Goal: Task Accomplishment & Management: Manage account settings

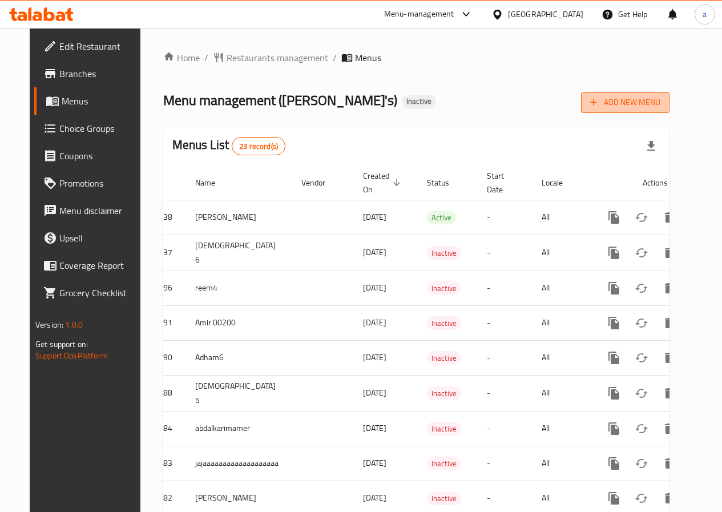
click at [633, 103] on span "Add New Menu" at bounding box center [625, 102] width 70 height 14
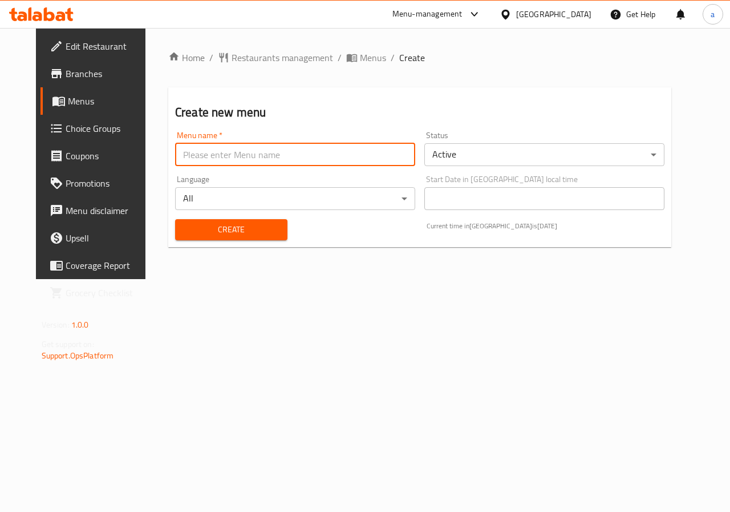
click at [210, 158] on input "text" at bounding box center [295, 154] width 240 height 23
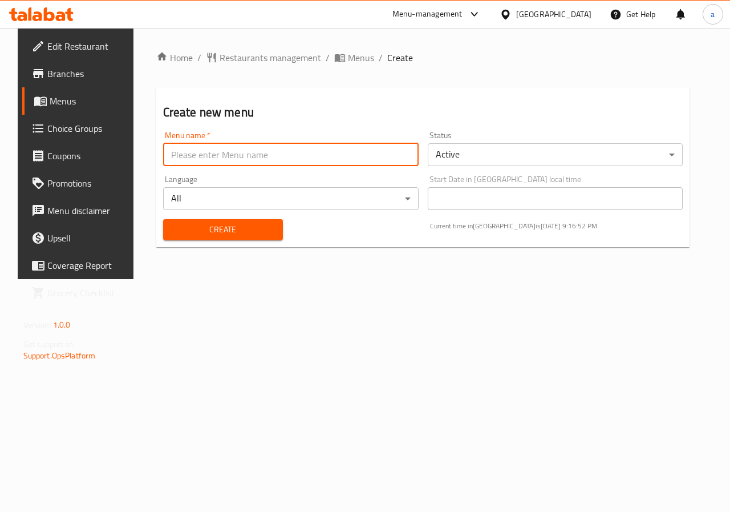
type input "abdalkarimamer"
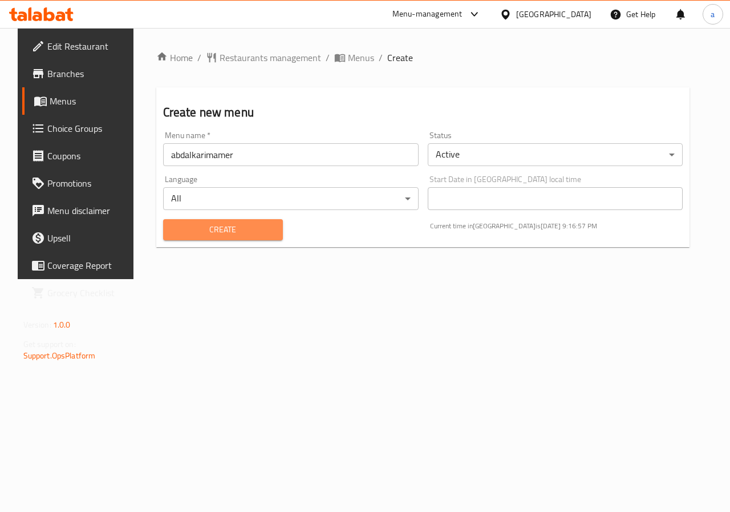
click at [215, 233] on span "Create" at bounding box center [223, 229] width 102 height 14
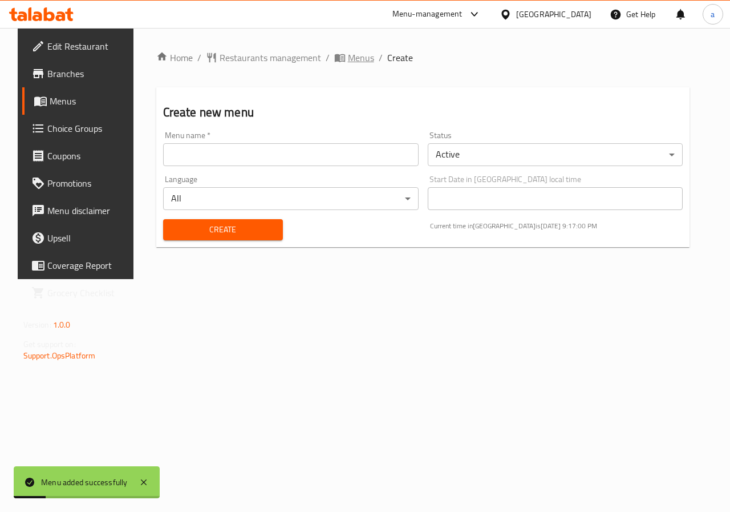
click at [348, 62] on span "Menus" at bounding box center [361, 58] width 26 height 14
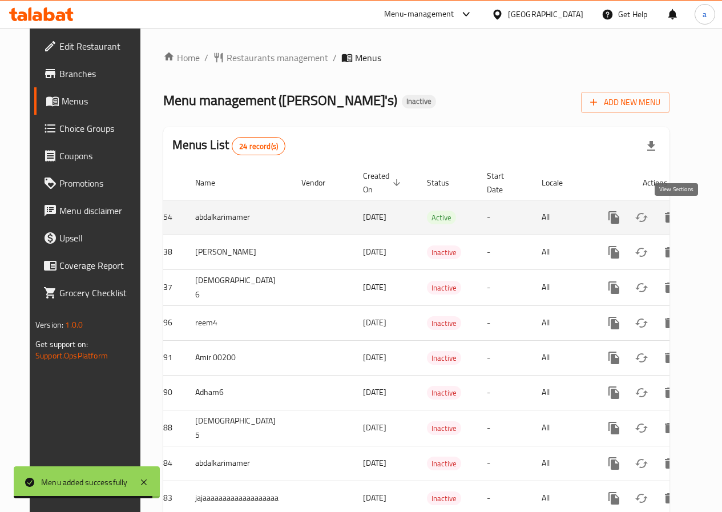
click at [689, 220] on icon "enhanced table" at bounding box center [696, 217] width 14 height 14
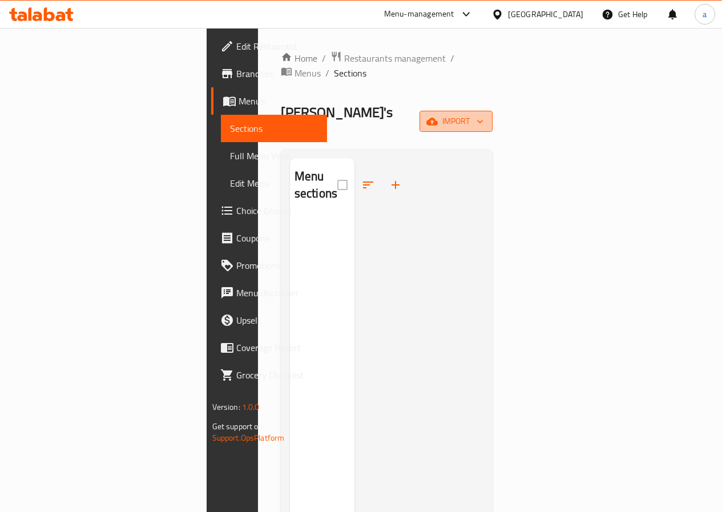
click at [483, 114] on span "import" at bounding box center [455, 121] width 55 height 14
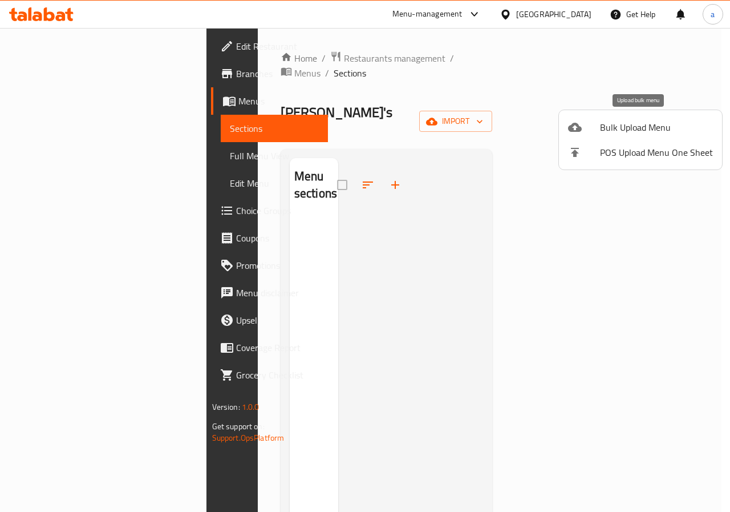
click at [613, 129] on span "Bulk Upload Menu" at bounding box center [656, 127] width 113 height 14
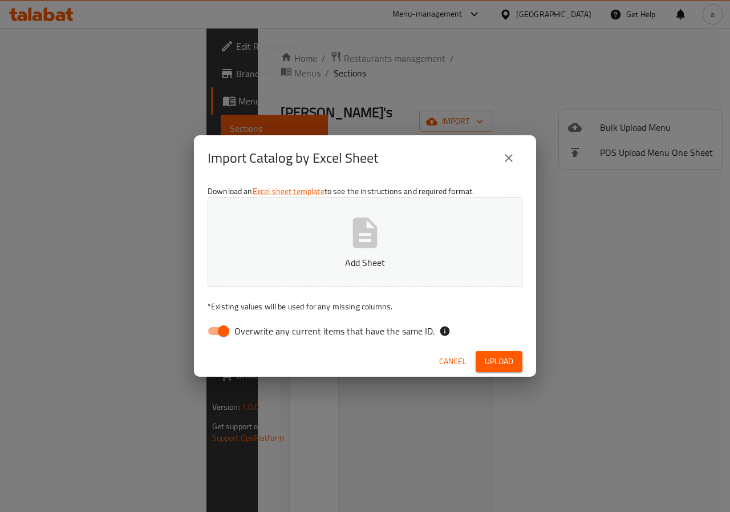
click at [229, 330] on input "Overwrite any current items that have the same ID." at bounding box center [223, 331] width 65 height 22
checkbox input "false"
click at [339, 281] on button "Add Sheet" at bounding box center [365, 242] width 315 height 90
click at [492, 359] on span "Upload" at bounding box center [499, 361] width 29 height 14
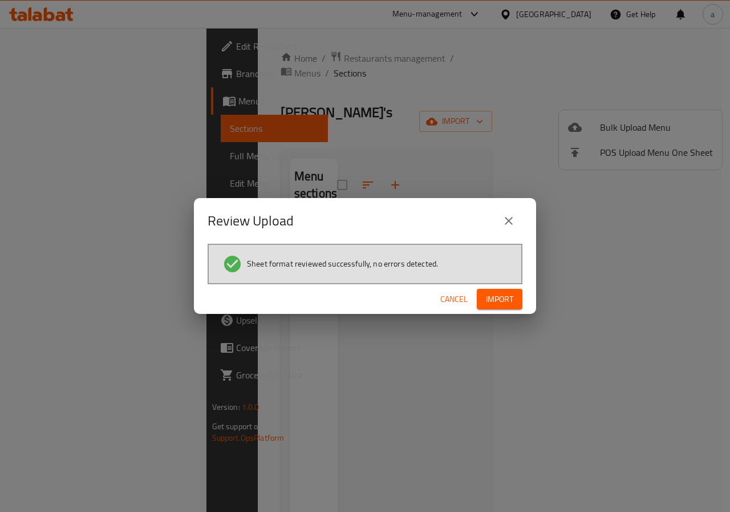
click at [500, 300] on span "Import" at bounding box center [499, 299] width 27 height 14
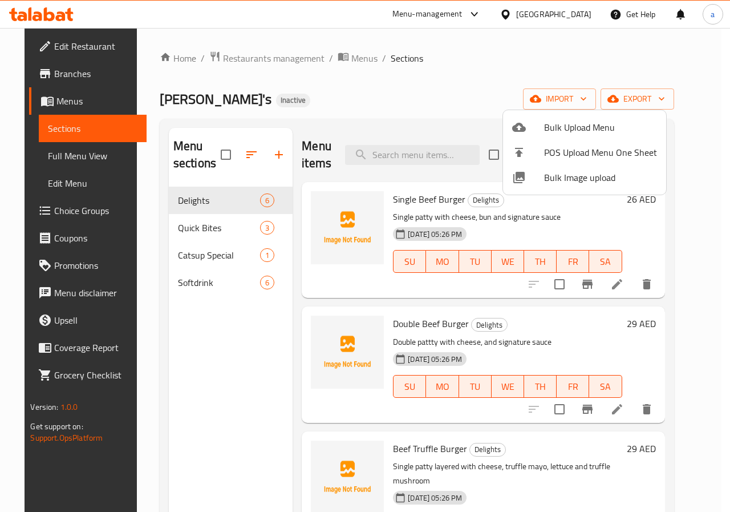
click at [634, 288] on div at bounding box center [365, 256] width 730 height 512
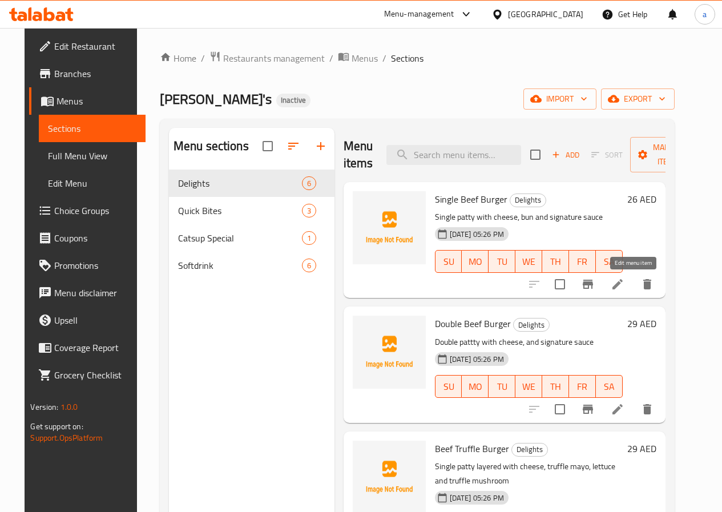
click at [622, 288] on icon at bounding box center [617, 284] width 10 height 10
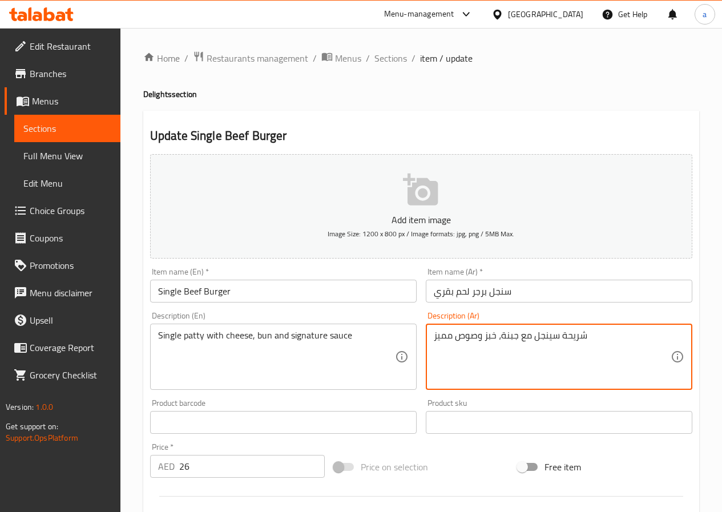
click at [489, 334] on textarea "شريحة سينجل مع جبنة، خبز وصوص مميز" at bounding box center [552, 357] width 237 height 54
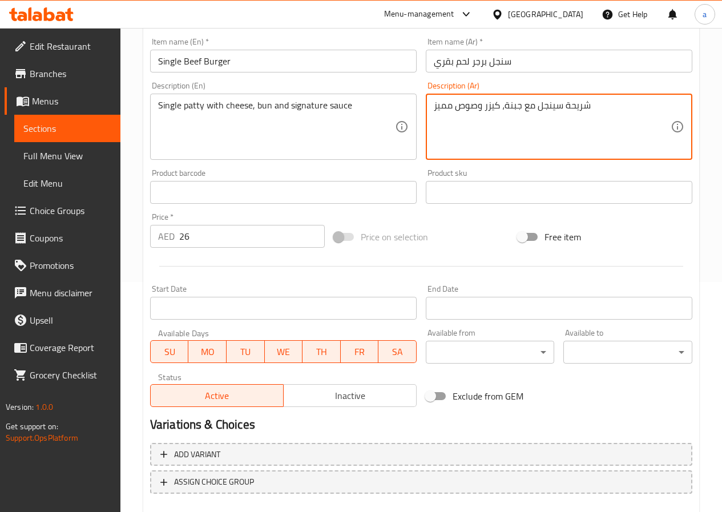
scroll to position [294, 0]
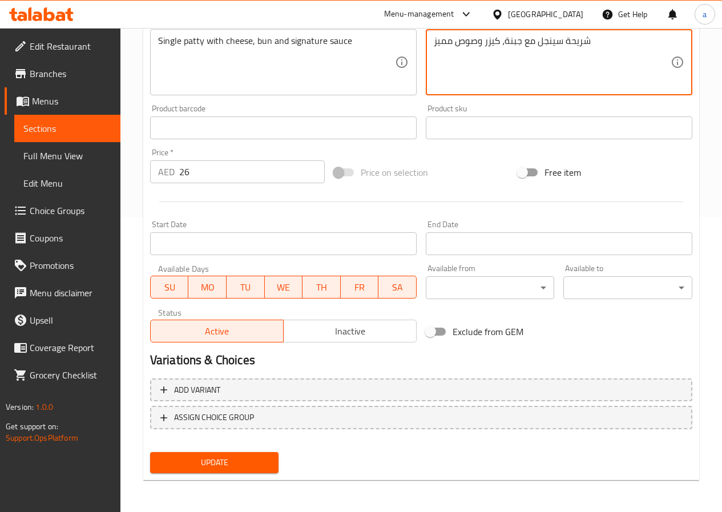
type textarea "شريحة سينجل مع جبنة، كيزر وصوص مميز"
click at [234, 460] on span "Update" at bounding box center [214, 462] width 111 height 14
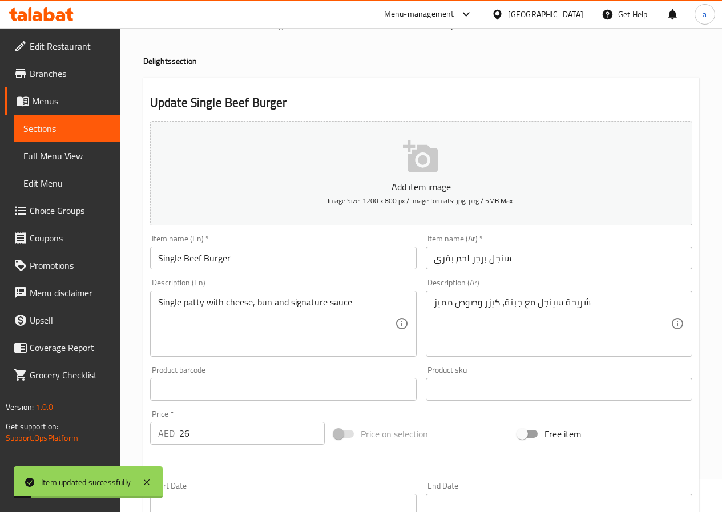
scroll to position [0, 0]
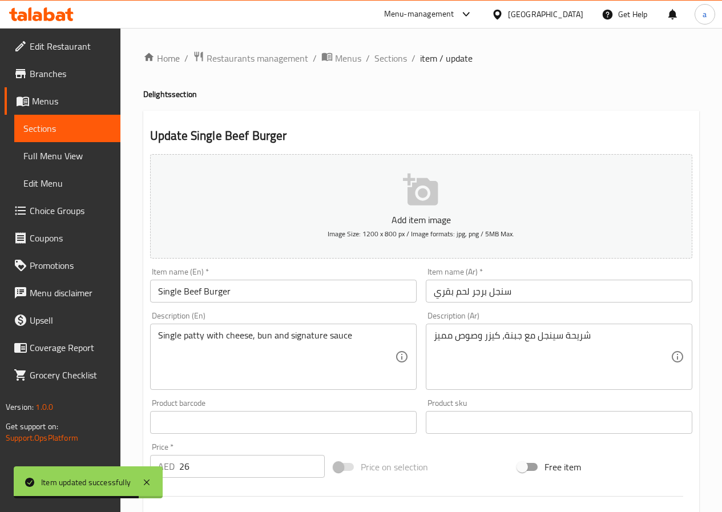
drag, startPoint x: 394, startPoint y: 58, endPoint x: 407, endPoint y: 85, distance: 29.8
click at [394, 58] on span "Sections" at bounding box center [390, 58] width 33 height 14
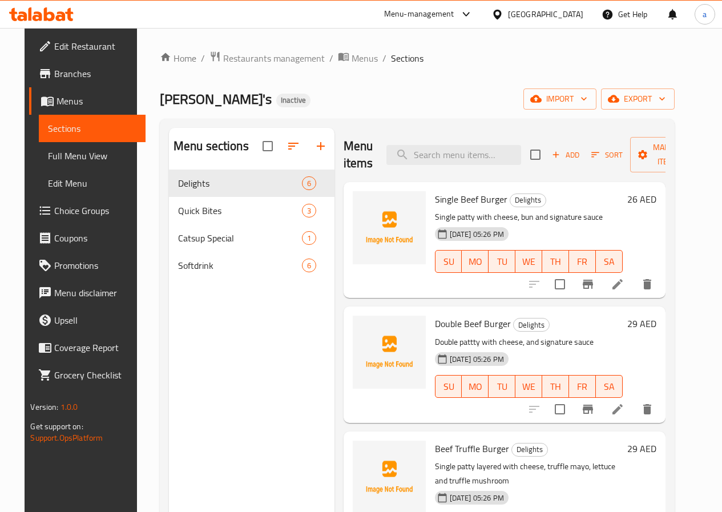
click at [622, 410] on icon at bounding box center [617, 409] width 10 height 10
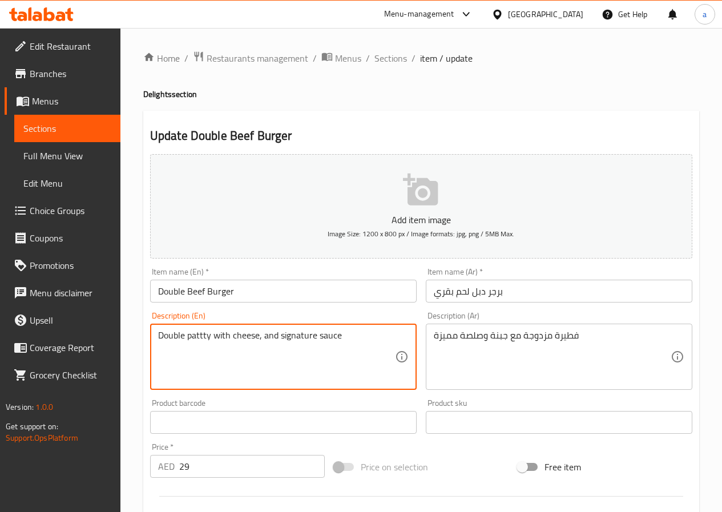
drag, startPoint x: 351, startPoint y: 337, endPoint x: 136, endPoint y: 344, distance: 214.6
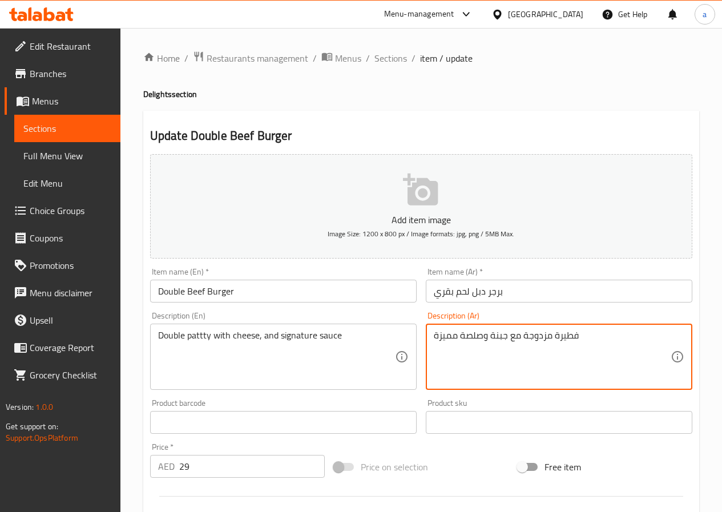
click at [562, 338] on textarea "فطيرة مزدوجة مع جبنة وصلصة مميزة" at bounding box center [552, 357] width 237 height 54
click at [542, 336] on textarea "شريحيتين مزدوجة مع جبنة وصلصة مميزة" at bounding box center [552, 357] width 237 height 54
click at [542, 335] on textarea "شريحيتين مزدوجة مع جبنة وصلصة مميزة" at bounding box center [552, 357] width 237 height 54
type textarea "شريحيتين دابل مع جبنة وصلصة مميزة"
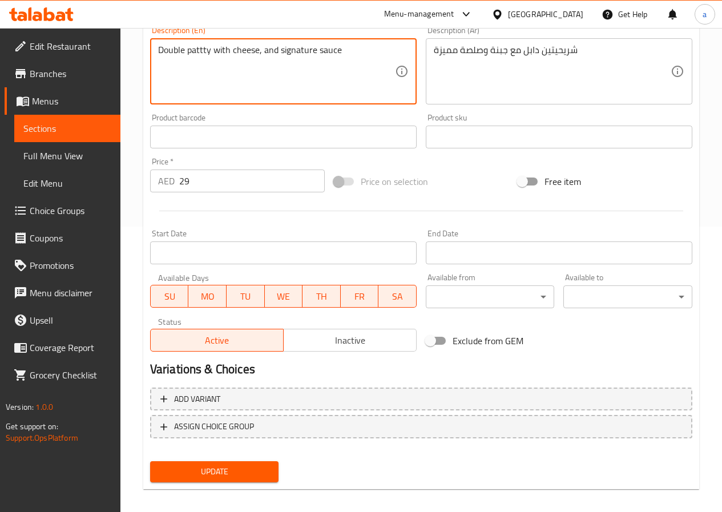
scroll to position [294, 0]
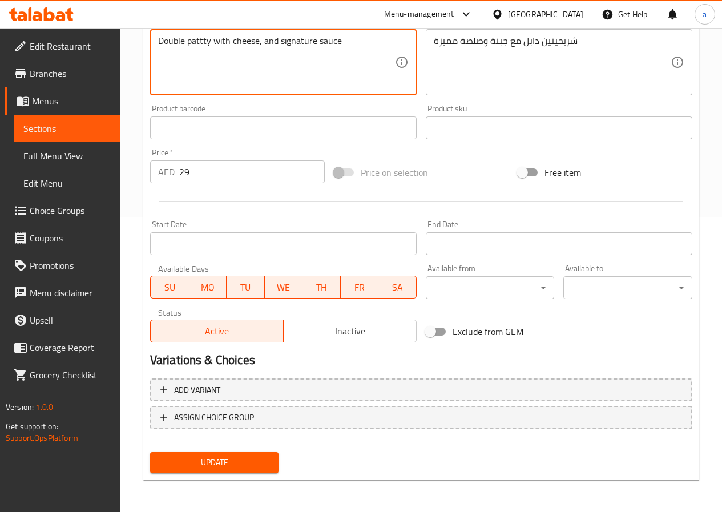
click at [240, 458] on span "Update" at bounding box center [214, 462] width 111 height 14
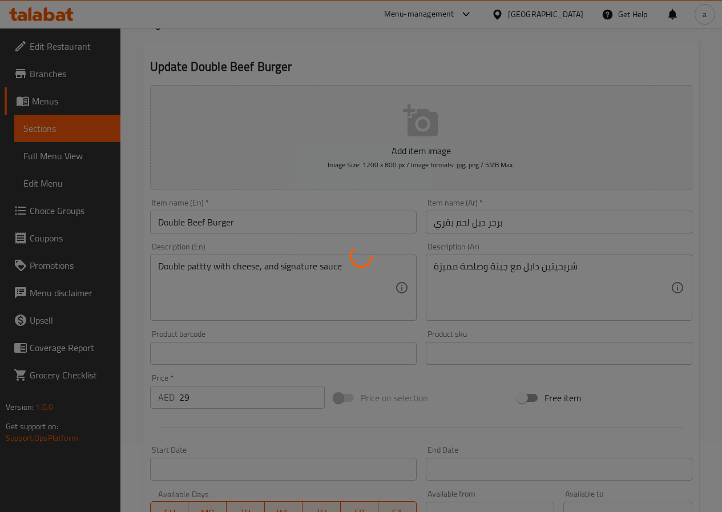
scroll to position [9, 0]
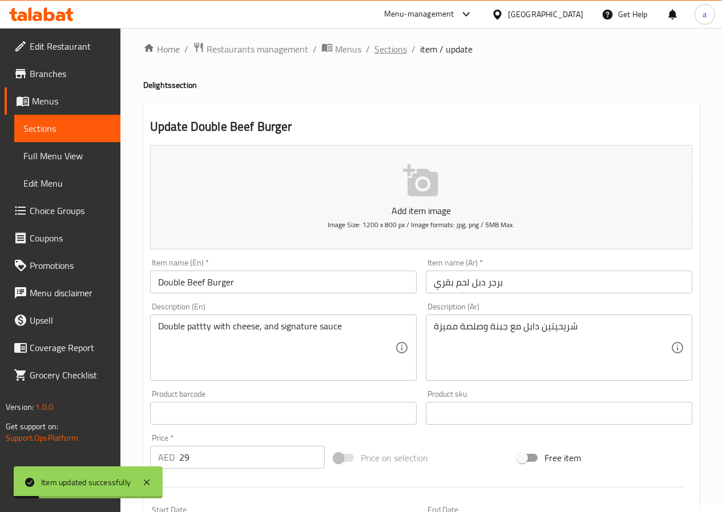
click at [383, 51] on span "Sections" at bounding box center [390, 49] width 33 height 14
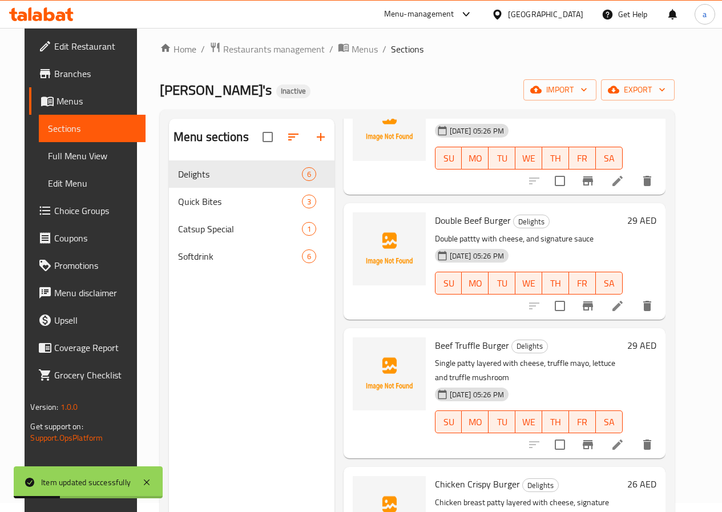
scroll to position [114, 0]
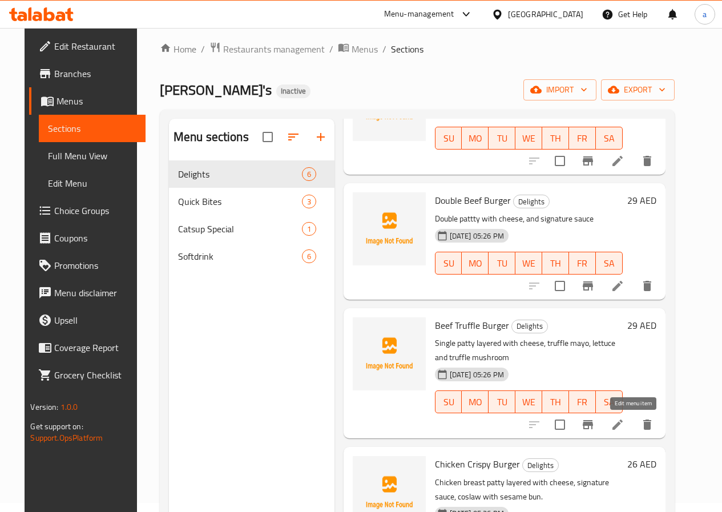
click at [624, 426] on icon at bounding box center [617, 425] width 14 height 14
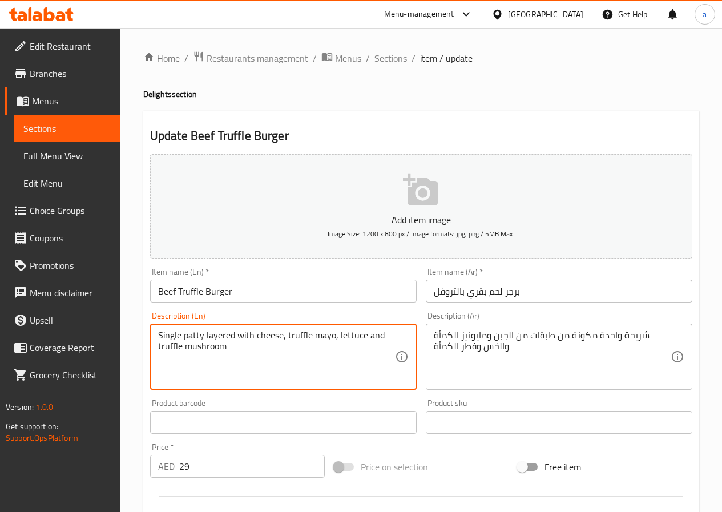
click at [257, 351] on textarea "Single patty layered with cheese, truffle mayo, lettuce and truffle mushroom" at bounding box center [276, 357] width 237 height 54
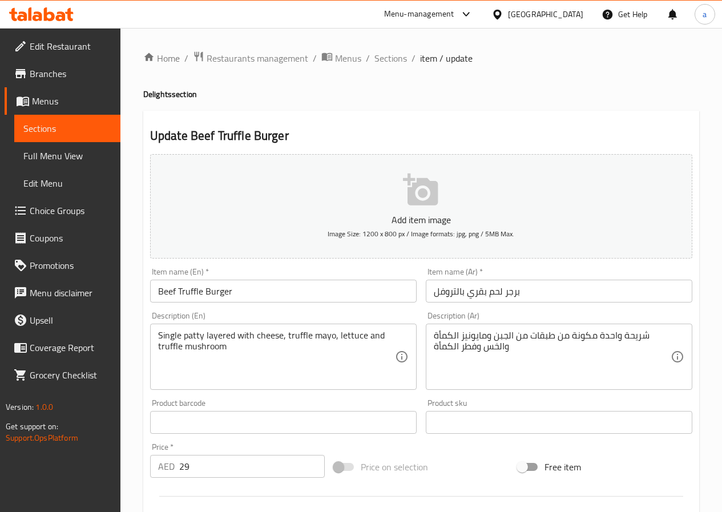
click at [244, 295] on input "Beef Truffle Burger" at bounding box center [283, 291] width 266 height 23
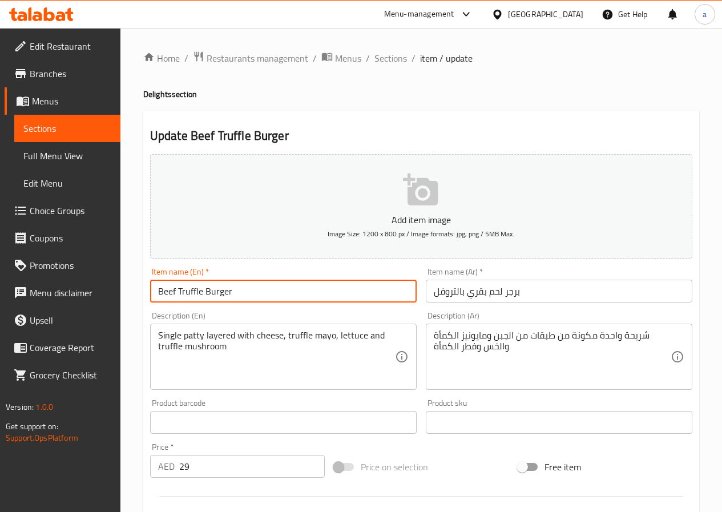
click at [244, 295] on input "Beef Truffle Burger" at bounding box center [283, 291] width 266 height 23
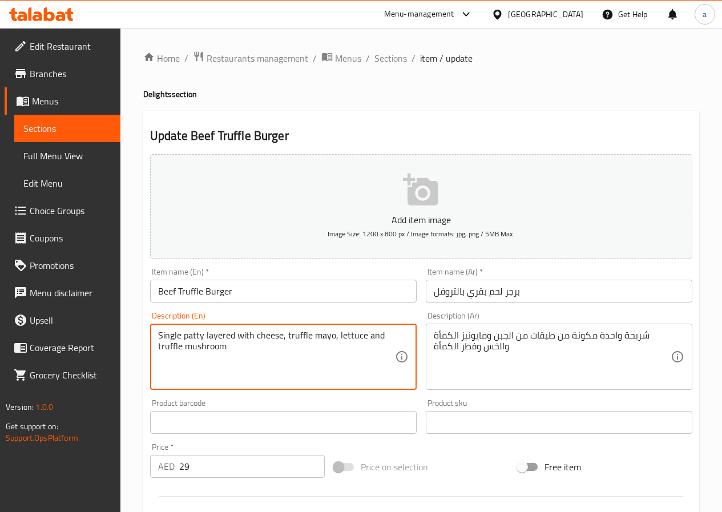
click at [294, 333] on textarea "Single patty layered with cheese, truffle mayo, lettuce and truffle mushroom" at bounding box center [276, 357] width 237 height 54
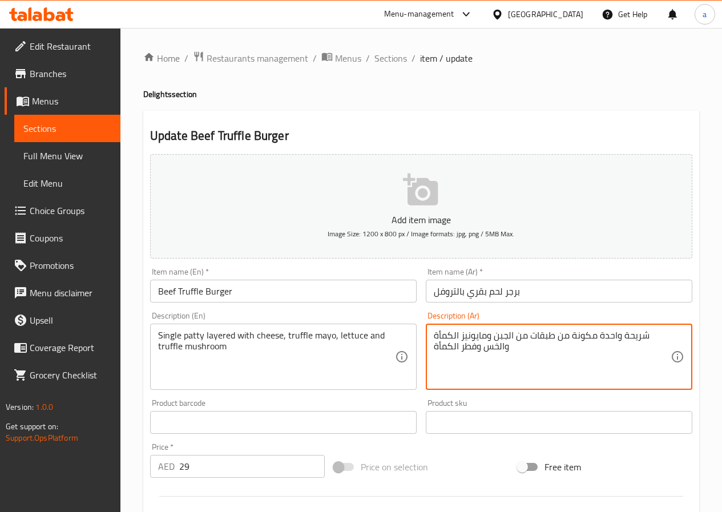
click at [446, 335] on textarea "شريحة واحدة مكونة من طبقات من الجبن ومايونيز الكمأة والخس وفطر الكمأة" at bounding box center [552, 357] width 237 height 54
click at [472, 337] on textarea "شريحة واحدة مكونة من طبقات من الجبن ومايونيز ترافل والخس وفطر الكمأة" at bounding box center [552, 357] width 237 height 54
click at [445, 349] on textarea "شريحة واحدة مكونة من طبقات من الجبن ومايونيز ترافل والخس وفطر الكمأة" at bounding box center [552, 357] width 237 height 54
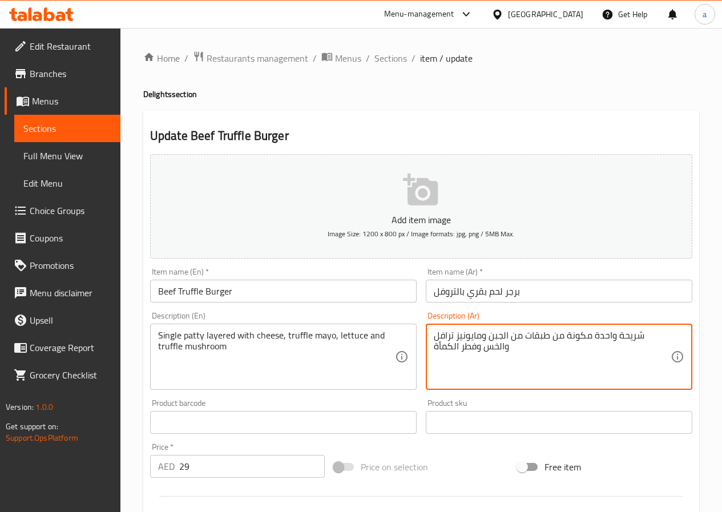
paste textarea "رافل"
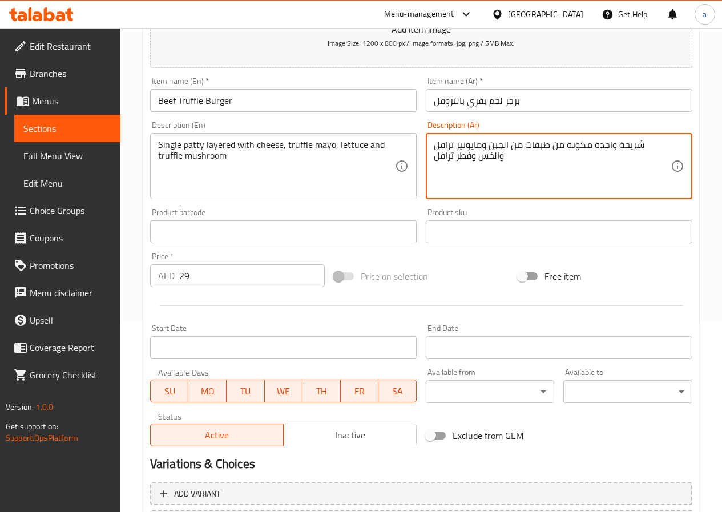
scroll to position [285, 0]
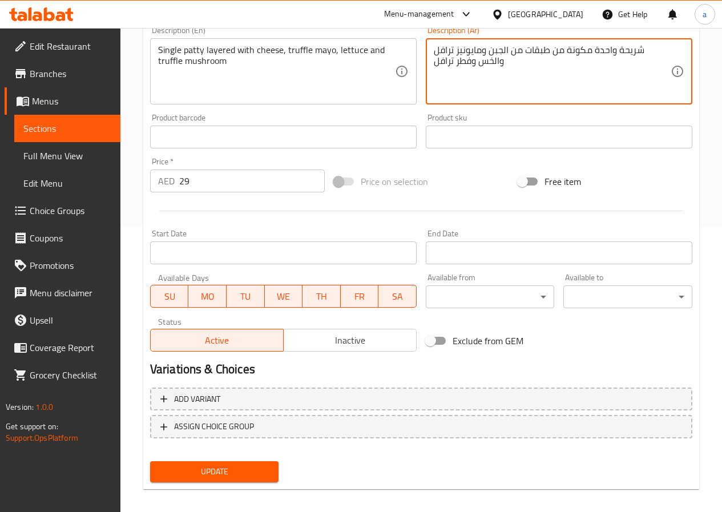
type textarea "شريحة واحدة مكونة من طبقات من الجبن ومايونيز ترافل والخس وفطر ترافل"
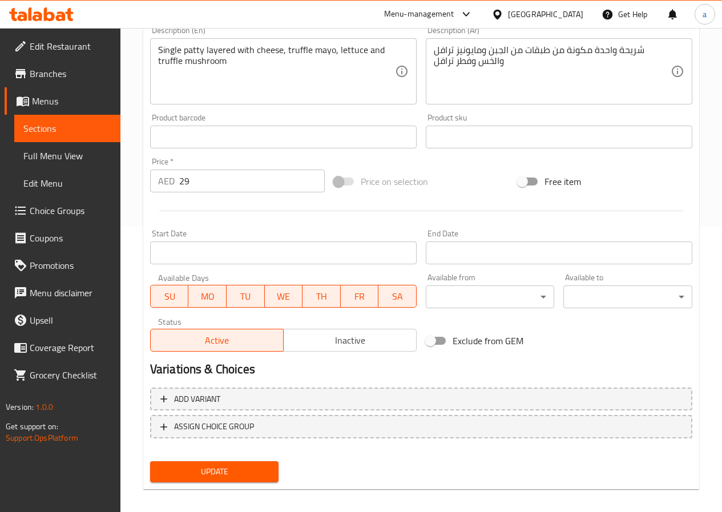
click at [176, 471] on span "Update" at bounding box center [214, 471] width 111 height 14
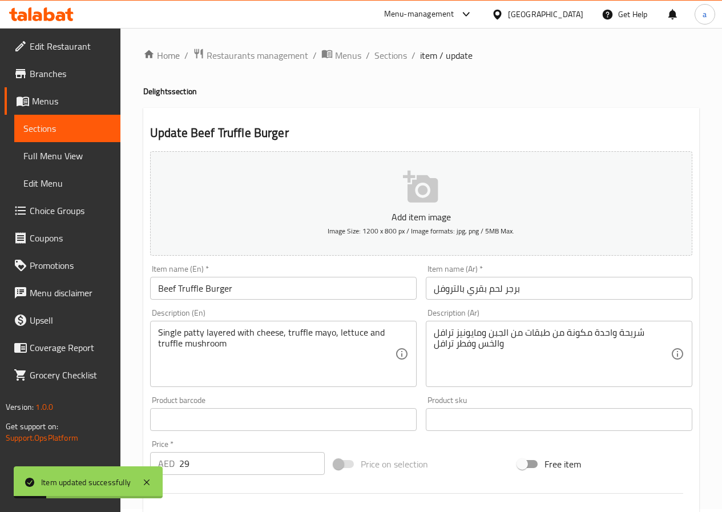
scroll to position [0, 0]
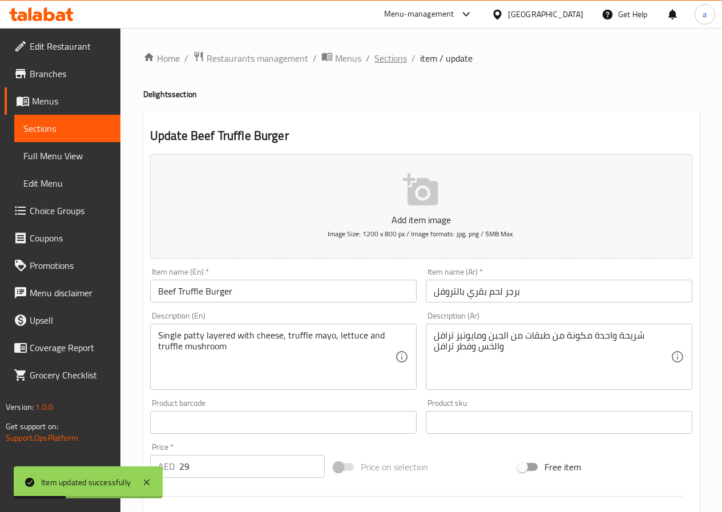
click at [389, 62] on span "Sections" at bounding box center [390, 58] width 33 height 14
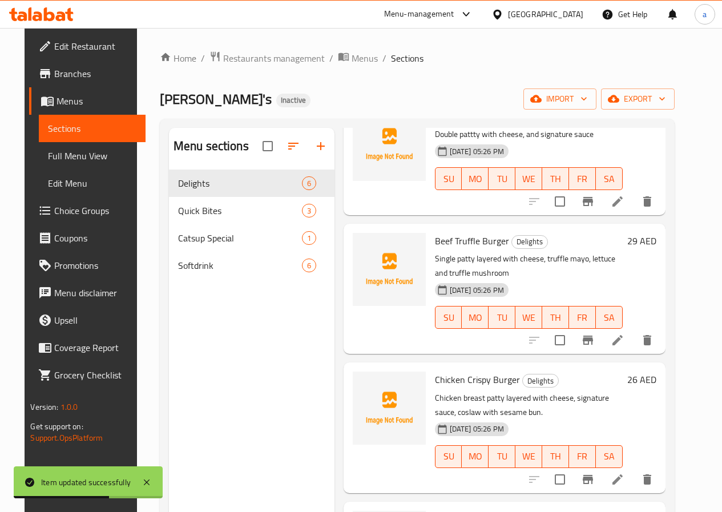
scroll to position [228, 0]
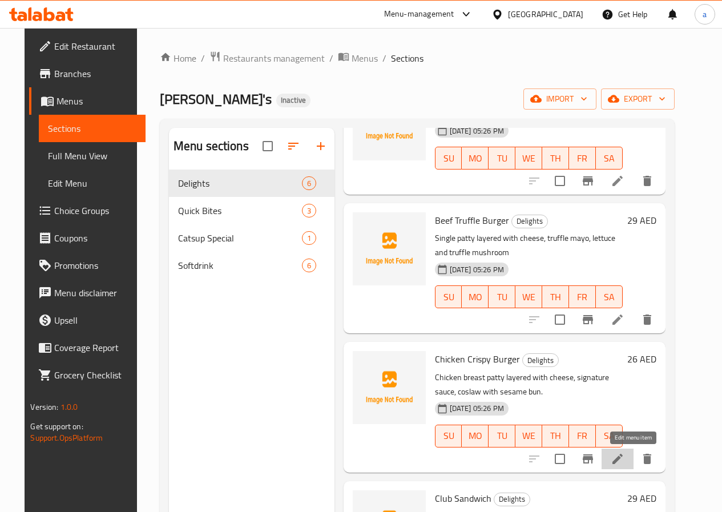
click at [622, 458] on icon at bounding box center [617, 459] width 10 height 10
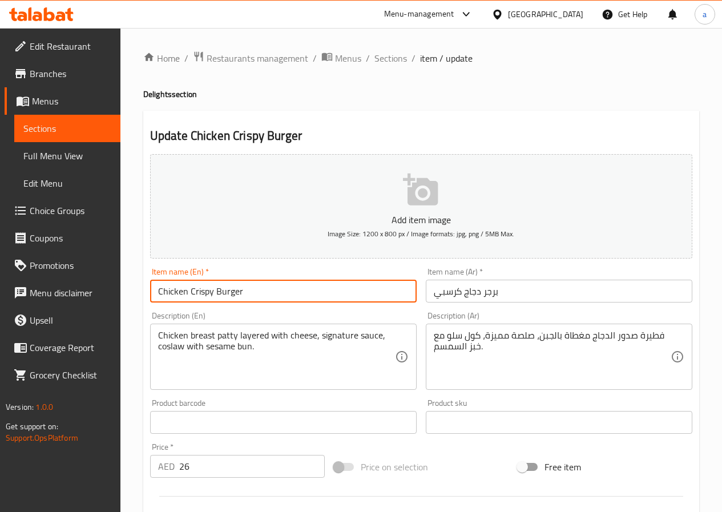
drag, startPoint x: 272, startPoint y: 293, endPoint x: 104, endPoint y: 284, distance: 168.0
click at [104, 284] on div "Edit Restaurant Branches Menus Sections Full Menu View Edit Menu Choice Groups …" at bounding box center [361, 417] width 722 height 778
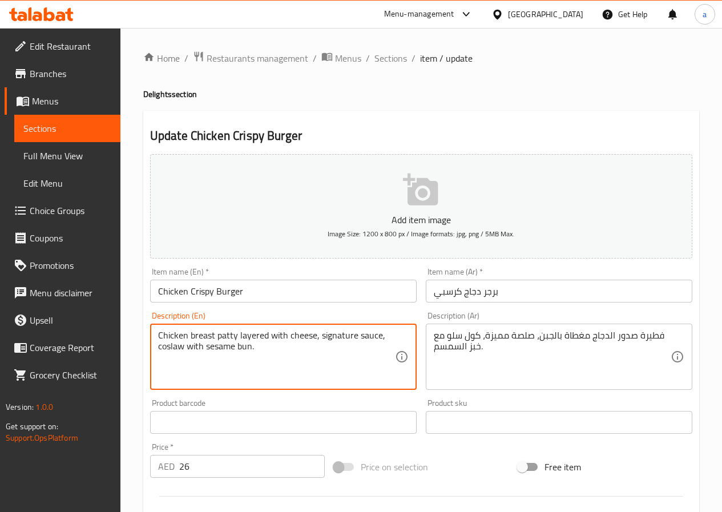
click at [296, 355] on textarea "Chicken breast patty layered with cheese, signature sauce, coslaw with sesame b…" at bounding box center [276, 357] width 237 height 54
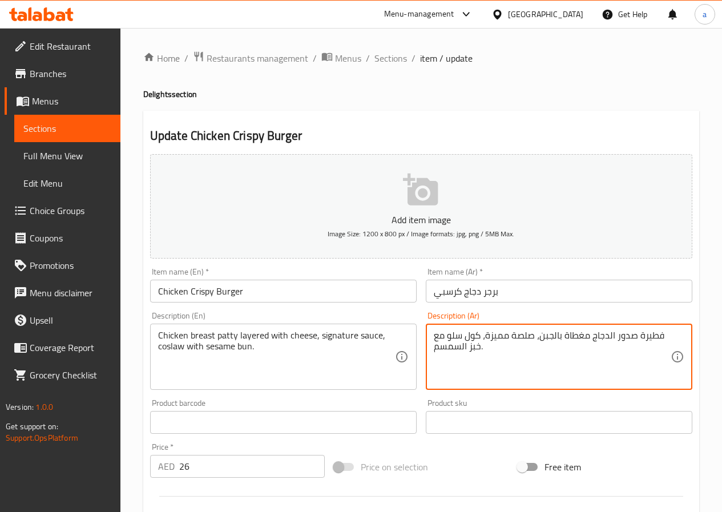
click at [653, 338] on textarea "فطيرة صدور الدجاج مغطاة بالجبن، صلصة مميزة، كول سلو مع خبز السمسم." at bounding box center [552, 357] width 237 height 54
click at [475, 345] on textarea "شريحة صدور الدجاج مغطاة بالجبن، صلصة مميزة، كول سلو مع خبز السمسم." at bounding box center [552, 357] width 237 height 54
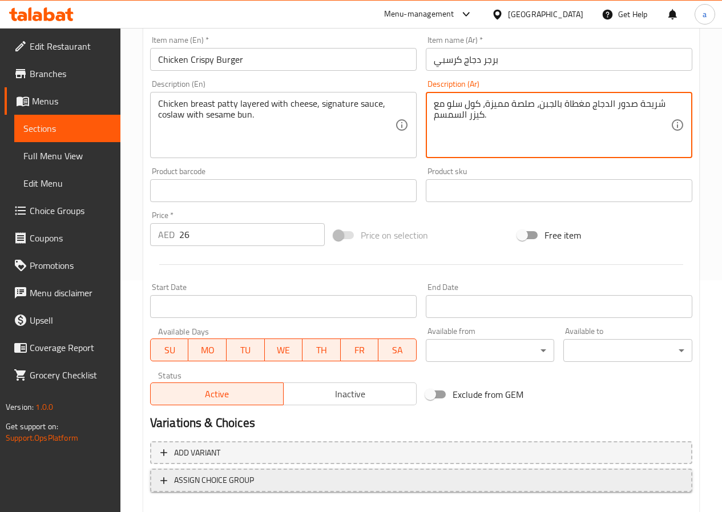
scroll to position [285, 0]
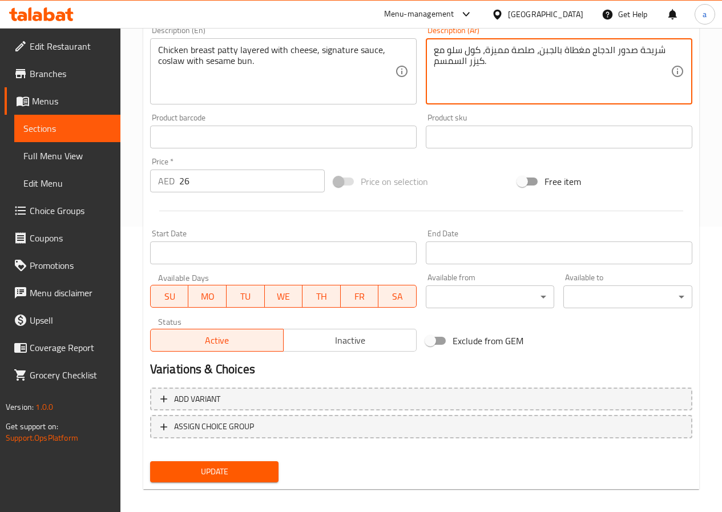
type textarea "شريحة صدور الدجاج مغطاة بالجبن، صلصة مميزة، كول سلو مع كيزر السمسم."
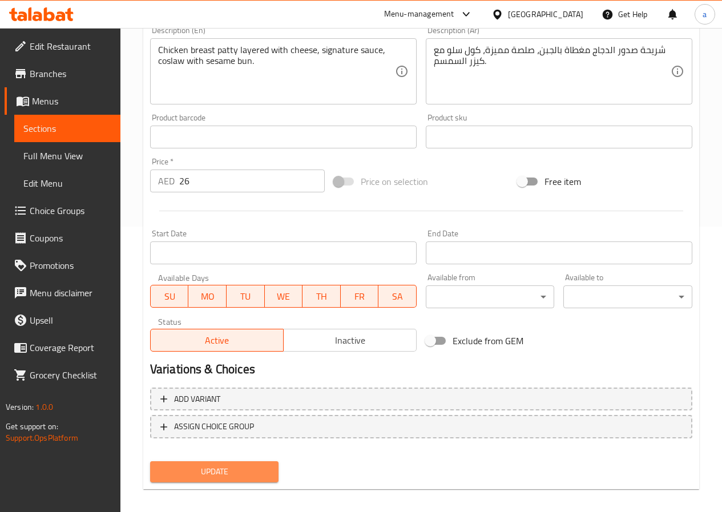
click at [209, 462] on button "Update" at bounding box center [214, 471] width 129 height 21
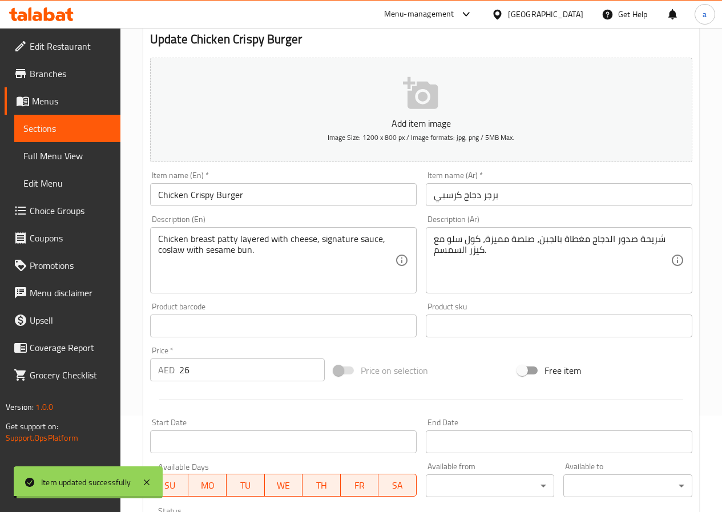
scroll to position [57, 0]
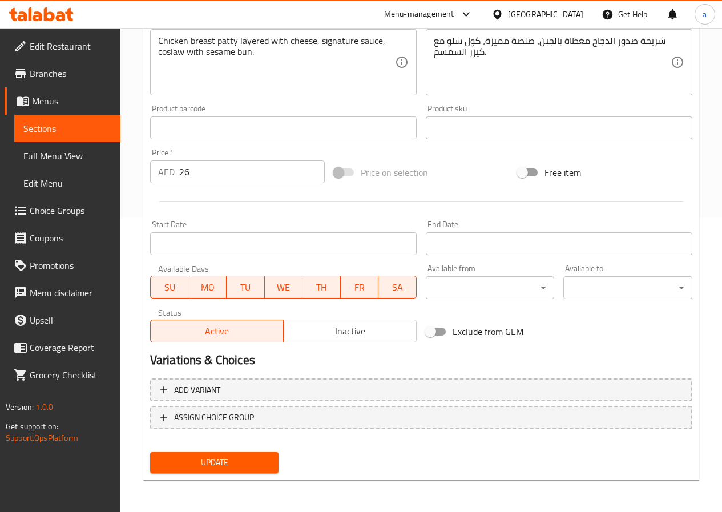
drag, startPoint x: 217, startPoint y: 460, endPoint x: 229, endPoint y: 420, distance: 42.2
click at [217, 460] on span "Update" at bounding box center [214, 462] width 111 height 14
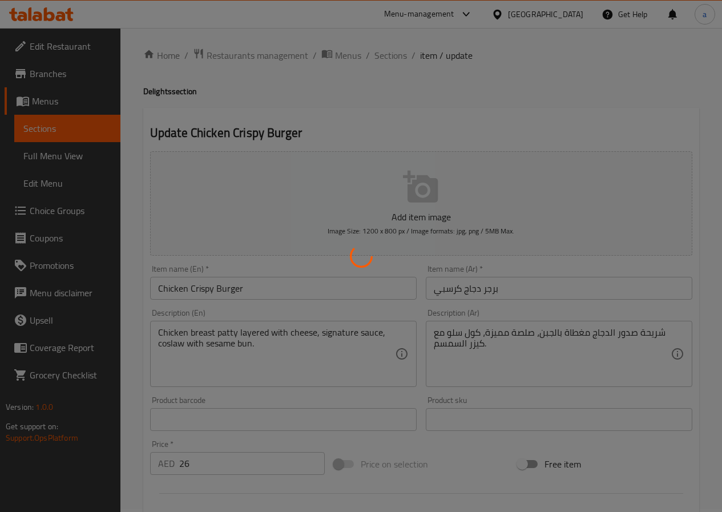
scroll to position [0, 0]
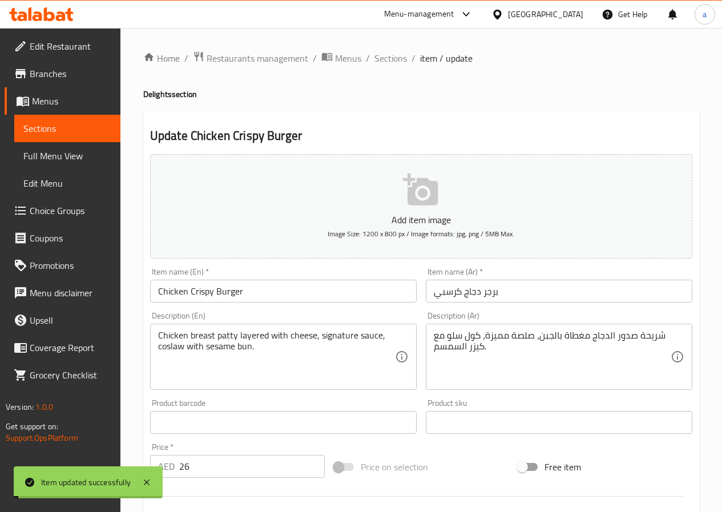
click at [387, 59] on span "Sections" at bounding box center [390, 58] width 33 height 14
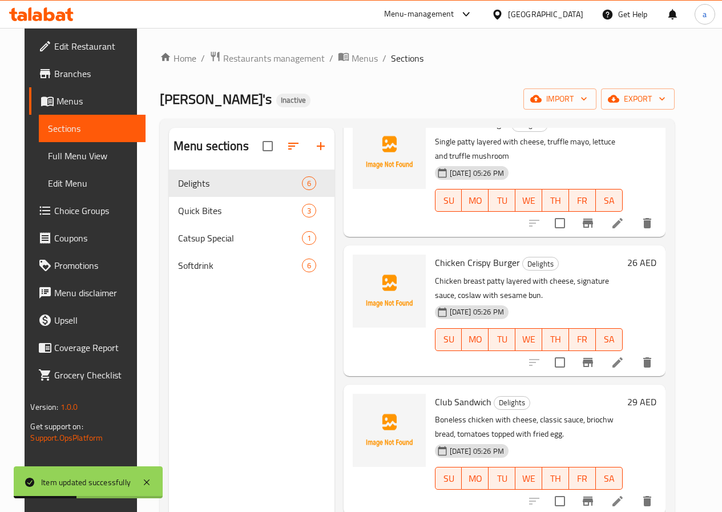
scroll to position [57, 0]
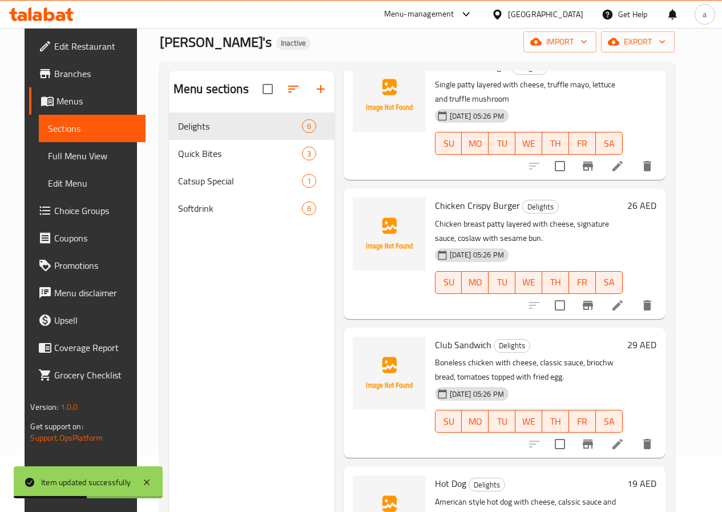
click at [624, 444] on icon at bounding box center [617, 444] width 14 height 14
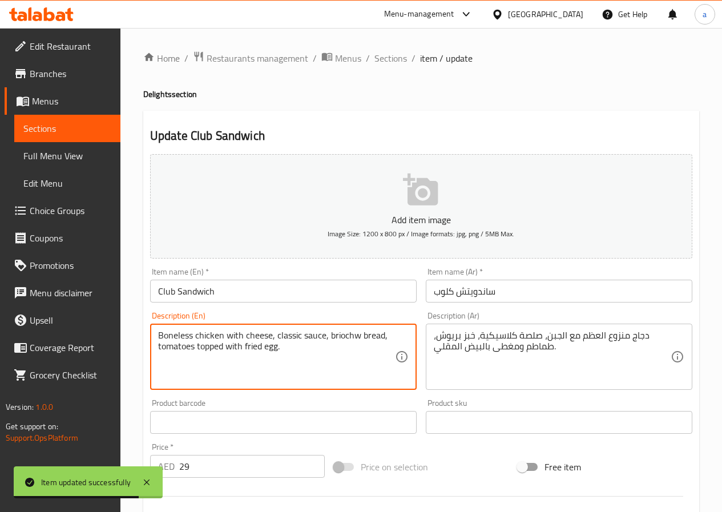
click at [310, 359] on textarea "Boneless chicken with cheese, classic sauce, briochw bread, tomatoes topped wit…" at bounding box center [276, 357] width 237 height 54
click at [233, 286] on input "Club Sandwich" at bounding box center [283, 291] width 266 height 23
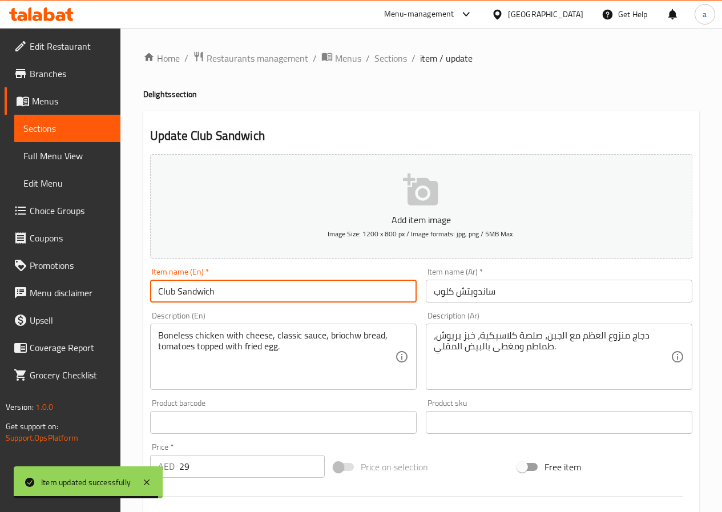
click at [233, 286] on input "Club Sandwich" at bounding box center [283, 291] width 266 height 23
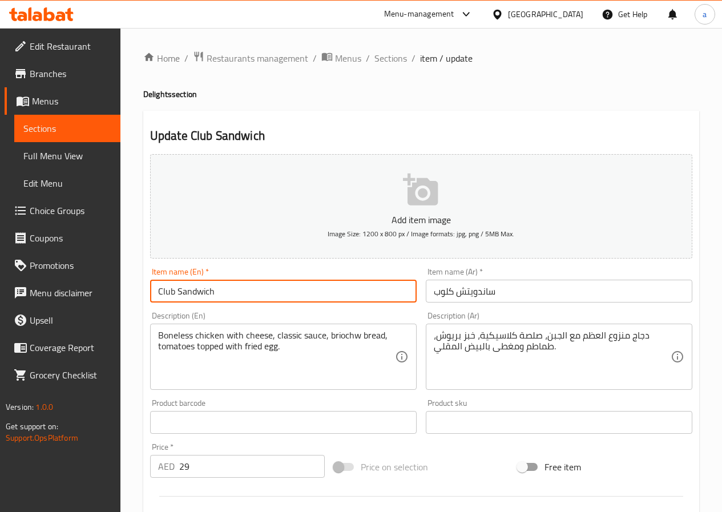
click at [234, 287] on input "Club Sandwich" at bounding box center [283, 291] width 266 height 23
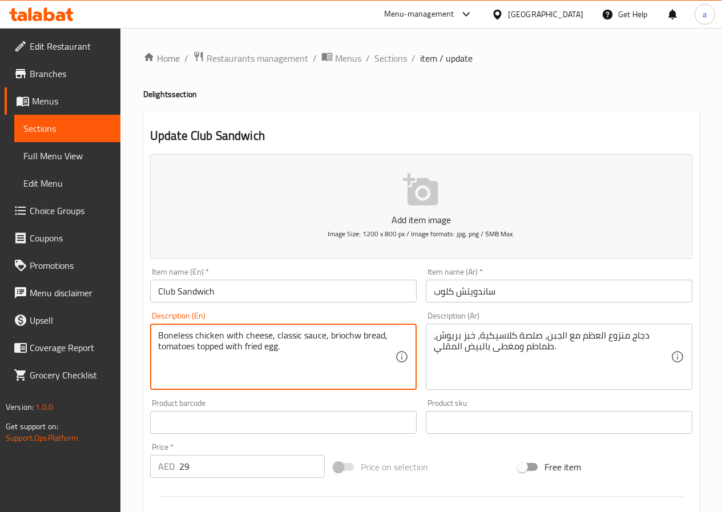
click at [302, 353] on textarea "Boneless chicken with cheese, classic sauce, briochw bread, tomatoes topped wit…" at bounding box center [276, 357] width 237 height 54
click at [350, 335] on textarea "Boneless chicken with cheese, classic sauce, briochw bread, tomatoes topped wit…" at bounding box center [276, 357] width 237 height 54
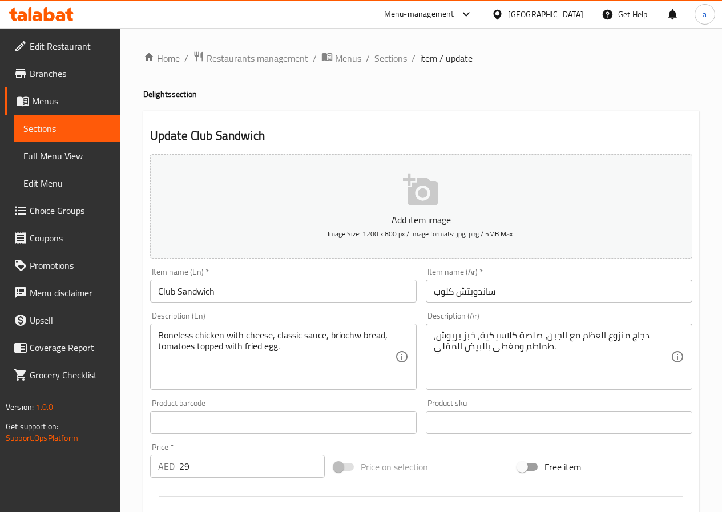
click at [351, 336] on textarea "Boneless chicken with cheese, classic sauce, briochw bread, tomatoes topped wit…" at bounding box center [276, 357] width 237 height 54
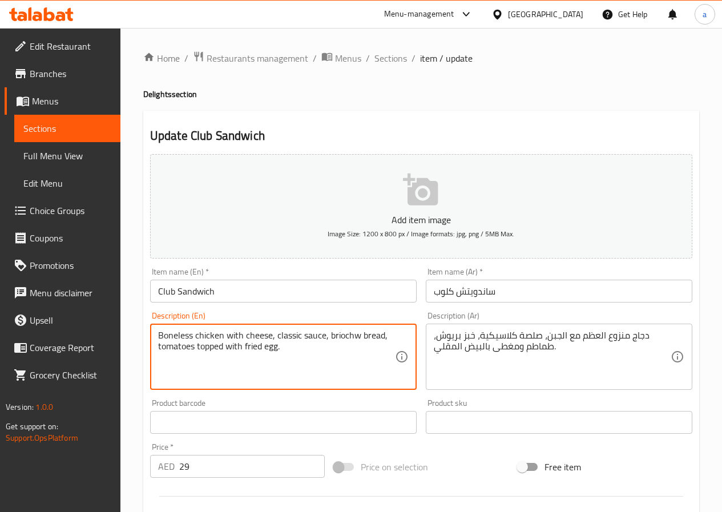
click at [351, 336] on textarea "Boneless chicken with cheese, classic sauce, briochw bread, tomatoes topped wit…" at bounding box center [276, 357] width 237 height 54
paste textarea "e"
click at [355, 353] on textarea "Boneless chicken with cheese, classic sauce, brioche bread, tomatoes topped wit…" at bounding box center [276, 357] width 237 height 54
type textarea "Boneless chicken with cheese, classic sauce, brioche bread, tomatoes topped wit…"
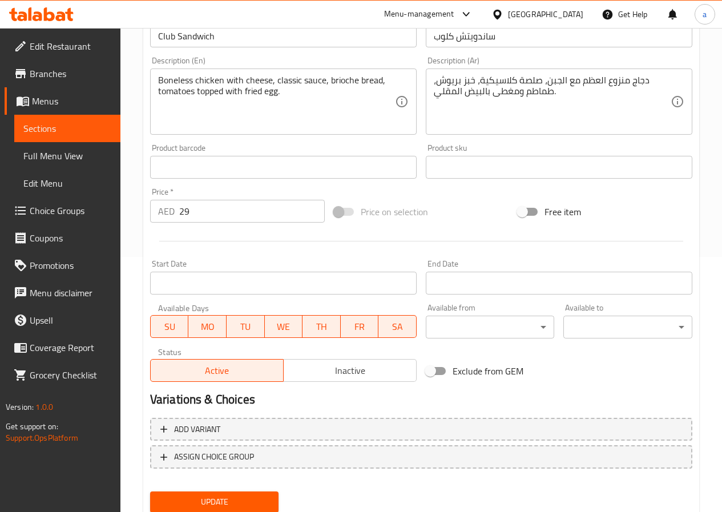
scroll to position [237, 0]
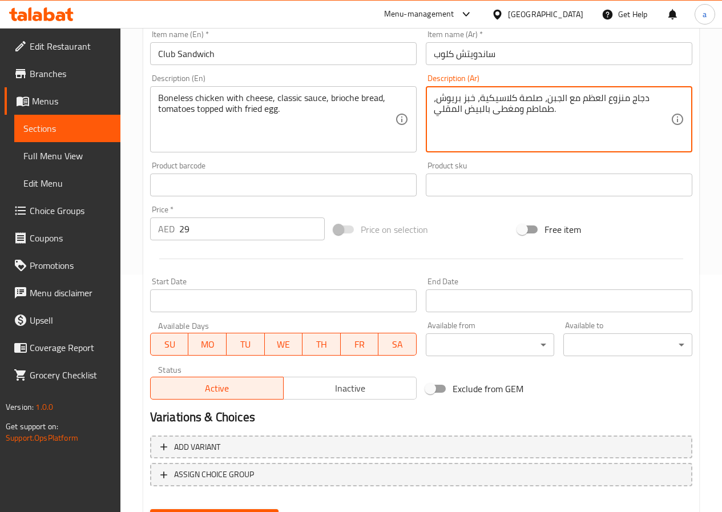
click at [616, 99] on textarea "دجاج منزوع العظم مع الجبن، صلصة كلاسيكية، خبز بريوش، طماطم ومغطى بالبيض المقلي." at bounding box center [552, 119] width 237 height 54
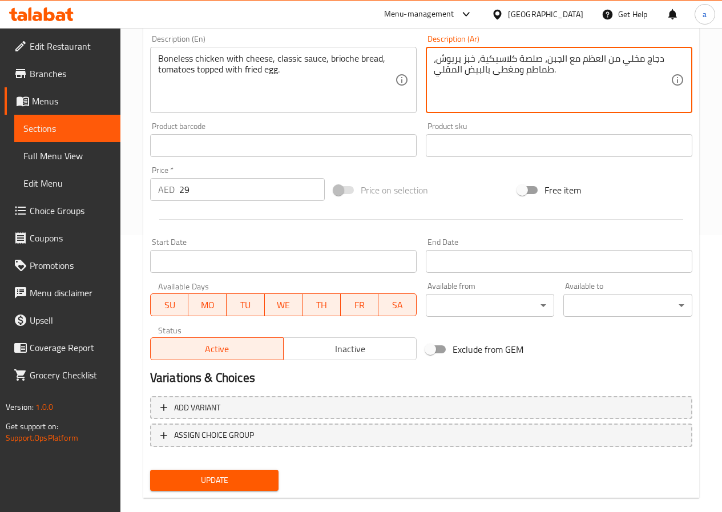
scroll to position [294, 0]
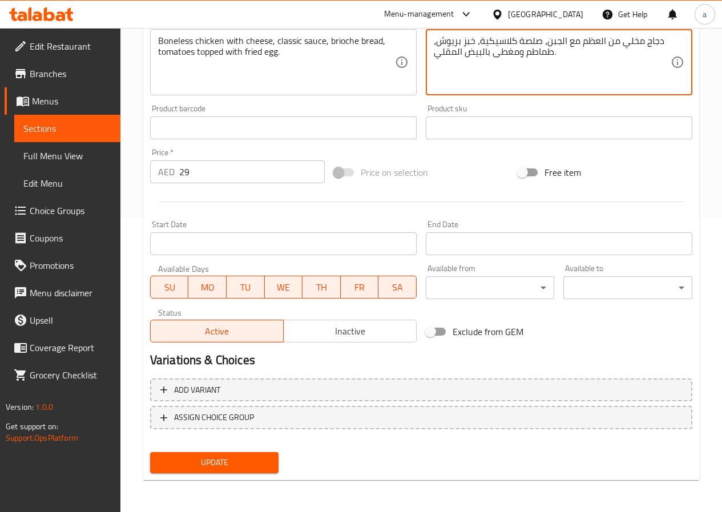
type textarea "دجاج مخلي من العظم مع الجبن، صلصة كلاسيكية، خبز بريوش، طماطم ومغطى بالبيض المقل…"
click at [257, 468] on span "Update" at bounding box center [214, 462] width 111 height 14
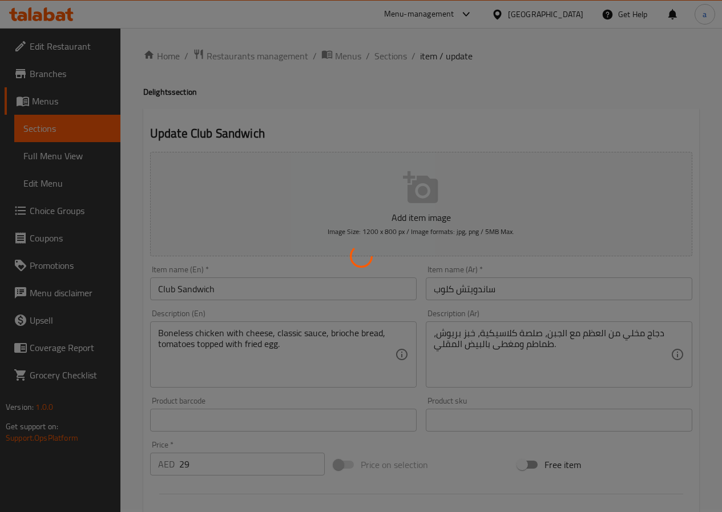
scroll to position [0, 0]
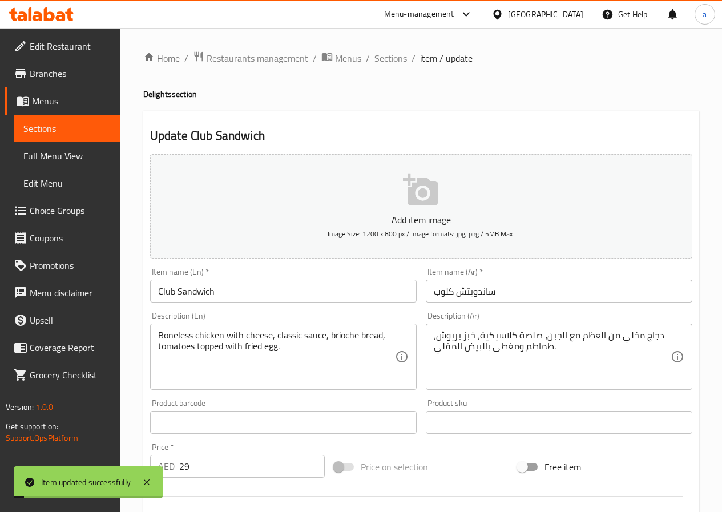
drag, startPoint x: 389, startPoint y: 59, endPoint x: 392, endPoint y: 71, distance: 12.3
click at [390, 59] on span "Sections" at bounding box center [390, 58] width 33 height 14
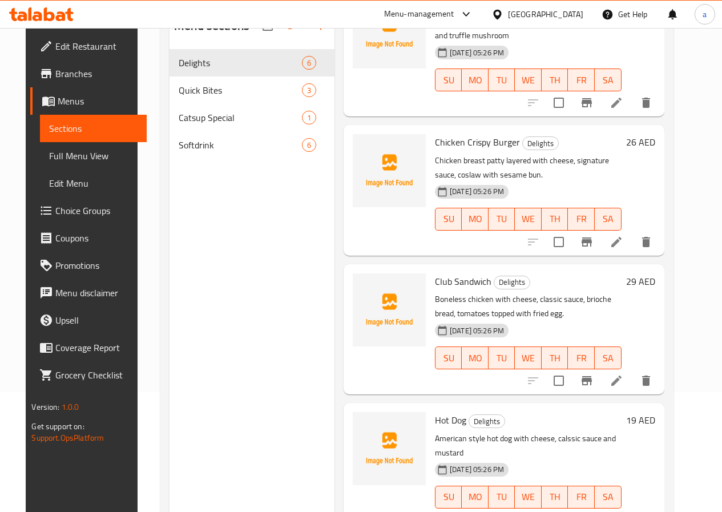
scroll to position [160, 0]
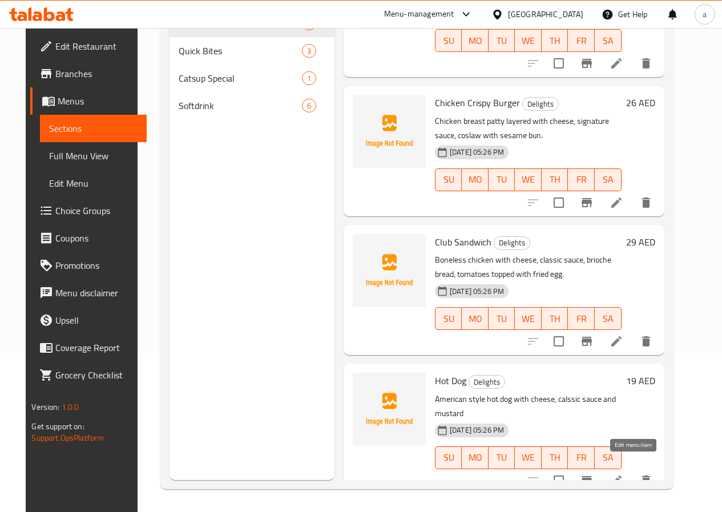
click at [623, 473] on icon at bounding box center [616, 480] width 14 height 14
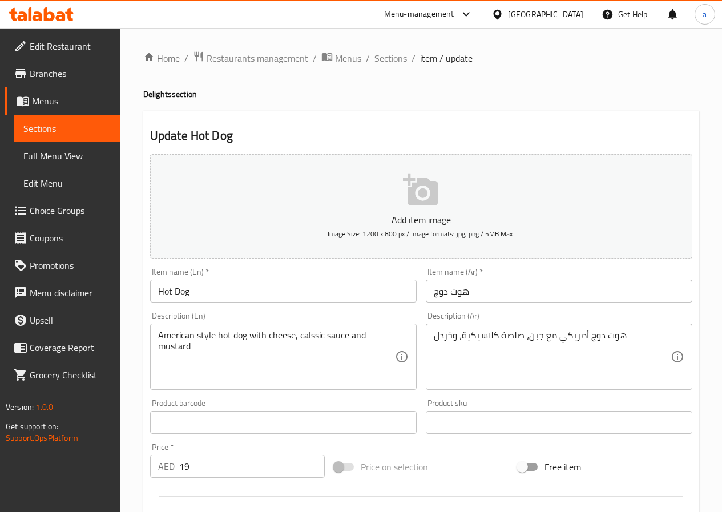
click at [304, 346] on textarea "American style hot dog with cheese, calssic sauce and mustard" at bounding box center [276, 357] width 237 height 54
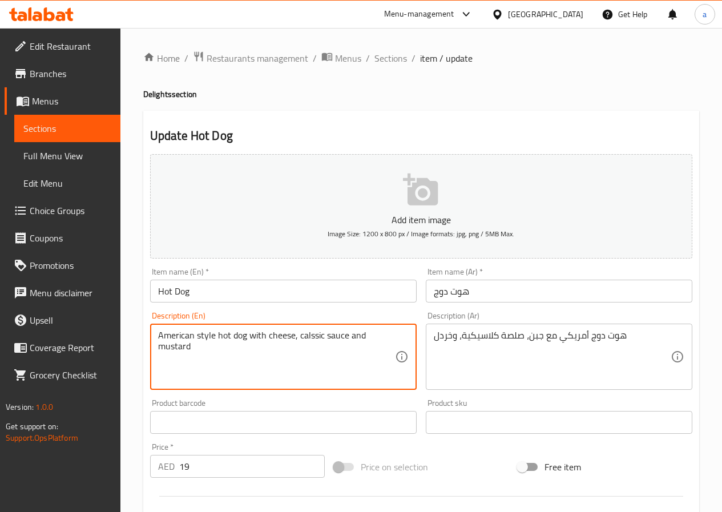
click at [304, 346] on textarea "American style hot dog with cheese, calssic sauce and mustard" at bounding box center [276, 357] width 237 height 54
paste textarea "brioche"
click at [314, 335] on textarea "American style hot dog with cheese, calssic sauce and mustard" at bounding box center [276, 357] width 237 height 54
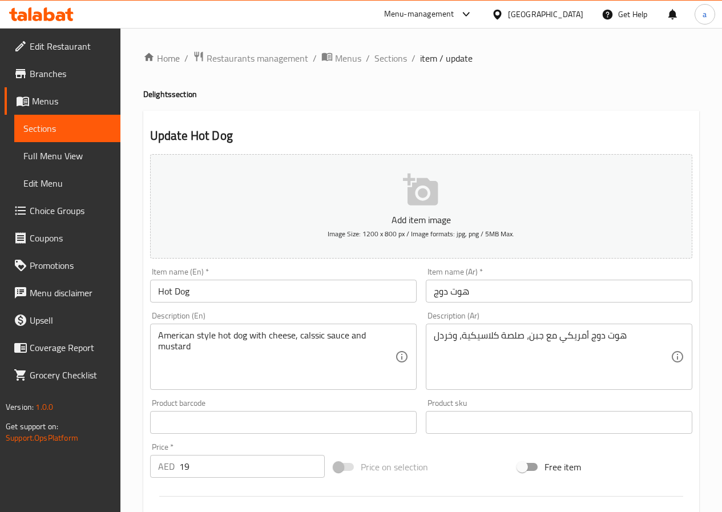
click at [304, 341] on textarea "American style hot dog with cheese, calssic sauce and mustard" at bounding box center [276, 357] width 237 height 54
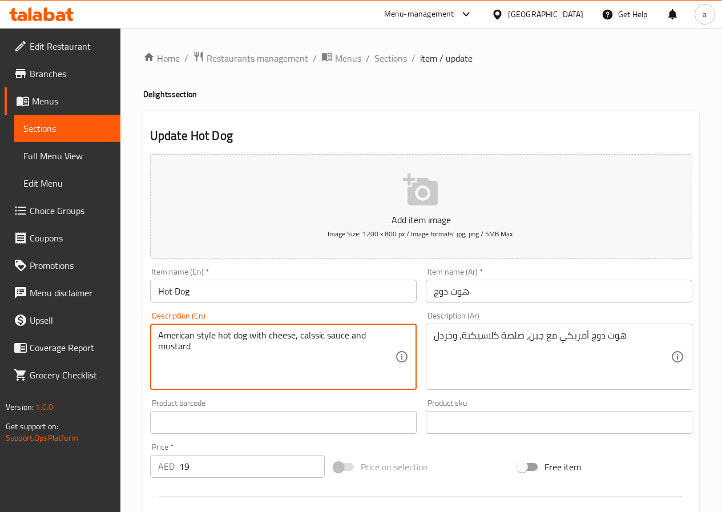
click at [304, 341] on textarea "American style hot dog with cheese, calssic sauce and mustard" at bounding box center [276, 357] width 237 height 54
paste textarea "la"
type textarea "American style hot dog with cheese, classic sauce and mustard"
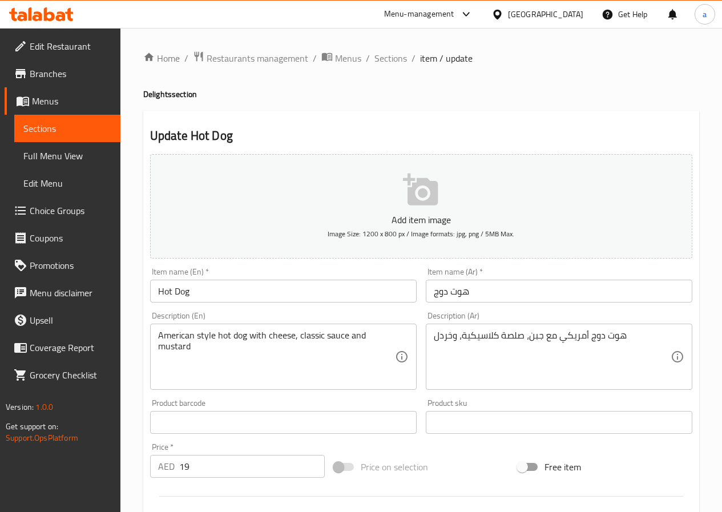
click at [172, 344] on textarea "American style hot dog with cheese, classic sauce and mustard" at bounding box center [276, 357] width 237 height 54
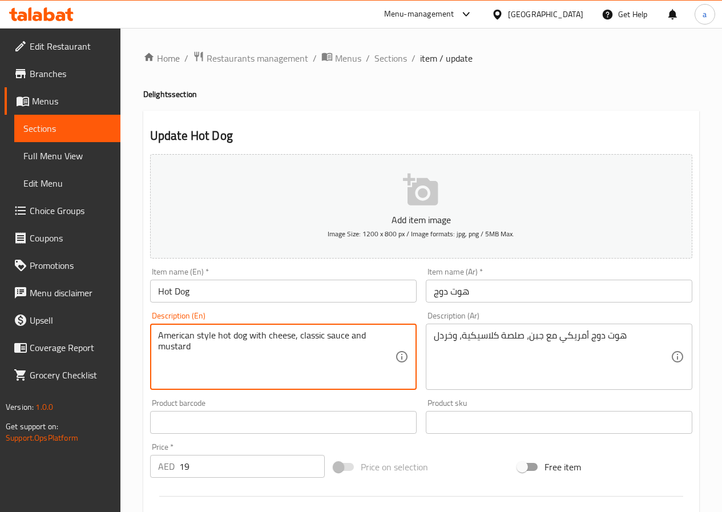
click at [172, 344] on textarea "American style hot dog with cheese, classic sauce and mustard" at bounding box center [276, 357] width 237 height 54
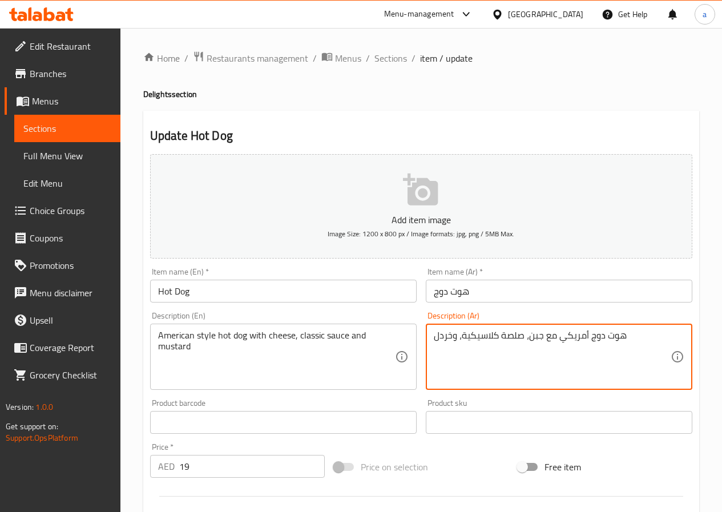
click at [444, 338] on textarea "هوت دوج أمريكي مع جبن، صلصة كلاسيكية، وخردل" at bounding box center [552, 357] width 237 height 54
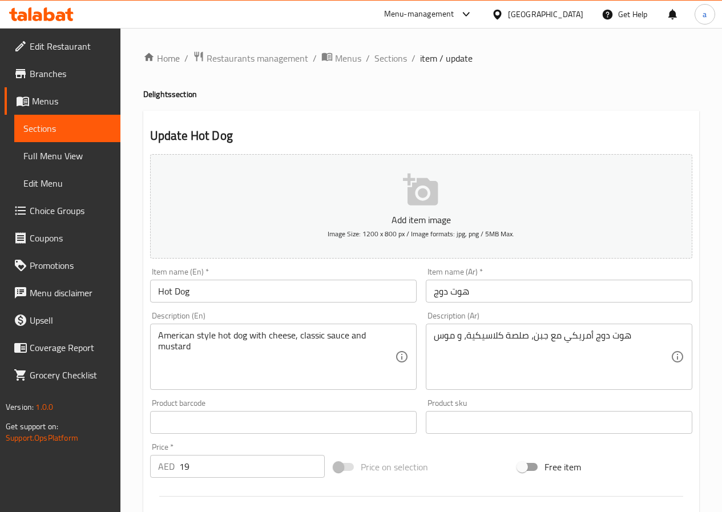
click at [435, 337] on textarea "هوت دوج أمريكي مع جبن، صلصة كلاسيكية، و موس" at bounding box center [552, 357] width 237 height 54
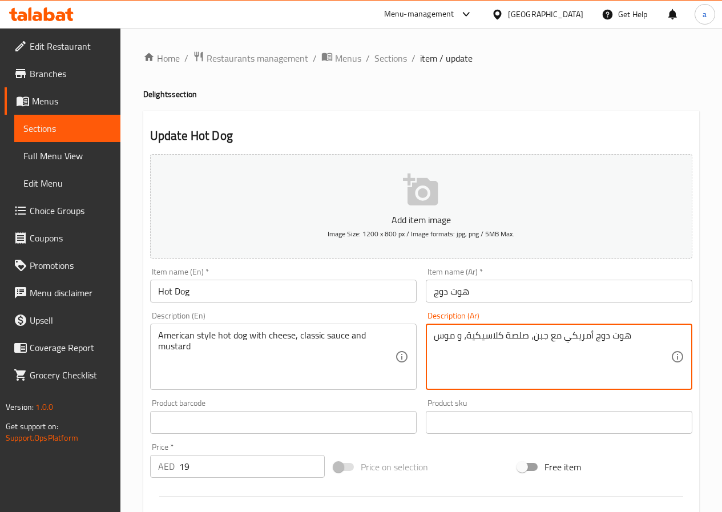
click at [634, 339] on textarea "هوت دوج أمريكي مع جبن، صلصة كلاسيكية، و موس" at bounding box center [552, 357] width 237 height 54
type textarea "هوت دوج أمريكي مع جبن، صلصة كلاسيكية، و موستردة"
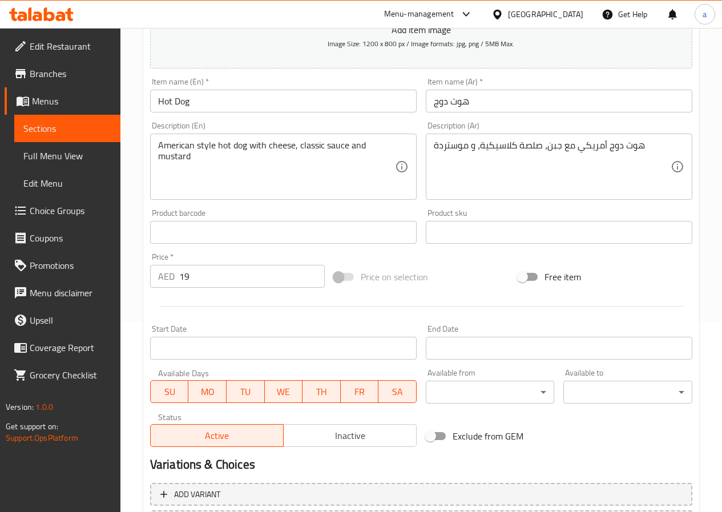
scroll to position [294, 0]
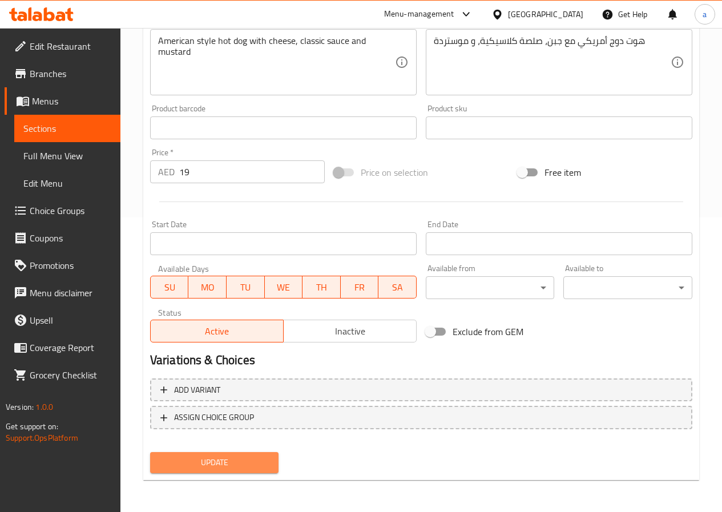
click at [218, 462] on span "Update" at bounding box center [214, 462] width 111 height 14
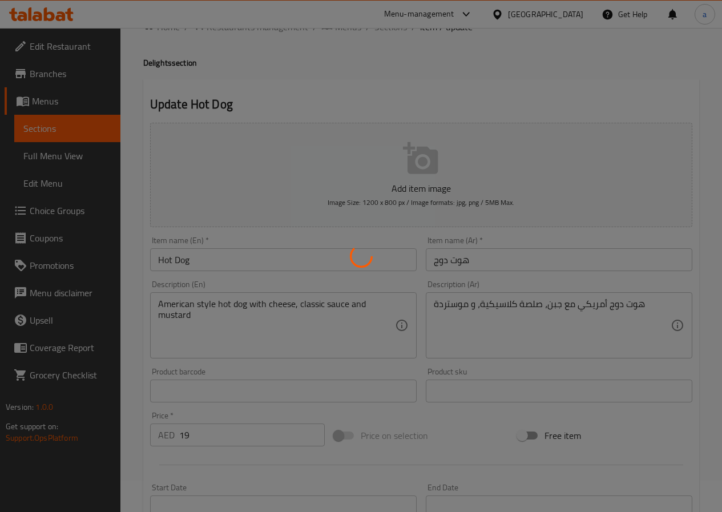
scroll to position [0, 0]
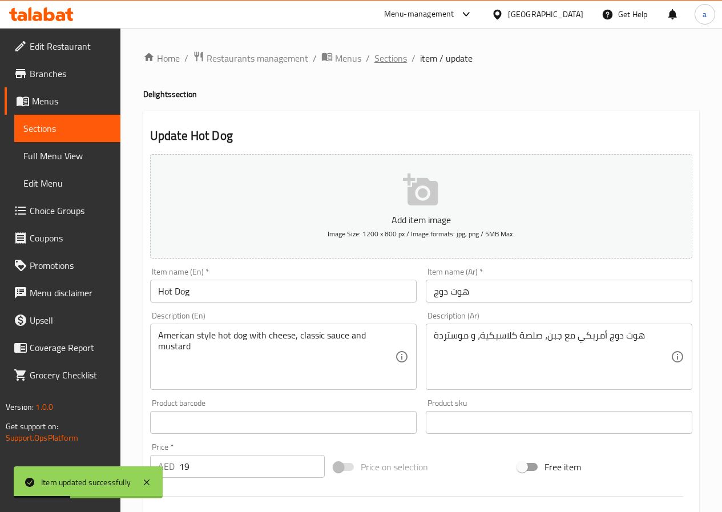
click at [381, 56] on span "Sections" at bounding box center [390, 58] width 33 height 14
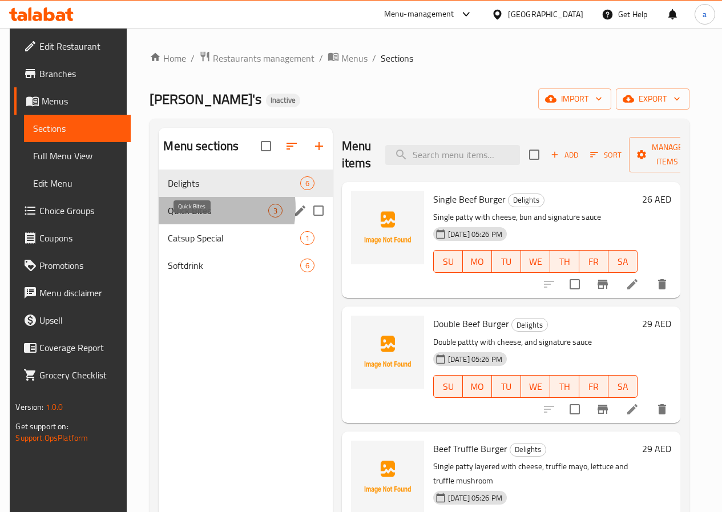
click at [187, 217] on span "Quick Bites" at bounding box center [218, 211] width 100 height 14
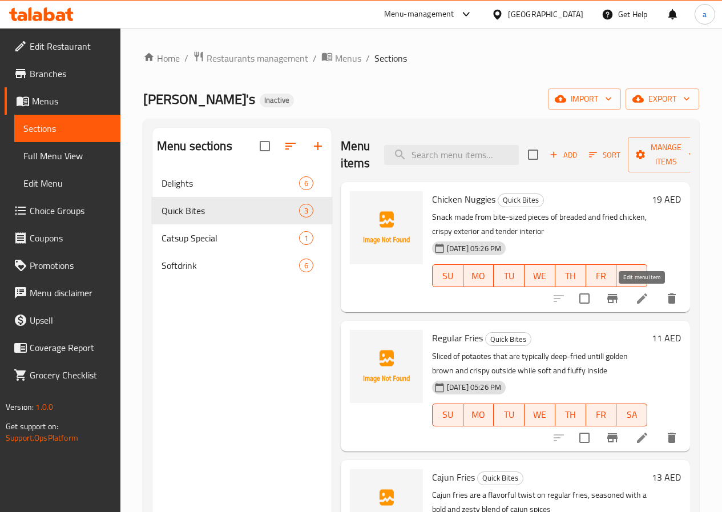
click at [642, 302] on icon at bounding box center [642, 298] width 14 height 14
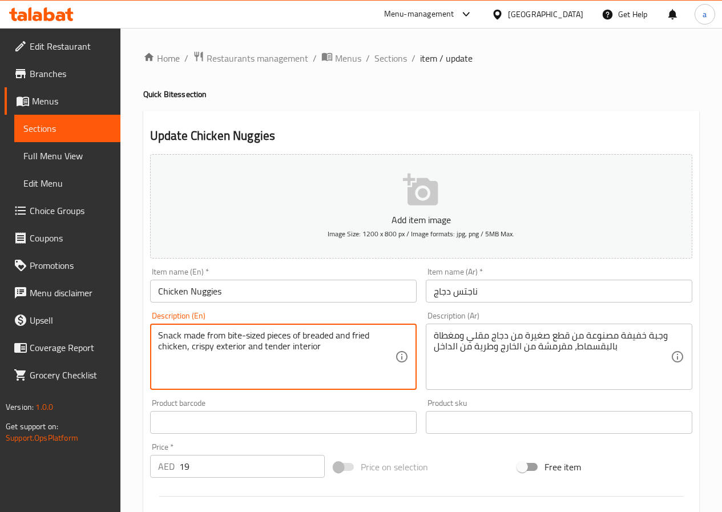
click at [336, 357] on textarea "Snack made from bite-sized pieces of breaded and fried chicken, crispy exterior…" at bounding box center [276, 357] width 237 height 54
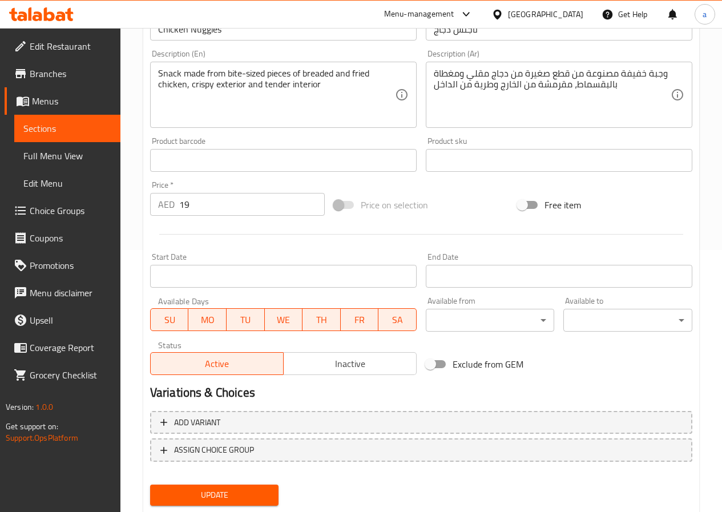
scroll to position [294, 0]
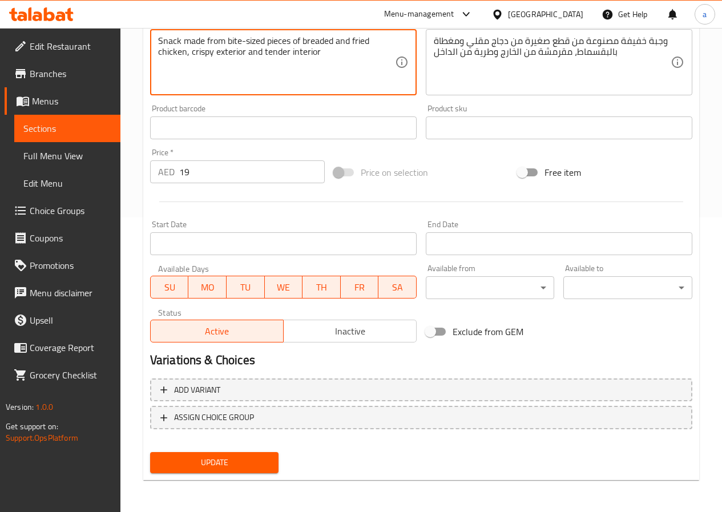
click at [250, 39] on textarea "Snack made from bite-sized pieces of breaded and fried chicken, crispy exterior…" at bounding box center [276, 62] width 237 height 54
click at [230, 40] on textarea "Snack made from bite-sized pieces of breaded and fried chicken, crispy exterior…" at bounding box center [276, 62] width 237 height 54
click at [226, 40] on textarea "Snack made from bite-sized pieces of breaded and fried chicken, crispy exterior…" at bounding box center [276, 62] width 237 height 54
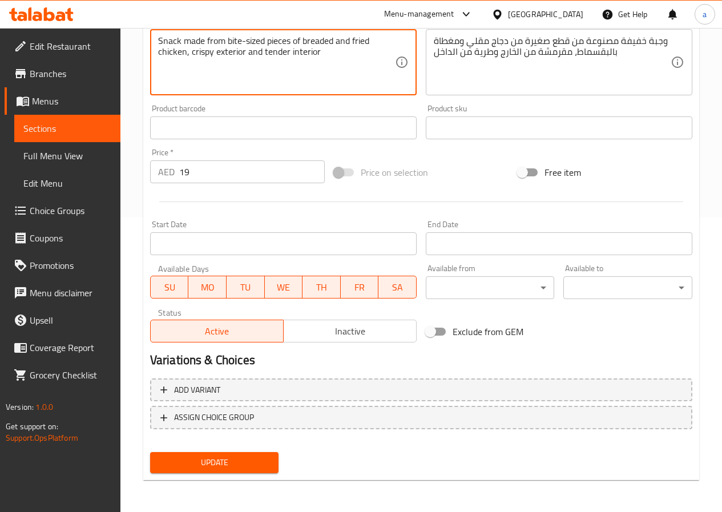
drag, startPoint x: 225, startPoint y: 42, endPoint x: 266, endPoint y: 44, distance: 41.1
click at [266, 44] on textarea "Snack made from bite-sized pieces of breaded and fried chicken, crispy exterior…" at bounding box center [276, 62] width 237 height 54
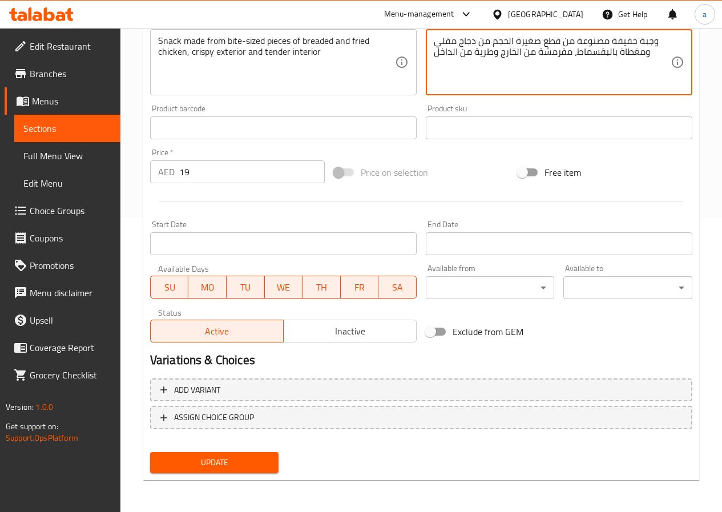
type textarea "وجبة خفيفة مصنوعة من قطع صغيرة الحجم من دجاج مقلي ومغطاة بالبقسماط، مقرمشة من ا…"
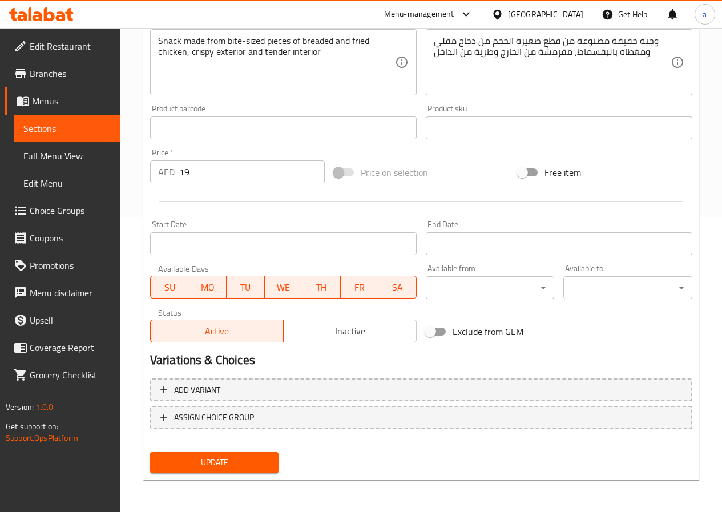
click at [227, 460] on span "Update" at bounding box center [214, 462] width 111 height 14
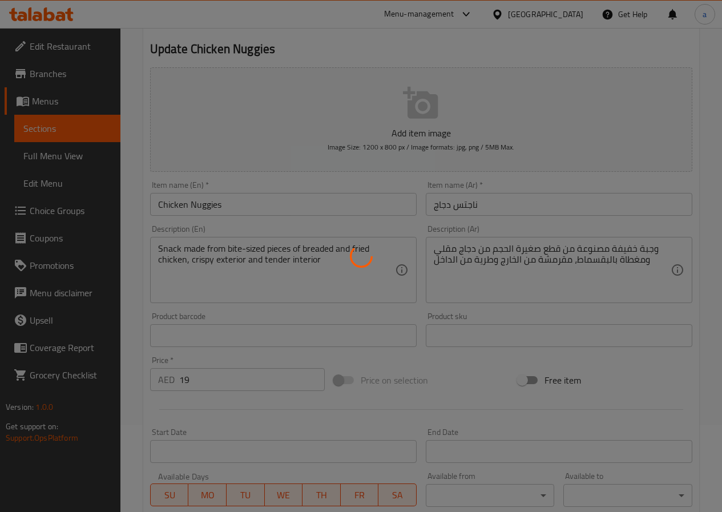
scroll to position [66, 0]
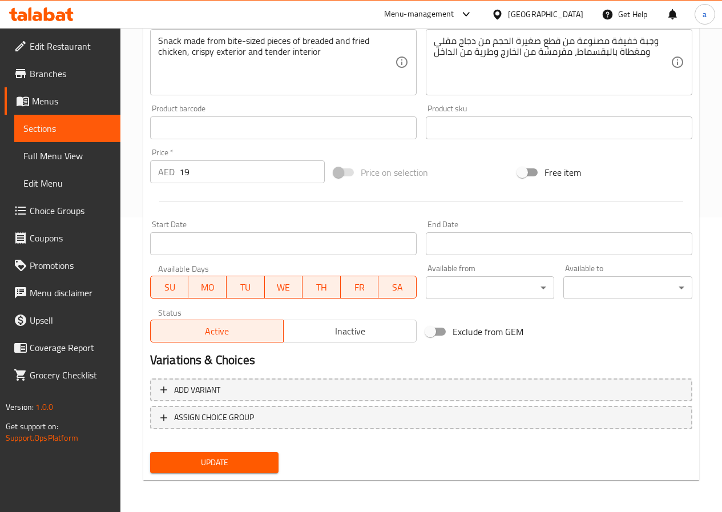
click at [216, 469] on span "Update" at bounding box center [214, 462] width 111 height 14
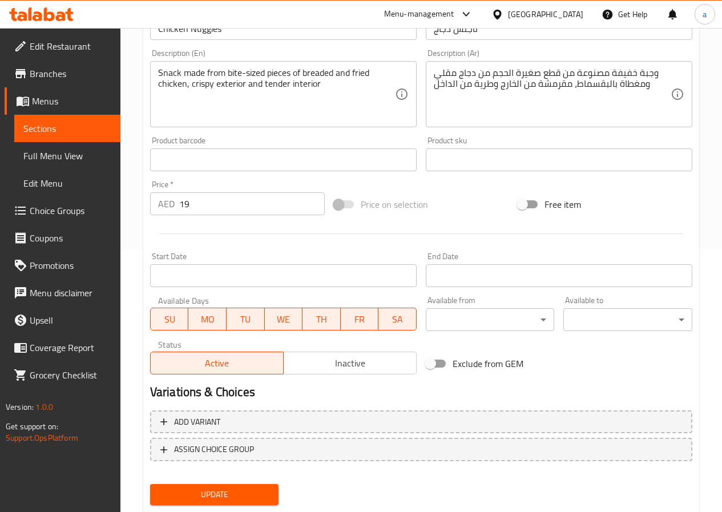
scroll to position [294, 0]
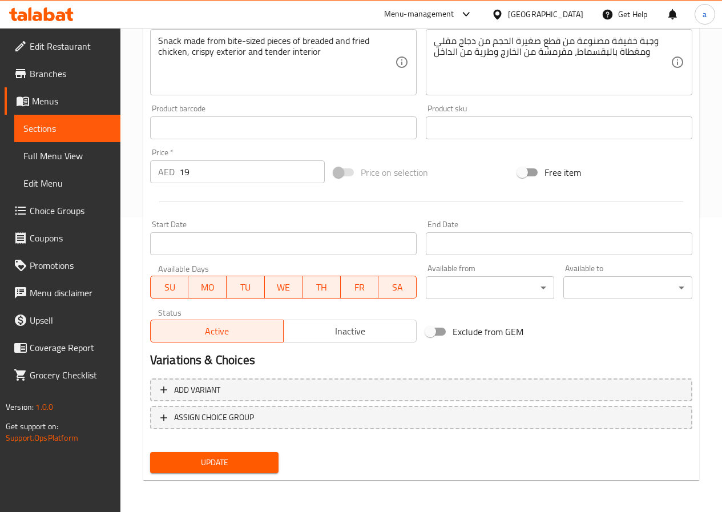
drag, startPoint x: 240, startPoint y: 466, endPoint x: 244, endPoint y: 456, distance: 11.0
click at [240, 466] on span "Update" at bounding box center [214, 462] width 111 height 14
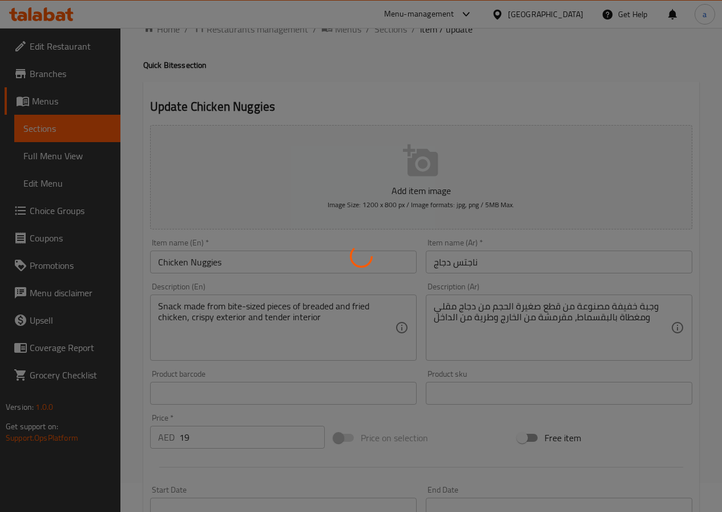
scroll to position [0, 0]
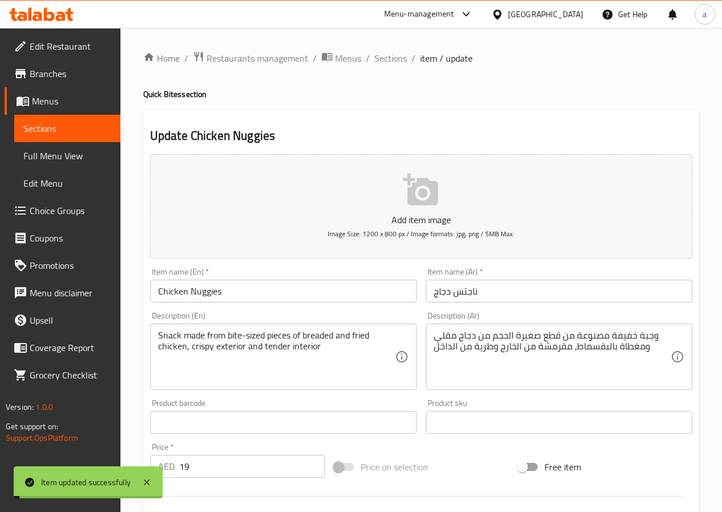
click at [390, 59] on span "Sections" at bounding box center [390, 58] width 33 height 14
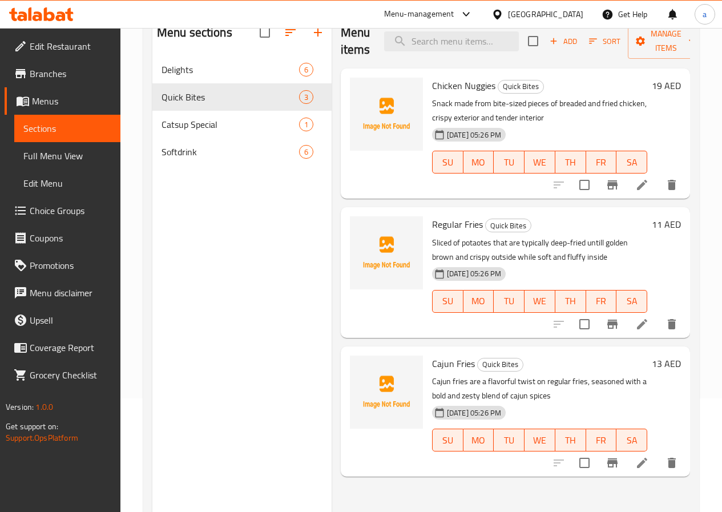
scroll to position [114, 0]
click at [649, 327] on li at bounding box center [642, 323] width 32 height 21
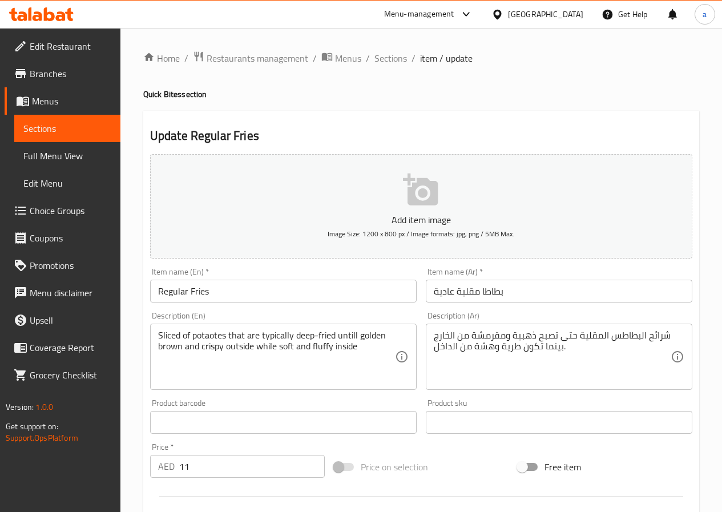
click at [213, 295] on input "Regular Fries" at bounding box center [283, 291] width 266 height 23
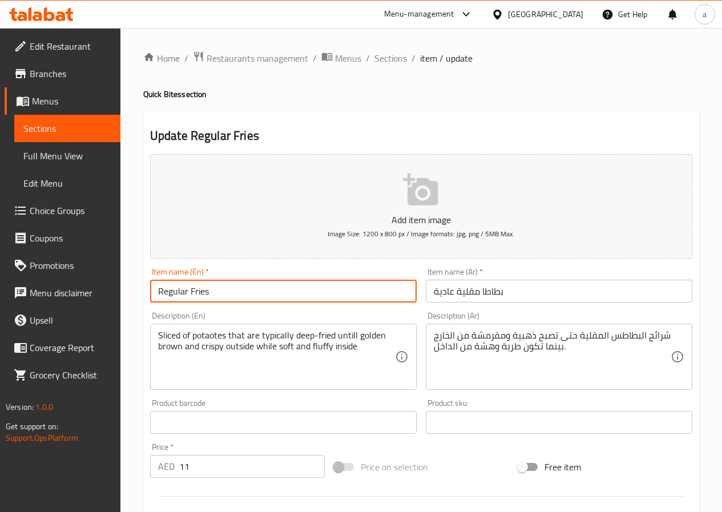
click at [213, 295] on input "Regular Fries" at bounding box center [283, 291] width 266 height 23
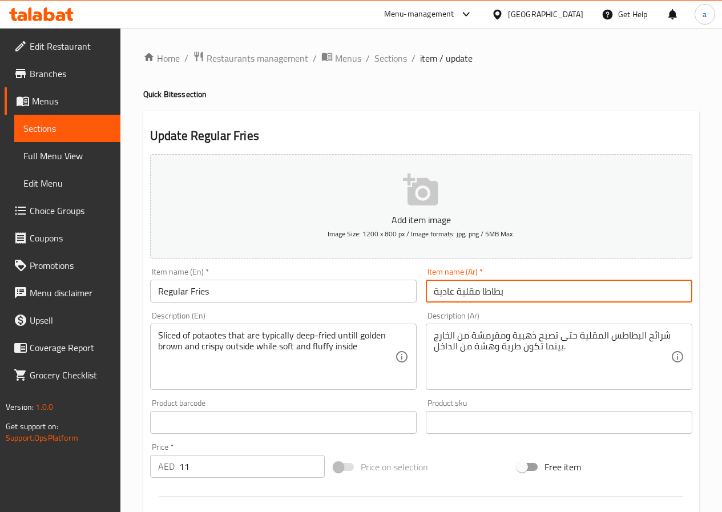
drag, startPoint x: 508, startPoint y: 292, endPoint x: 420, endPoint y: 296, distance: 88.5
click at [420, 296] on div "Add item image Image Size: 1200 x 800 px / Image formats: jpg, png / 5MB Max. I…" at bounding box center [420, 395] width 551 height 492
paste input "صة كبيرة من البطاطس المقلية العادية."
click at [590, 297] on input "حصة كبيرة من البطاطس المقلية العادية." at bounding box center [559, 291] width 266 height 23
click at [580, 295] on input "حصة كبيرة من البطاطس المقلية العادية." at bounding box center [559, 291] width 266 height 23
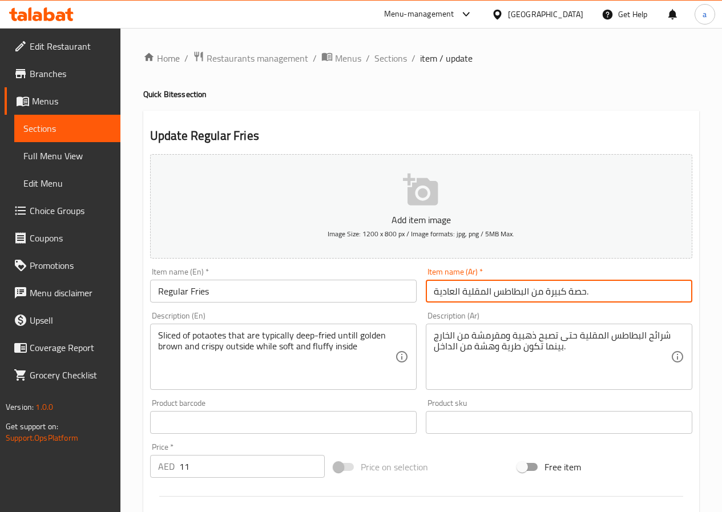
drag, startPoint x: 529, startPoint y: 293, endPoint x: 583, endPoint y: 292, distance: 54.2
click at [583, 292] on input "حصة كبيرة من البطاطس المقلية العادية." at bounding box center [559, 291] width 266 height 23
drag, startPoint x: 537, startPoint y: 290, endPoint x: 529, endPoint y: 293, distance: 8.9
click at [529, 293] on input "البطاطس المقلية العادية." at bounding box center [559, 291] width 266 height 23
type input "البطاطس المقلية العادية"
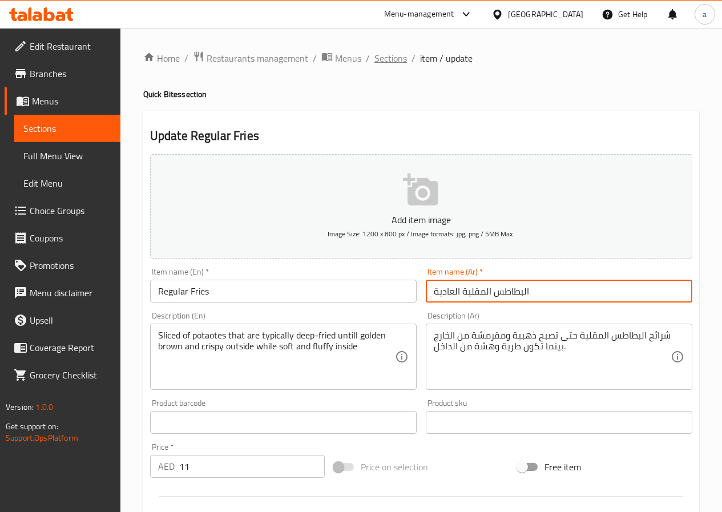
click at [384, 59] on span "Sections" at bounding box center [390, 58] width 33 height 14
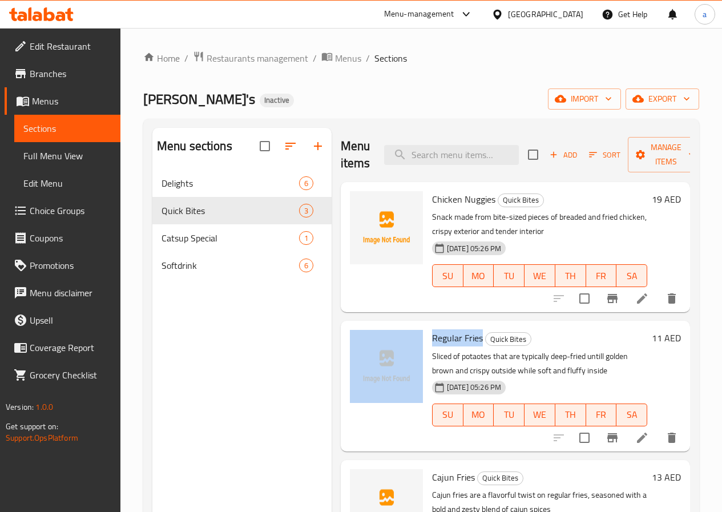
drag, startPoint x: 435, startPoint y: 337, endPoint x: 379, endPoint y: 337, distance: 56.5
click at [379, 337] on div "Regular Fries Quick Bites Sliced of potaotes that are typically deep-fried unti…" at bounding box center [515, 385] width 340 height 121
click at [432, 341] on span "Regular Fries" at bounding box center [457, 337] width 51 height 17
copy div "Regular Fries"
click at [670, 434] on icon "delete" at bounding box center [672, 438] width 14 height 14
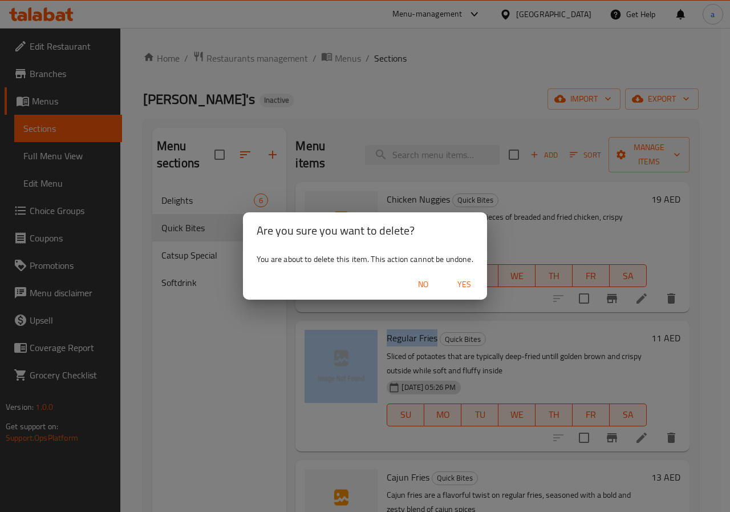
click at [468, 286] on span "Yes" at bounding box center [464, 284] width 27 height 14
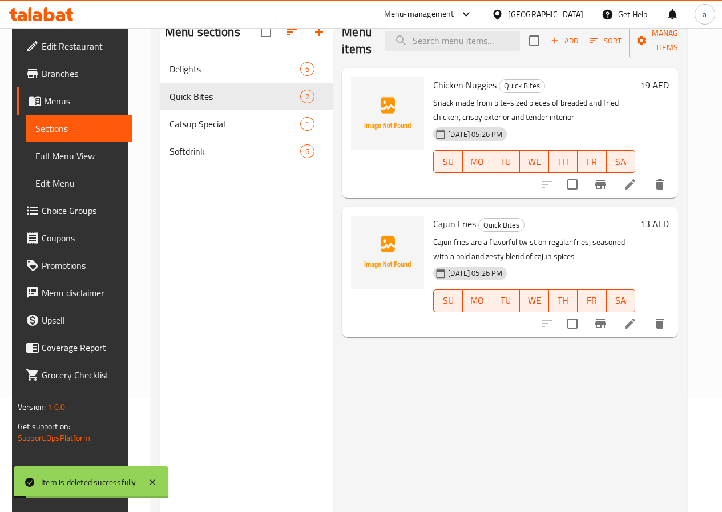
scroll to position [160, 0]
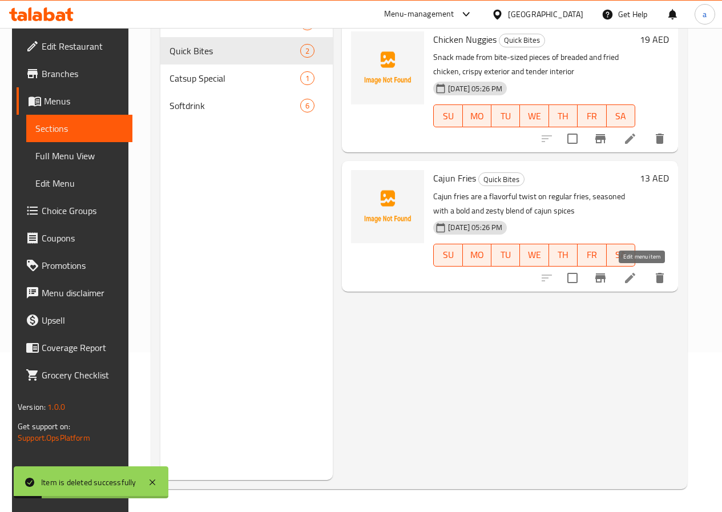
click at [635, 280] on icon at bounding box center [630, 278] width 10 height 10
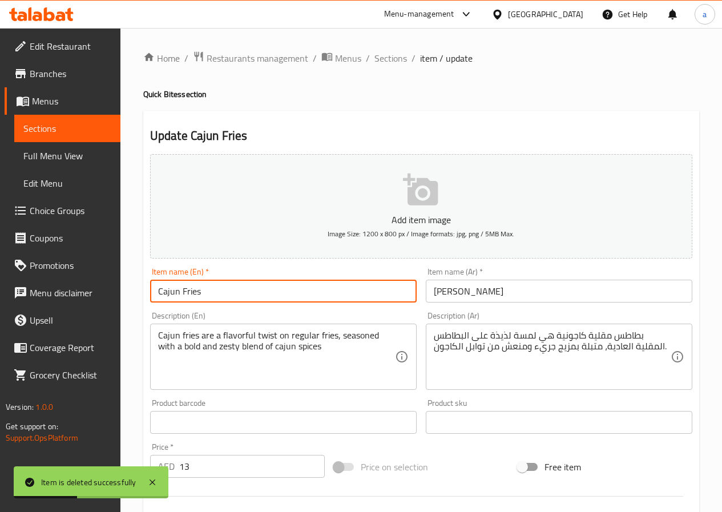
click at [237, 290] on input "Cajun Fries" at bounding box center [283, 291] width 266 height 23
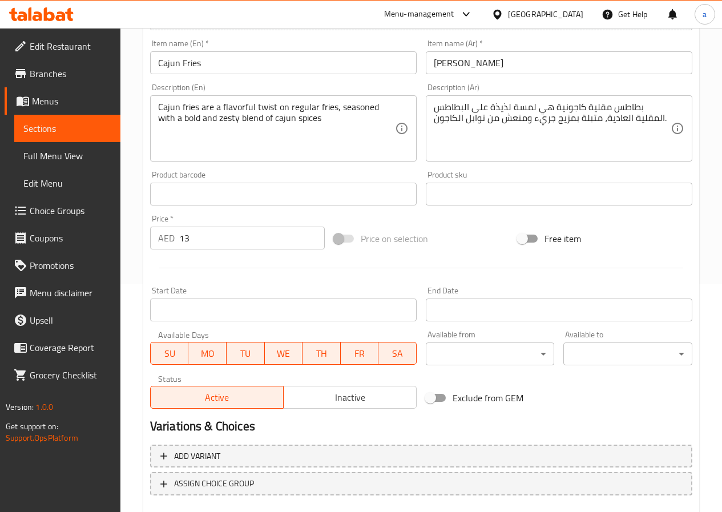
scroll to position [171, 0]
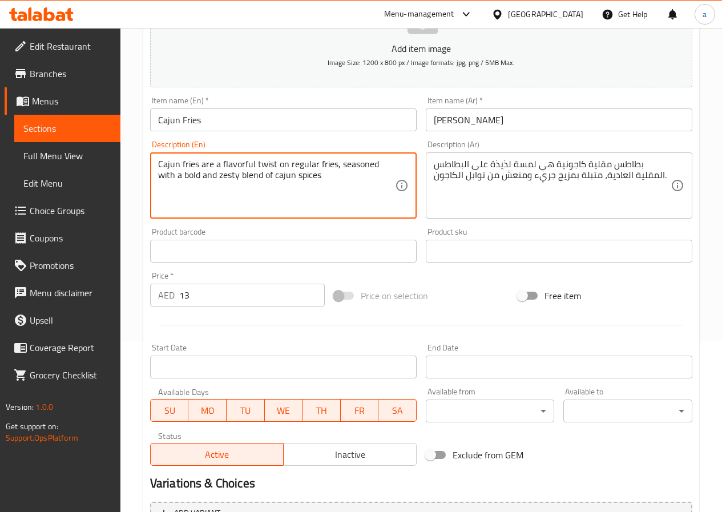
drag, startPoint x: 220, startPoint y: 163, endPoint x: 275, endPoint y: 164, distance: 54.8
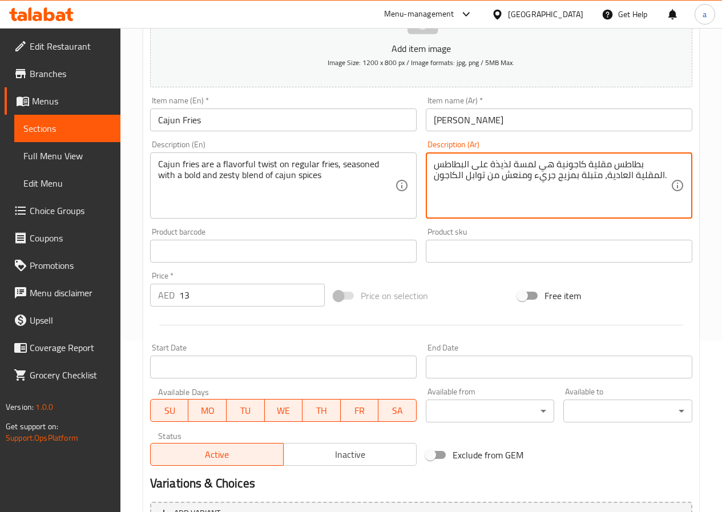
click at [519, 165] on textarea "بطاطس مقلية كاجونية هي لمسة لذيذة على البطاطس المقلية العادية، متبلة بمزيج جريء…" at bounding box center [552, 186] width 237 height 54
click at [496, 165] on textarea "بطاطس مقلية كاجونية هي نكهة لذيذة على البطاطس المقلية العادية، متبلة بمزيج جريء…" at bounding box center [552, 186] width 237 height 54
click at [471, 201] on textarea "بطاطس مقلية كاجونية هي نكهة لذيذة على البطاطس المقلية العادية، متبلة بمزيج جريء…" at bounding box center [552, 186] width 237 height 54
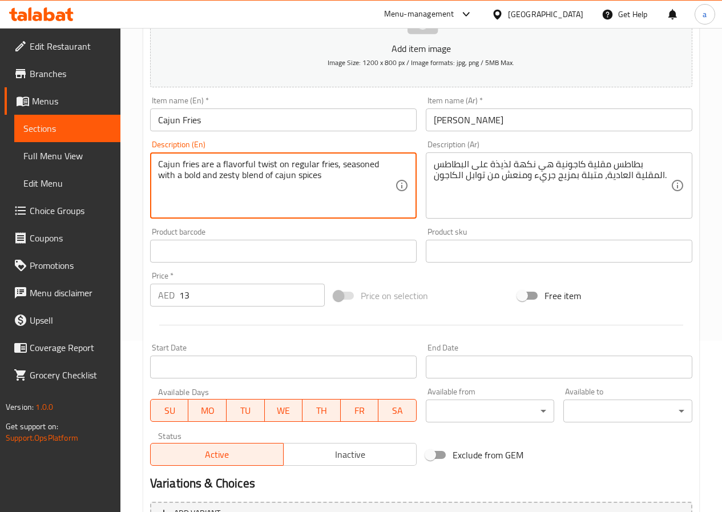
click at [265, 177] on textarea "Cajun fries are a flavorful twist on regular fries, seasoned with a bold and ze…" at bounding box center [276, 186] width 237 height 54
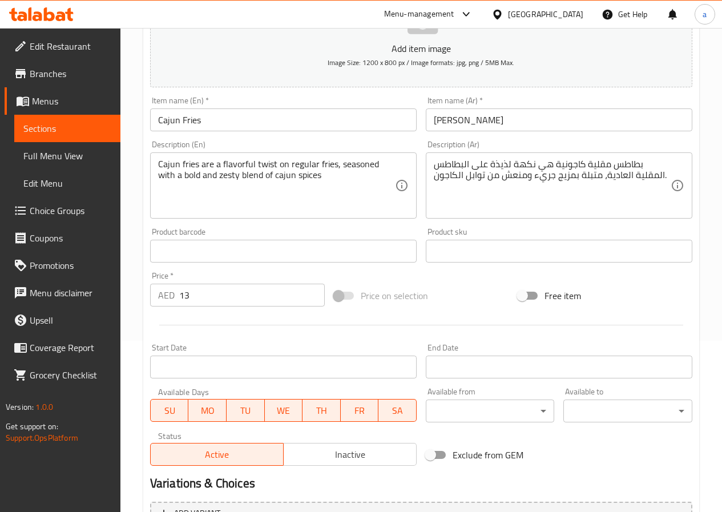
click at [212, 176] on textarea "Cajun fries are a flavorful twist on regular fries, seasoned with a bold and ze…" at bounding box center [276, 186] width 237 height 54
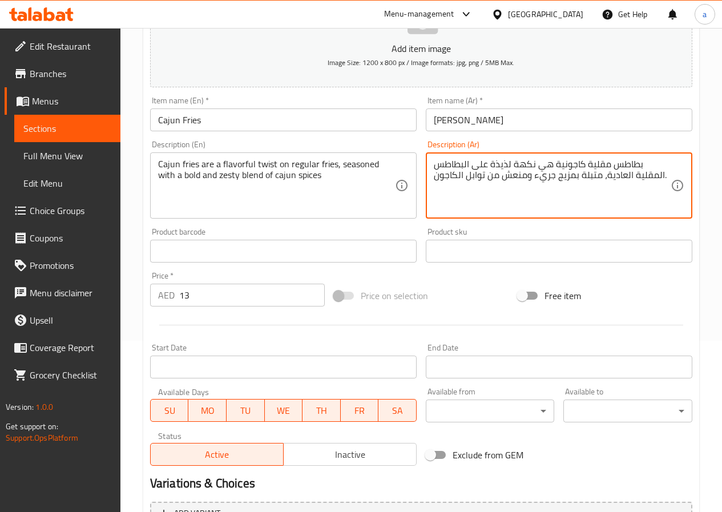
click at [546, 178] on textarea "بطاطس مقلية كاجونية هي نكهة لذيذة على البطاطس المقلية العادية، متبلة بمزيج جريء…" at bounding box center [552, 186] width 237 height 54
click at [514, 177] on textarea "بطاطس مقلية كاجونية هي نكهة لذيذة على البطاطس المقلية العادية، متبلة بمزيج جريء…" at bounding box center [552, 186] width 237 height 54
click at [560, 177] on textarea "بطاطس مقلية كاجونية هي نكهة لذيذة على البطاطس المقلية العادية، متبلة بمزيج جريء…" at bounding box center [552, 186] width 237 height 54
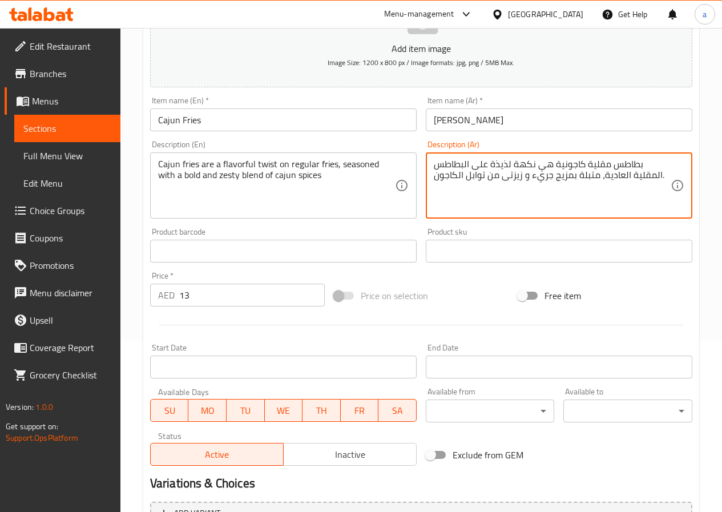
click at [528, 192] on textarea "بطاطس مقلية كاجونية هي نكهة لذيذة على البطاطس المقلية العادية، متبلة بمزيج جريء…" at bounding box center [552, 186] width 237 height 54
type textarea "بطاطس مقلية كاجونية هي نكهة لذيذة على البطاطس المقلية العادية، متبلة بمزيج جريء…"
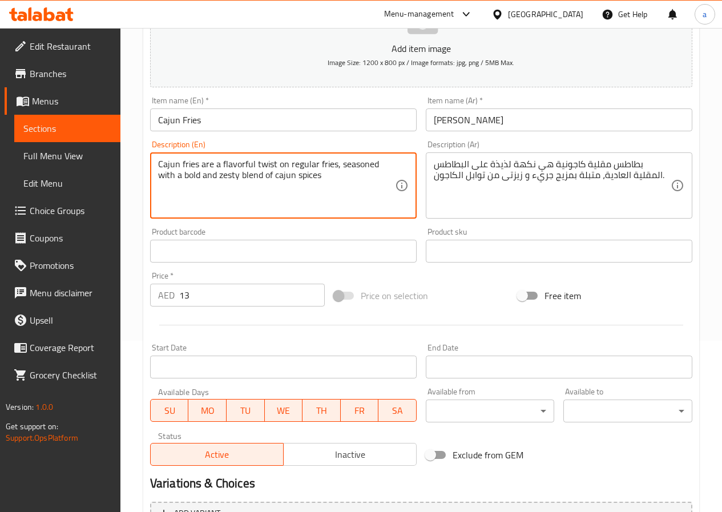
click at [368, 176] on textarea "Cajun fries are a flavorful twist on regular fries, seasoned with a bold and ze…" at bounding box center [276, 186] width 237 height 54
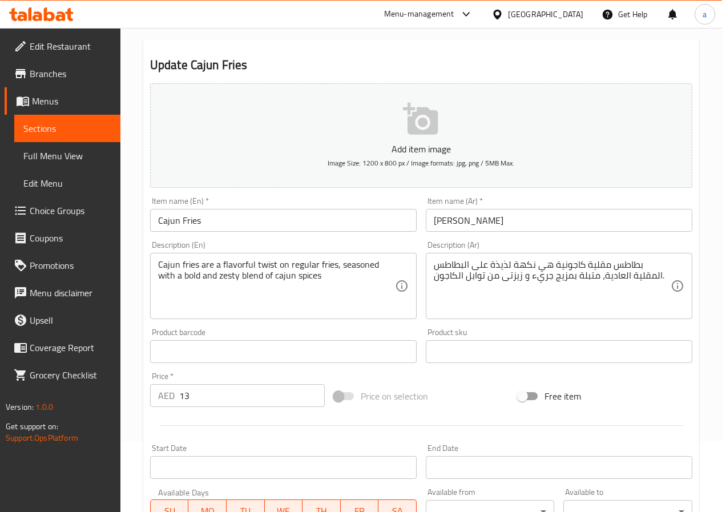
scroll to position [0, 0]
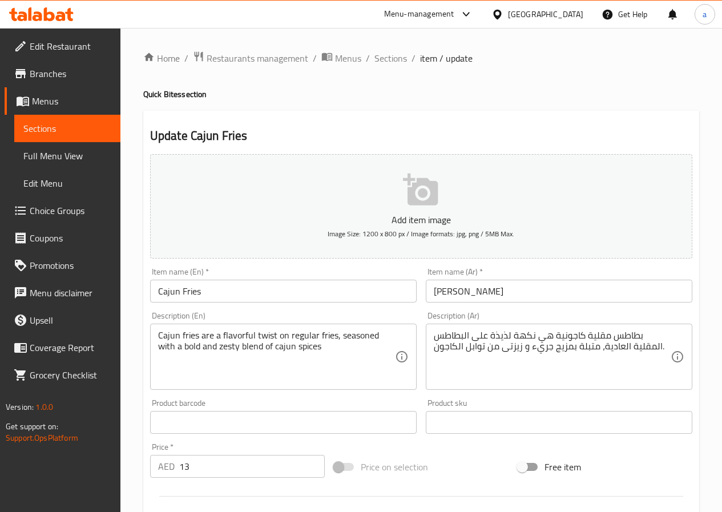
click at [219, 289] on input "Cajun Fries" at bounding box center [283, 291] width 266 height 23
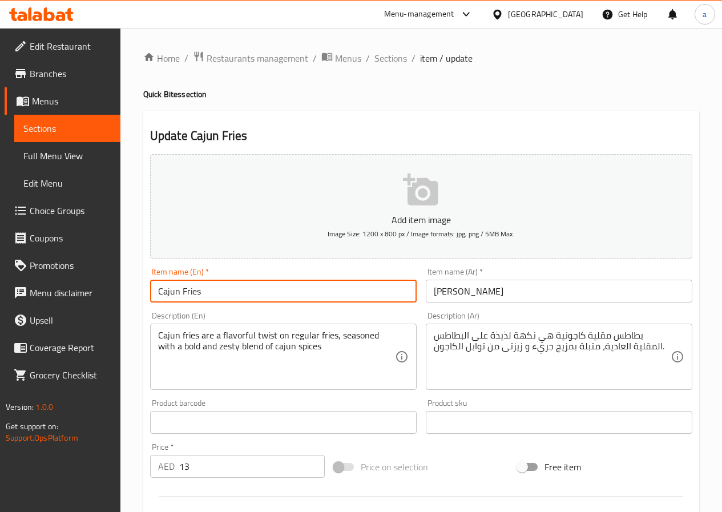
click at [219, 289] on input "Cajun Fries" at bounding box center [283, 291] width 266 height 23
click at [289, 291] on input "Cajun Fries" at bounding box center [283, 291] width 266 height 23
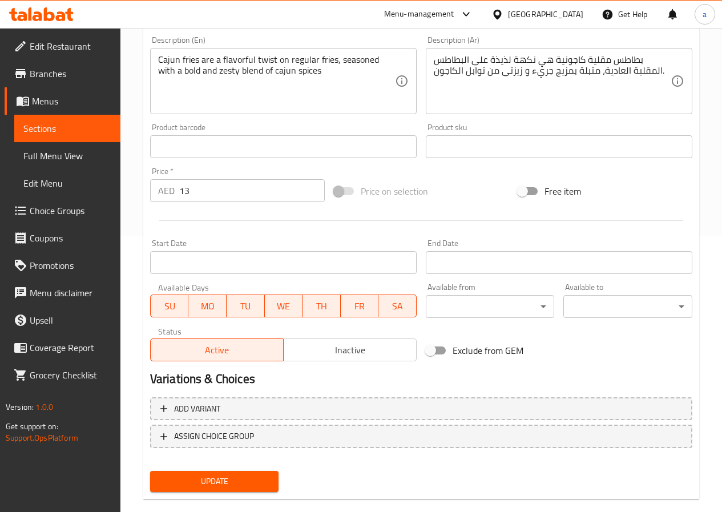
scroll to position [294, 0]
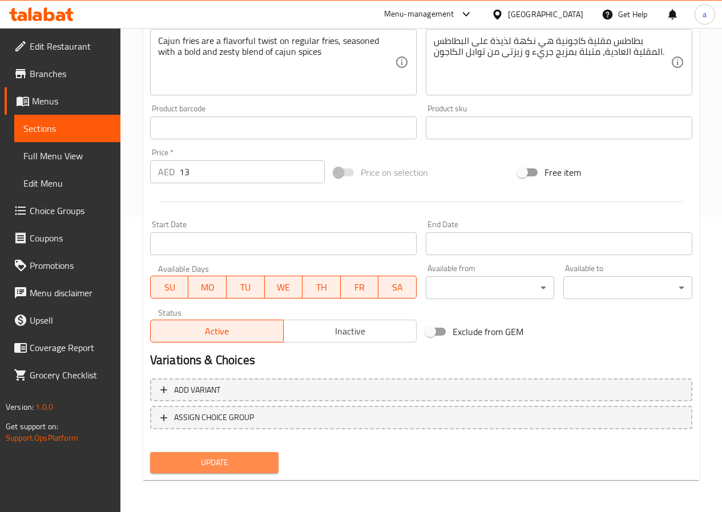
click at [235, 463] on span "Update" at bounding box center [214, 462] width 111 height 14
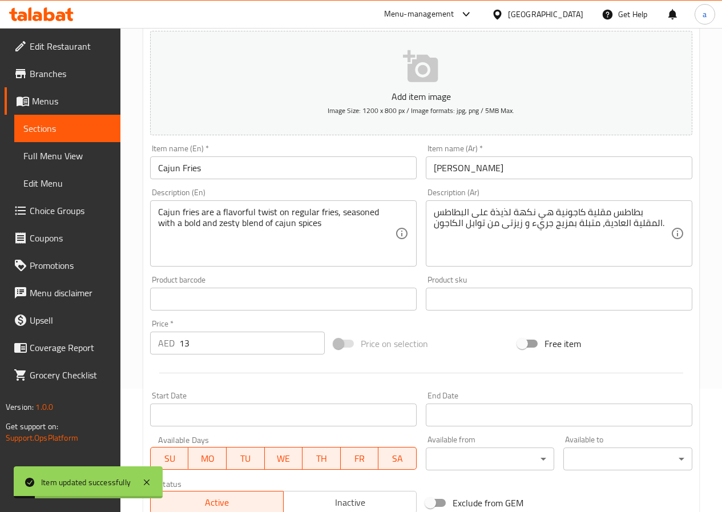
scroll to position [0, 0]
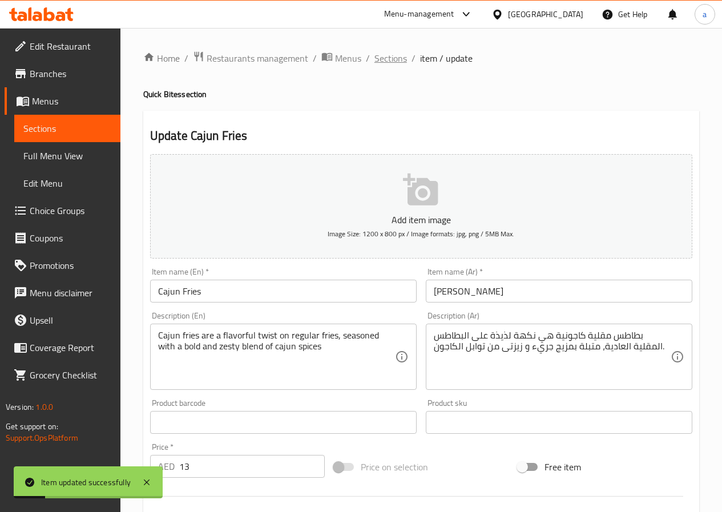
click at [383, 61] on span "Sections" at bounding box center [390, 58] width 33 height 14
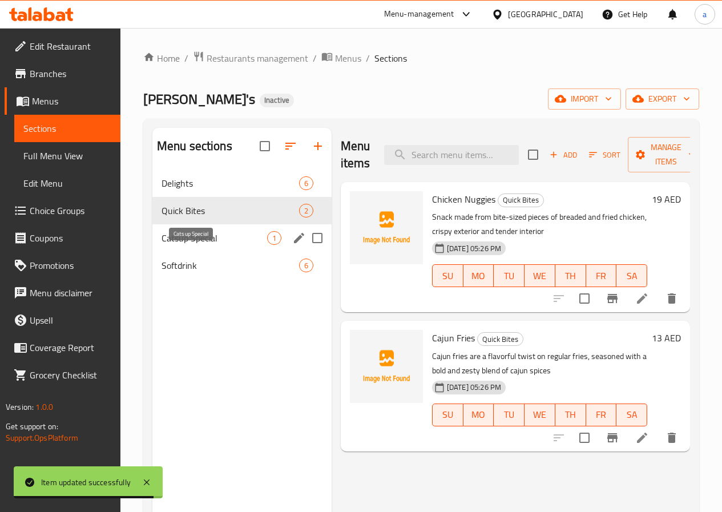
click at [195, 245] on span "Catsup Special" at bounding box center [214, 238] width 106 height 14
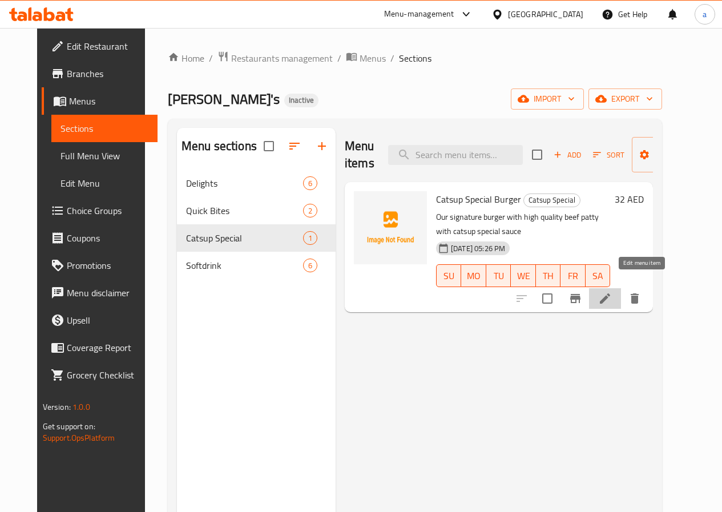
click at [610, 293] on icon at bounding box center [605, 298] width 10 height 10
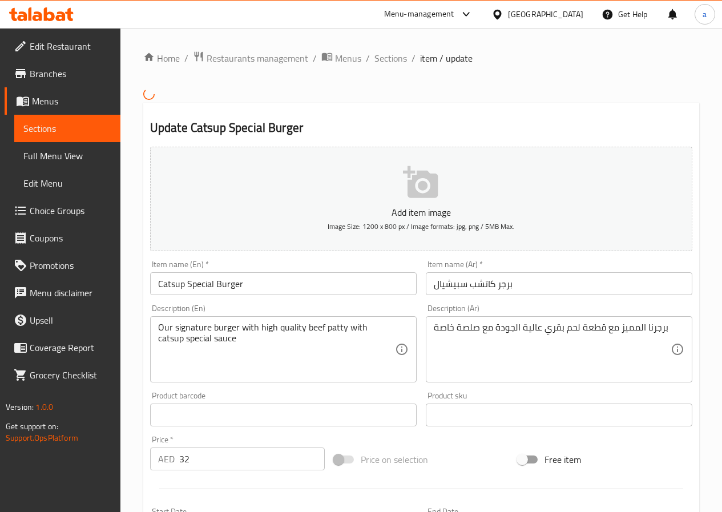
click at [289, 289] on input "Catsup Special Burger" at bounding box center [283, 283] width 266 height 23
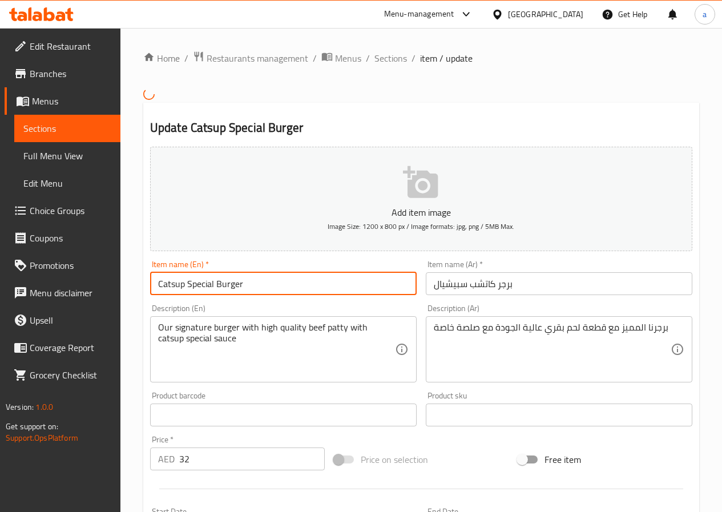
click at [289, 289] on input "Catsup Special Burger" at bounding box center [283, 283] width 266 height 23
click at [288, 288] on input "Catsup Special Burger" at bounding box center [283, 283] width 266 height 23
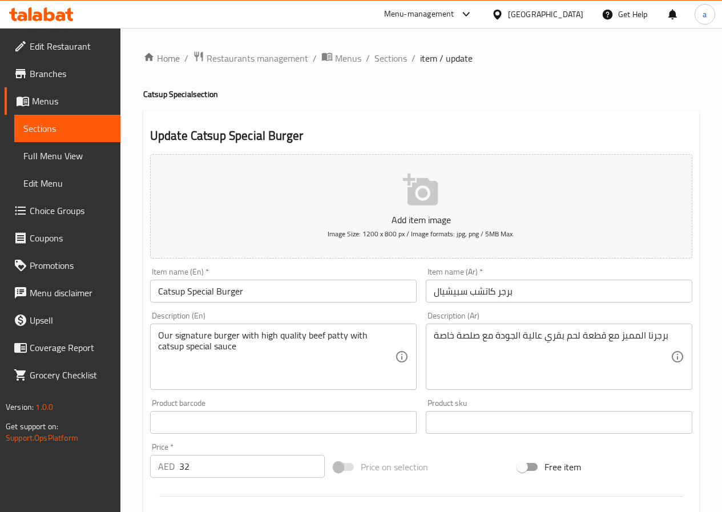
click at [374, 357] on textarea "Our signature burger with high quality beef patty with catsup special sauce" at bounding box center [276, 357] width 237 height 54
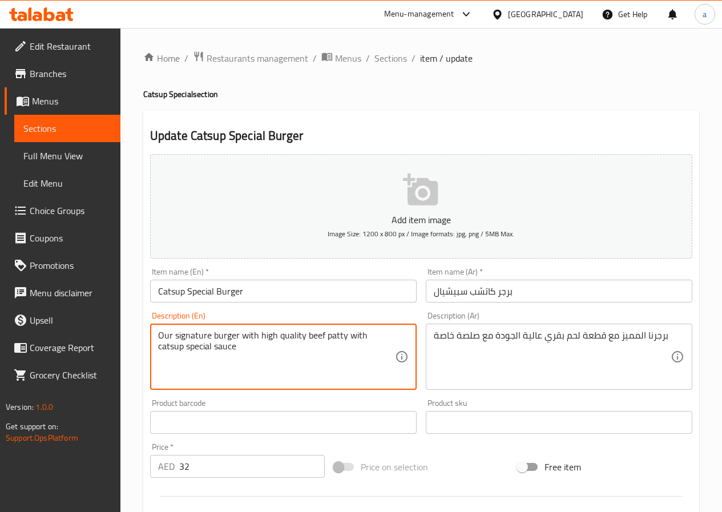
click at [374, 357] on textarea "Our signature burger with high quality beef patty with catsup special sauce" at bounding box center [276, 357] width 237 height 54
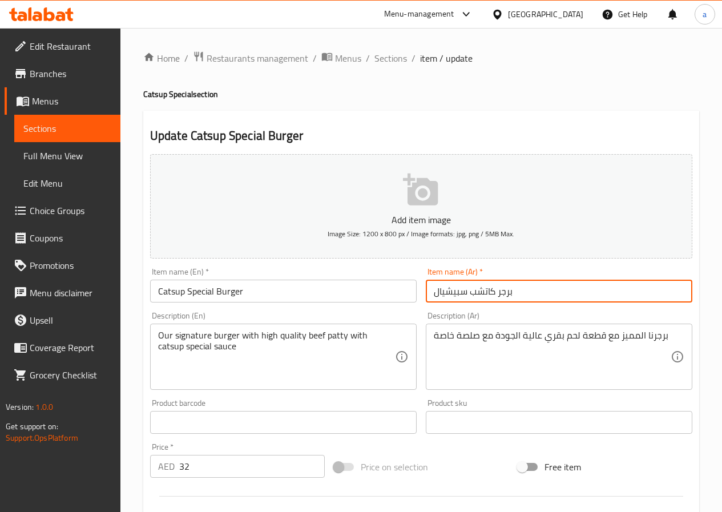
drag, startPoint x: 495, startPoint y: 291, endPoint x: 430, endPoint y: 295, distance: 64.6
click at [430, 295] on input "برجر كاتشب سبيشيال" at bounding box center [559, 291] width 266 height 23
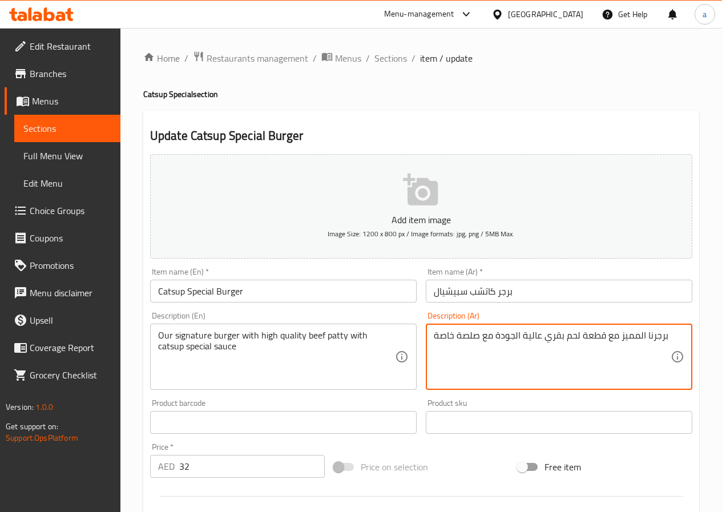
drag, startPoint x: 454, startPoint y: 337, endPoint x: 418, endPoint y: 337, distance: 35.9
paste textarea "كاتشب سبيشيال"
click at [447, 334] on textarea "برجرنا المميز مع قطعة لحم بقري عالية الجودة مع صلصة كاتشب سبيشيال" at bounding box center [552, 357] width 237 height 54
type textarea "برجرنا المميز مع قطعة لحم بقري عالية الجودة مع صوص كاتشب سبيشيال"
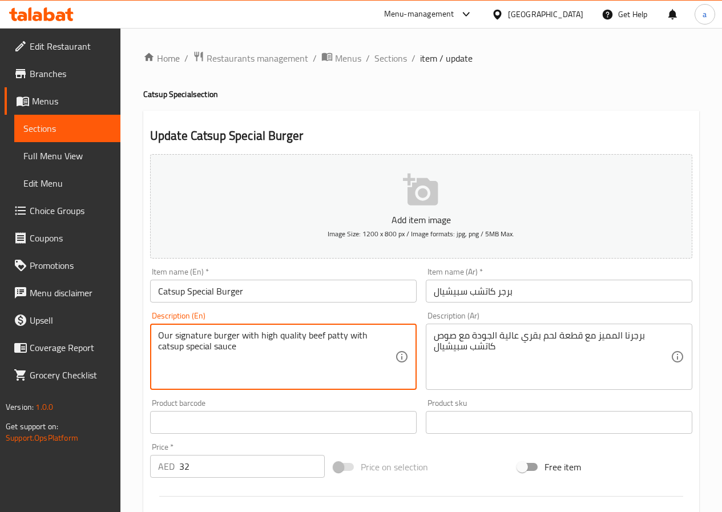
drag, startPoint x: 159, startPoint y: 333, endPoint x: 237, endPoint y: 335, distance: 78.8
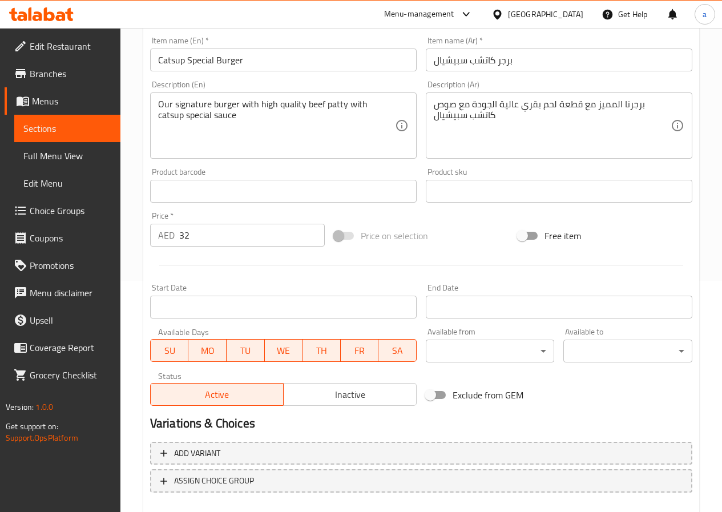
scroll to position [294, 0]
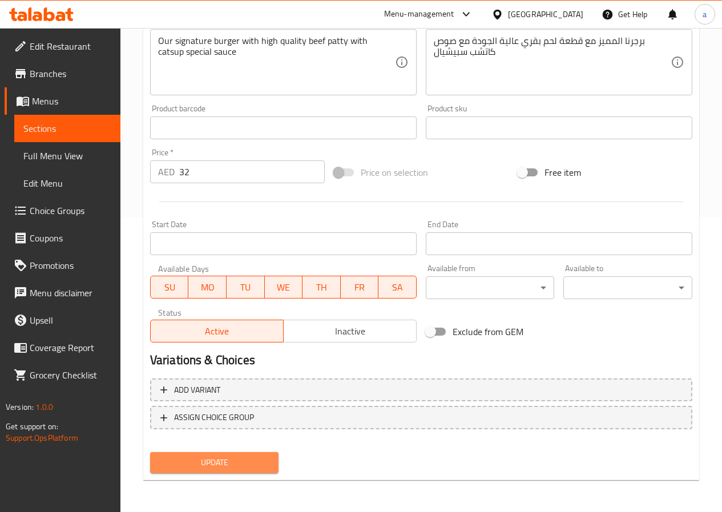
click at [256, 456] on span "Update" at bounding box center [214, 462] width 111 height 14
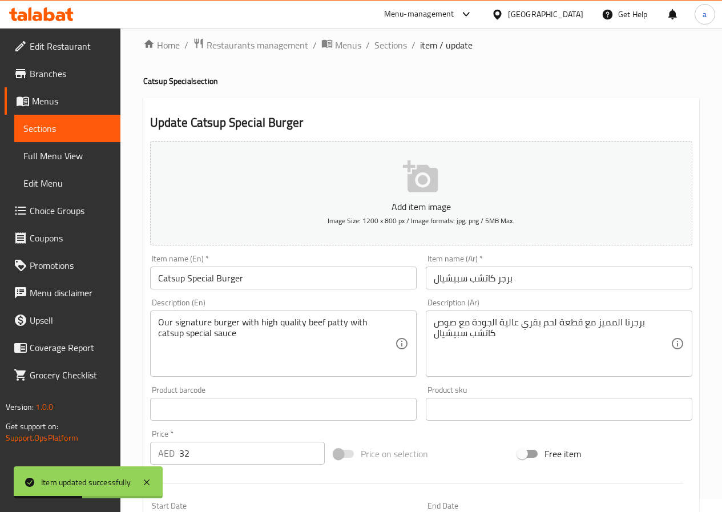
scroll to position [0, 0]
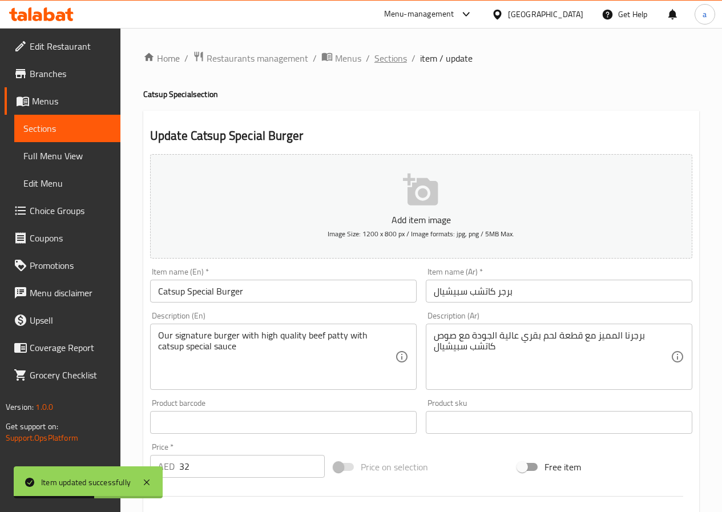
click at [386, 58] on span "Sections" at bounding box center [390, 58] width 33 height 14
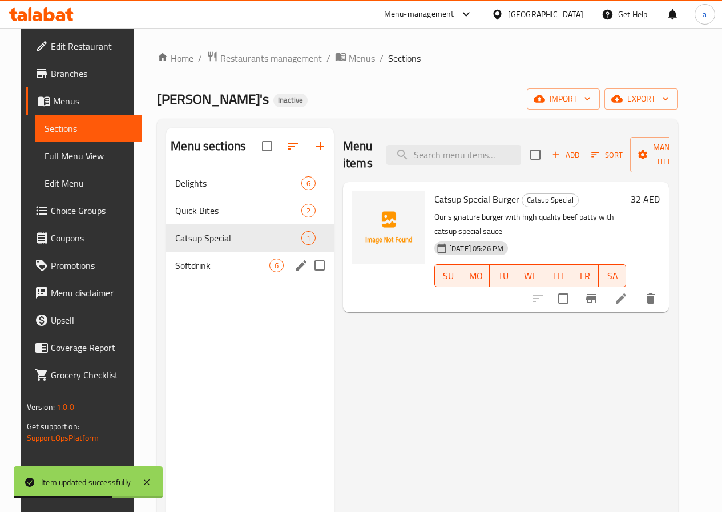
click at [200, 272] on span "Softdrink" at bounding box center [222, 265] width 94 height 14
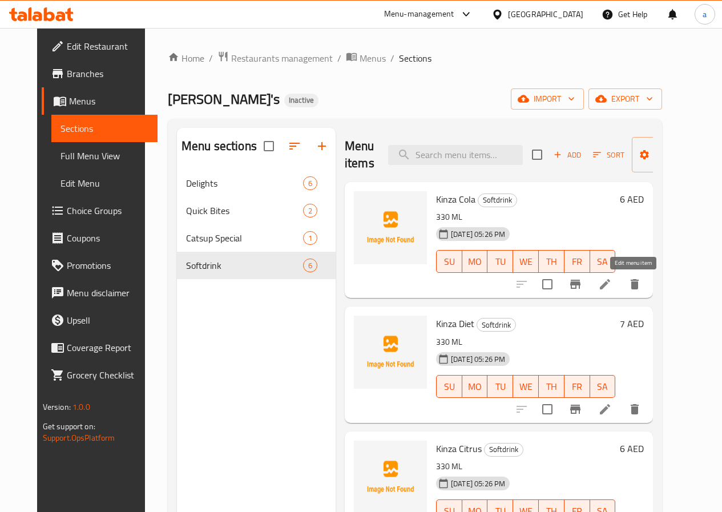
click at [612, 282] on icon at bounding box center [605, 284] width 14 height 14
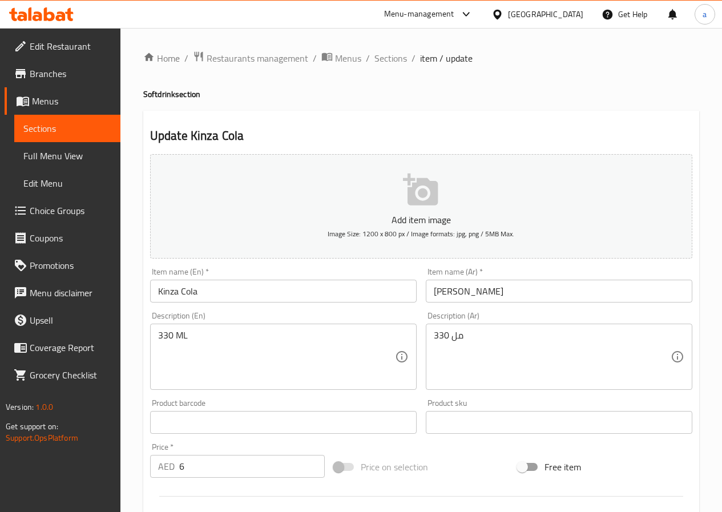
click at [462, 291] on input "[PERSON_NAME]" at bounding box center [559, 291] width 266 height 23
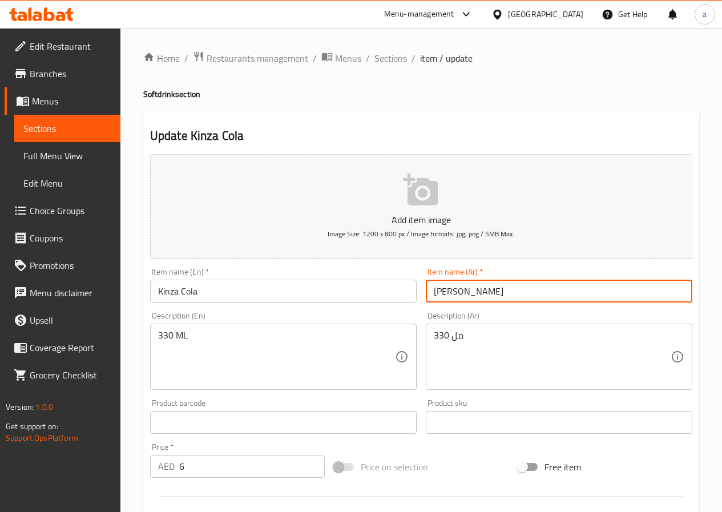
click at [462, 291] on input "[PERSON_NAME]" at bounding box center [559, 291] width 266 height 23
click at [480, 294] on input "[PERSON_NAME]" at bounding box center [559, 291] width 266 height 23
click at [461, 291] on input "[PERSON_NAME]" at bounding box center [559, 291] width 266 height 23
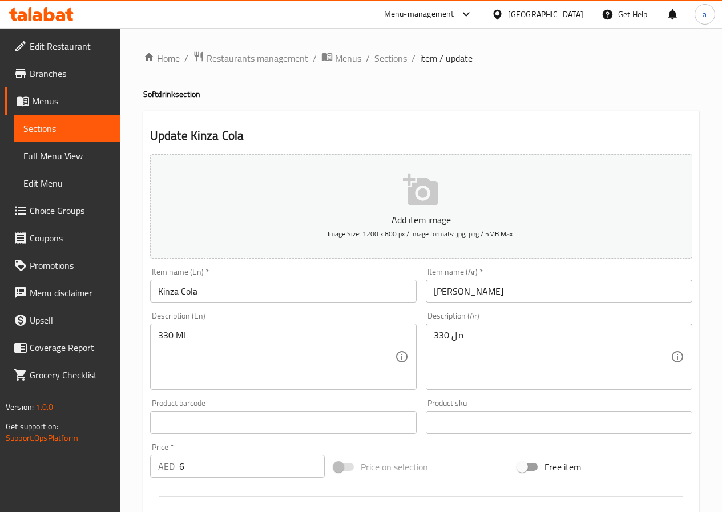
click at [338, 317] on div "Description (En) 330 ML Description (En)" at bounding box center [283, 350] width 266 height 78
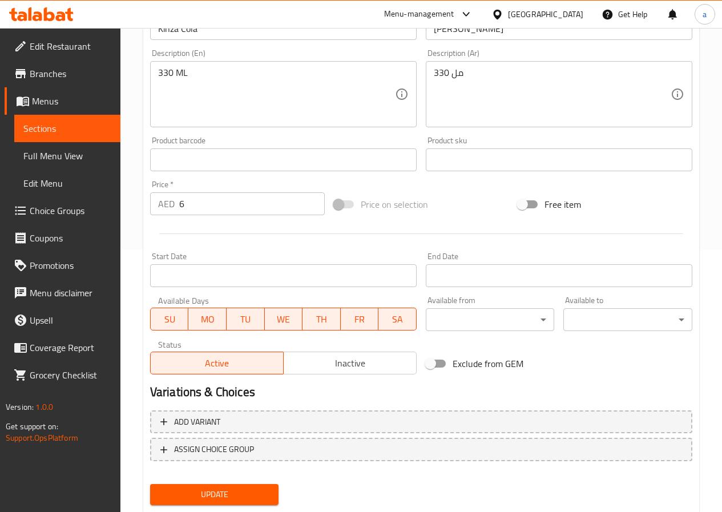
scroll to position [294, 0]
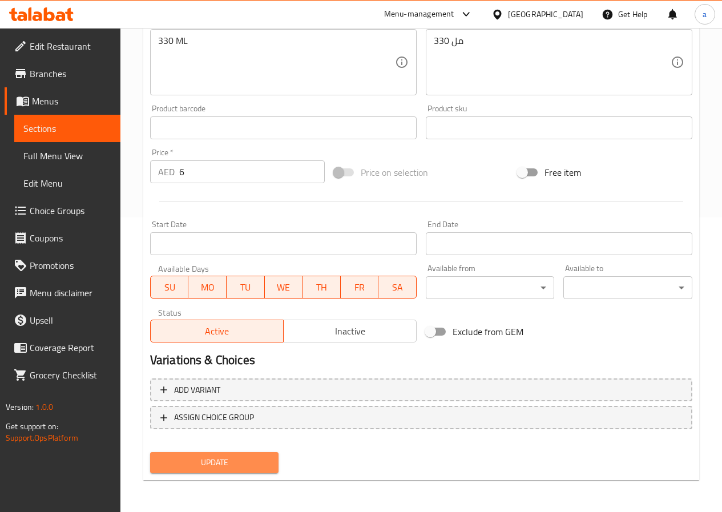
click at [227, 464] on span "Update" at bounding box center [214, 462] width 111 height 14
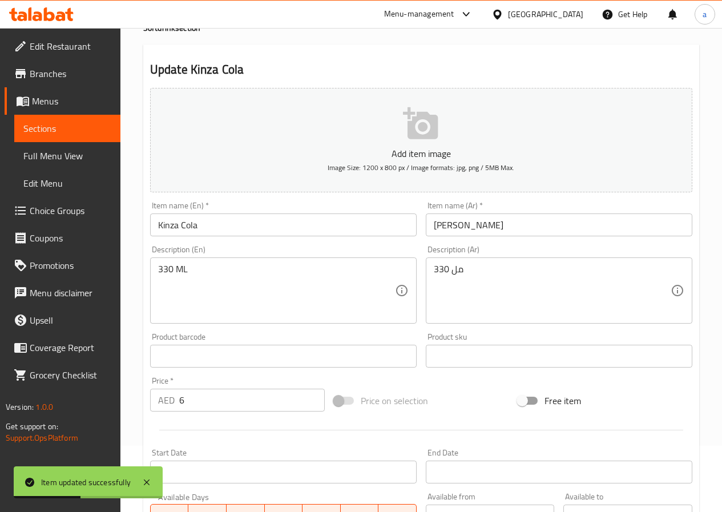
scroll to position [0, 0]
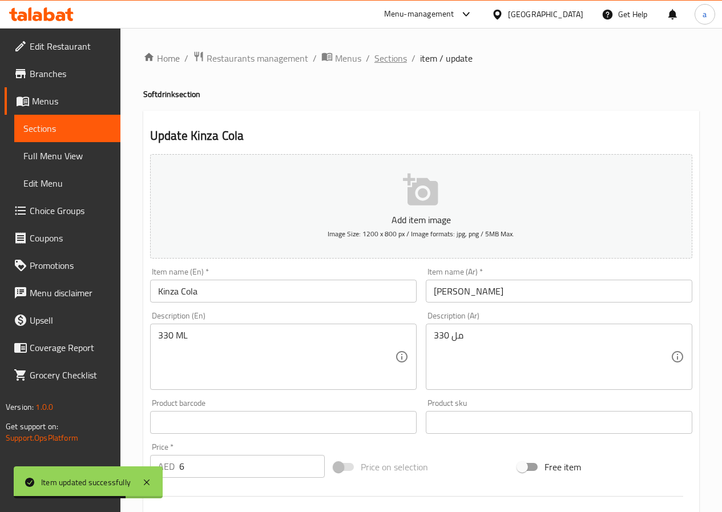
click at [390, 62] on span "Sections" at bounding box center [390, 58] width 33 height 14
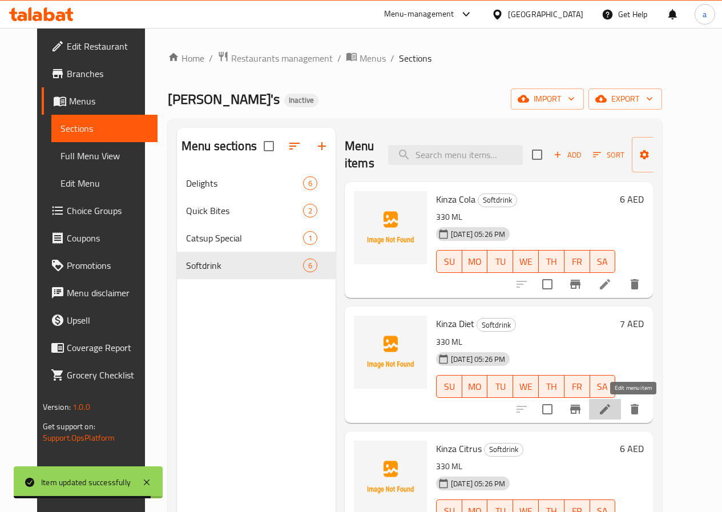
click at [612, 408] on icon at bounding box center [605, 409] width 14 height 14
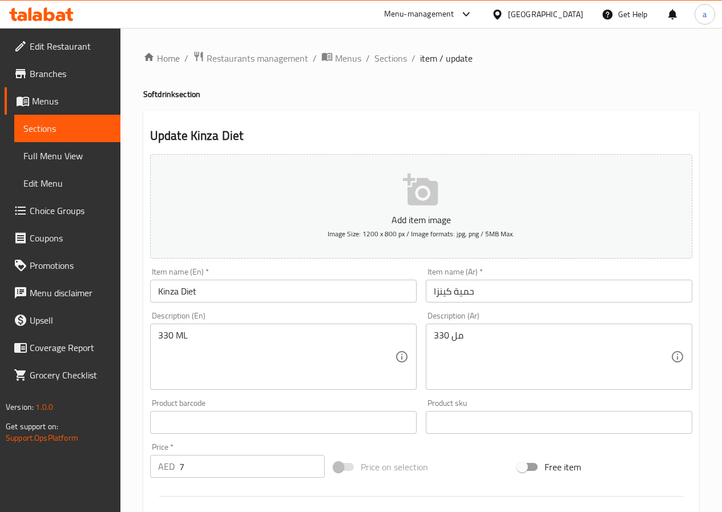
click at [469, 292] on input "حمية كينزا" at bounding box center [559, 291] width 266 height 23
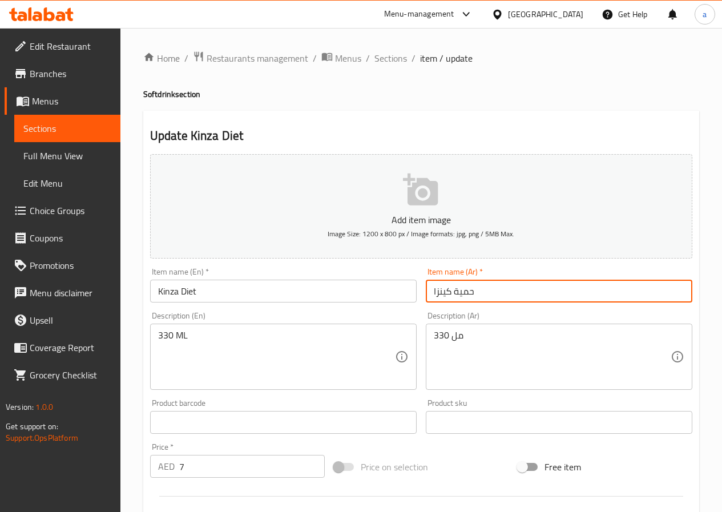
click at [469, 292] on input "حمية كينزا" at bounding box center [559, 291] width 266 height 23
click at [437, 291] on input "[PERSON_NAME] ا" at bounding box center [559, 291] width 266 height 23
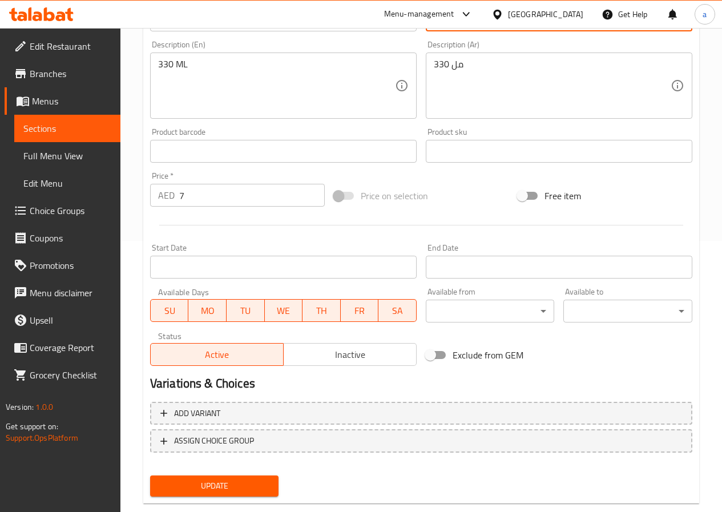
scroll to position [294, 0]
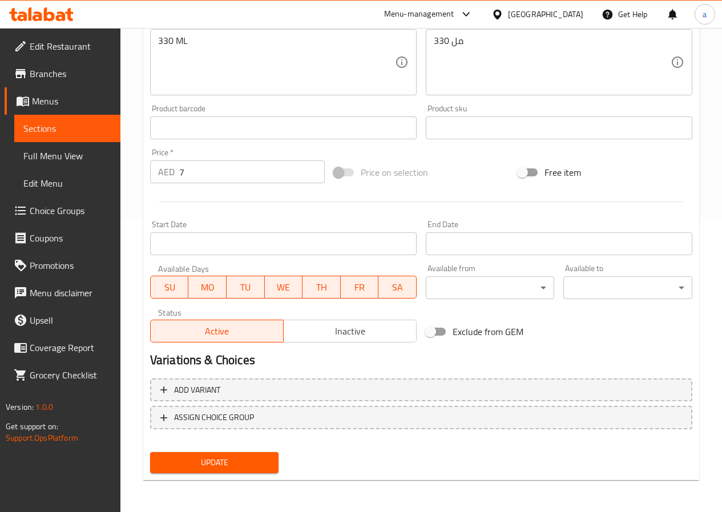
type input "كينزا دايت"
click at [230, 460] on span "Update" at bounding box center [214, 462] width 111 height 14
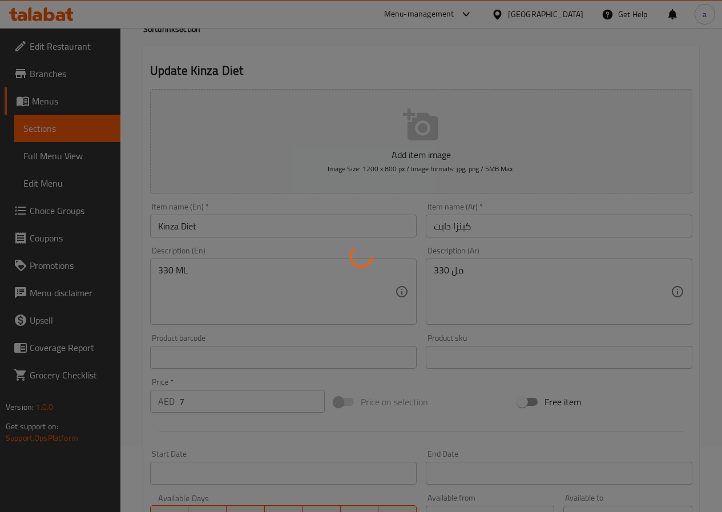
scroll to position [9, 0]
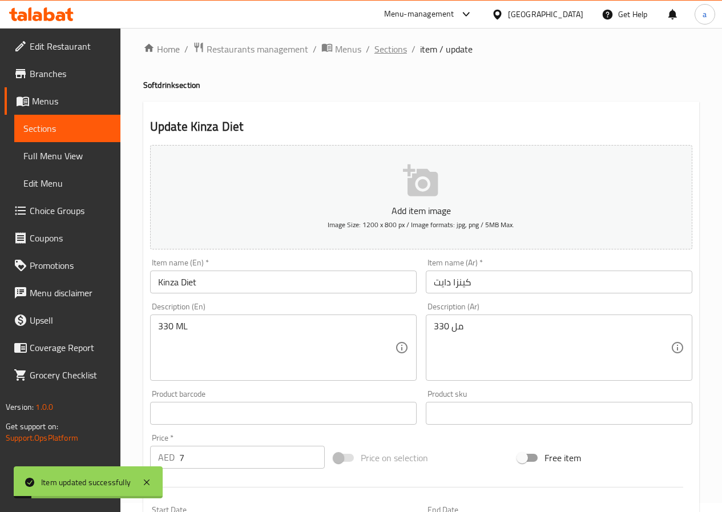
click at [395, 50] on span "Sections" at bounding box center [390, 49] width 33 height 14
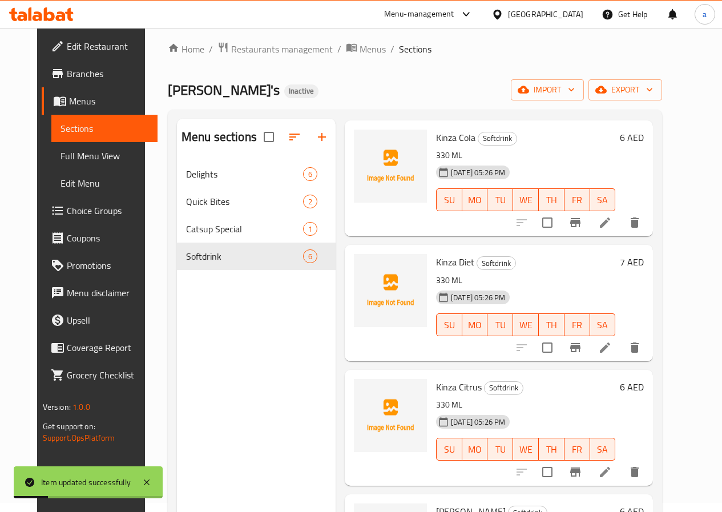
scroll to position [114, 0]
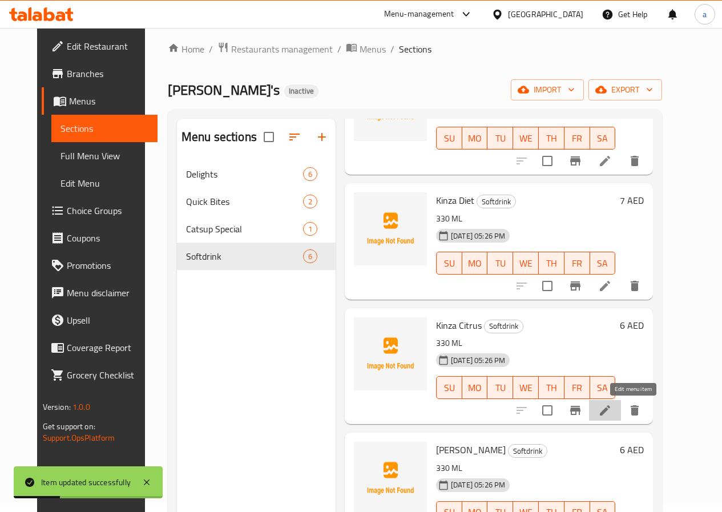
click at [612, 411] on icon at bounding box center [605, 410] width 14 height 14
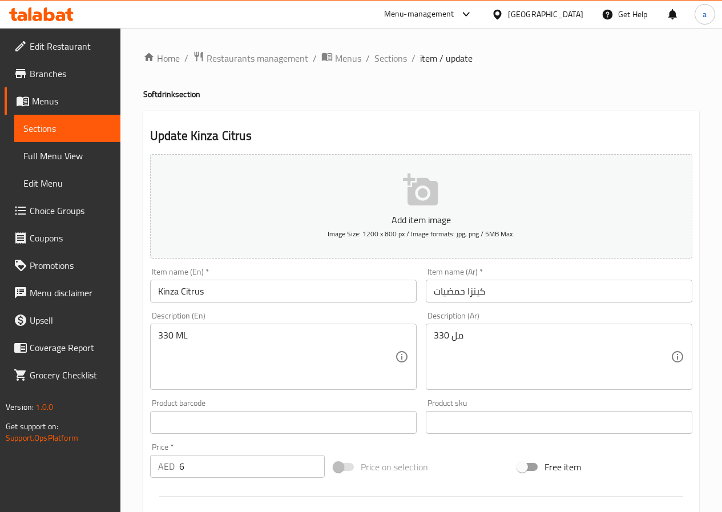
click at [453, 293] on input "كينزا حمضيات" at bounding box center [559, 291] width 266 height 23
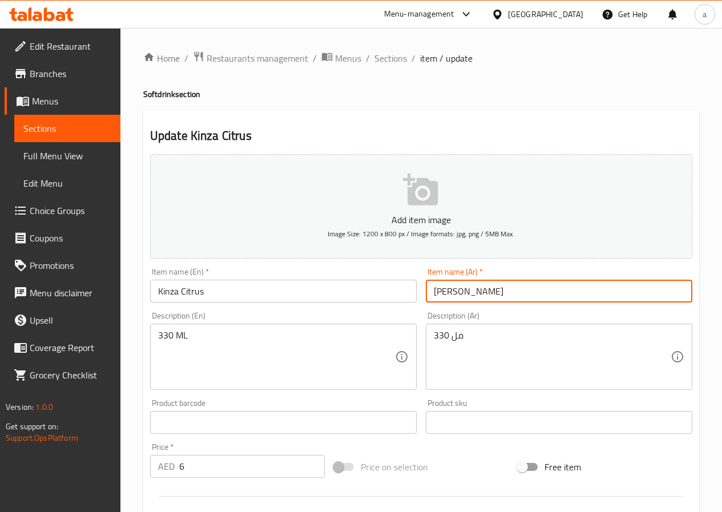
type input "[PERSON_NAME]"
click at [197, 290] on input "Kinza Citrus" at bounding box center [283, 291] width 266 height 23
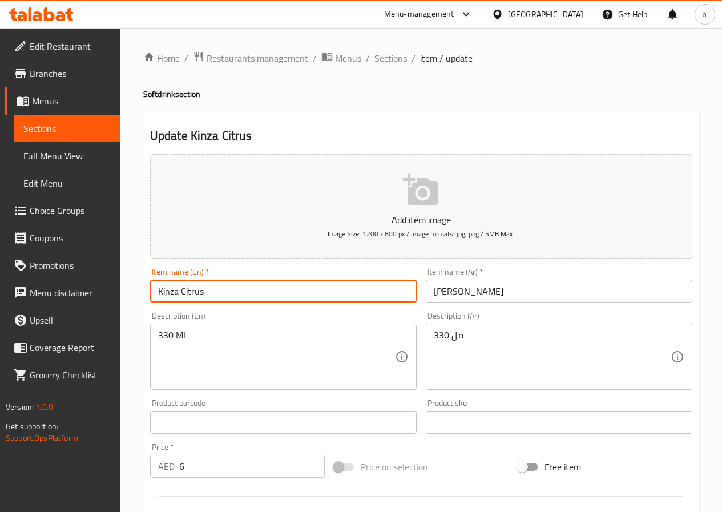
click at [197, 290] on input "Kinza Citrus" at bounding box center [283, 291] width 266 height 23
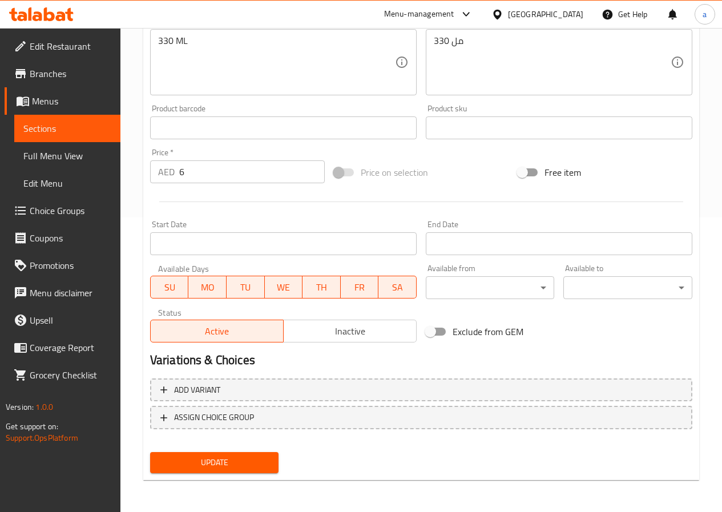
click at [227, 462] on span "Update" at bounding box center [214, 462] width 111 height 14
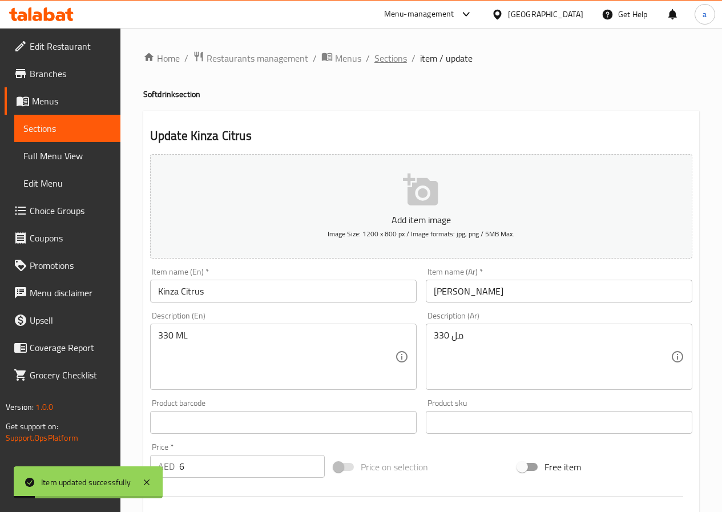
click at [383, 60] on span "Sections" at bounding box center [390, 58] width 33 height 14
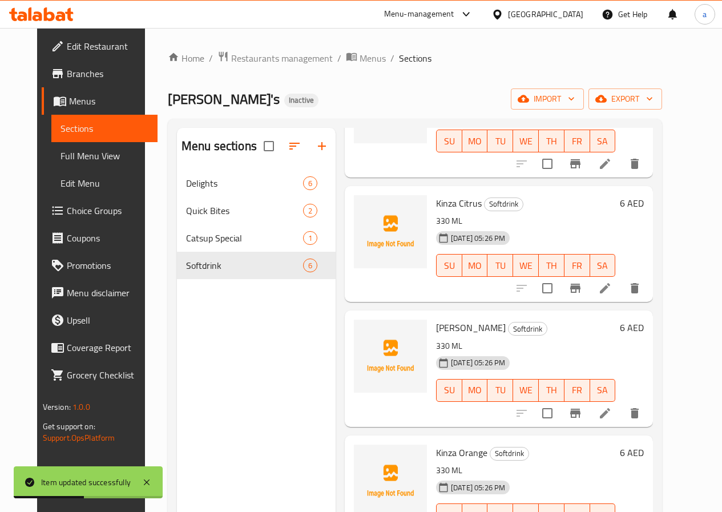
scroll to position [225, 0]
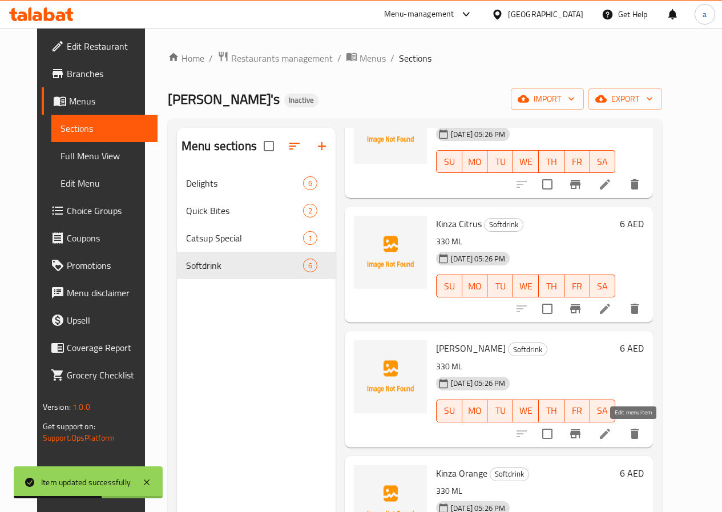
click at [610, 435] on icon at bounding box center [605, 433] width 10 height 10
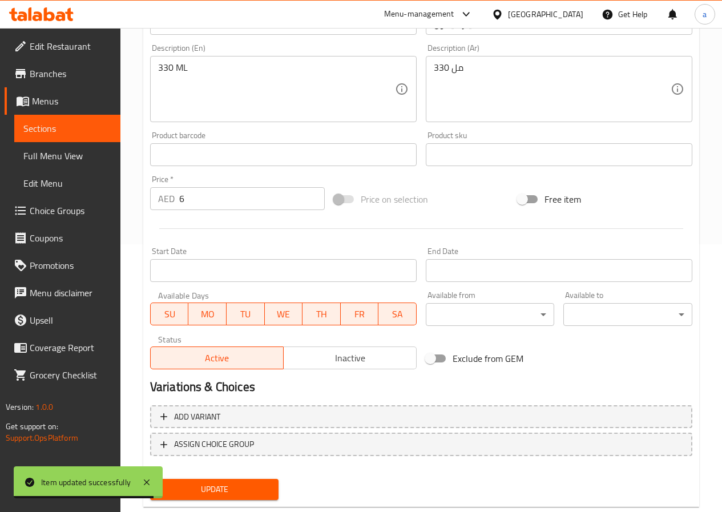
scroll to position [294, 0]
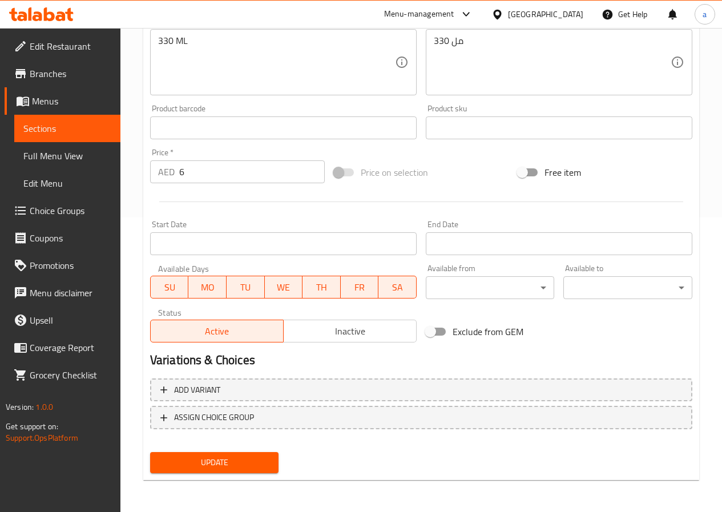
click at [240, 464] on span "Update" at bounding box center [214, 462] width 111 height 14
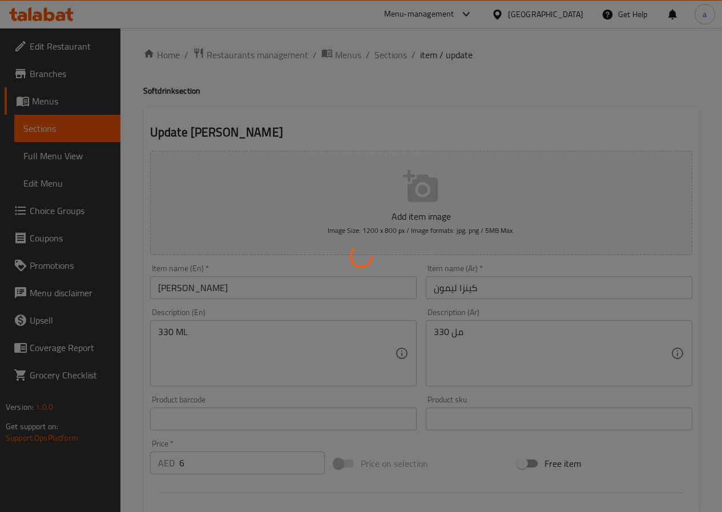
scroll to position [0, 0]
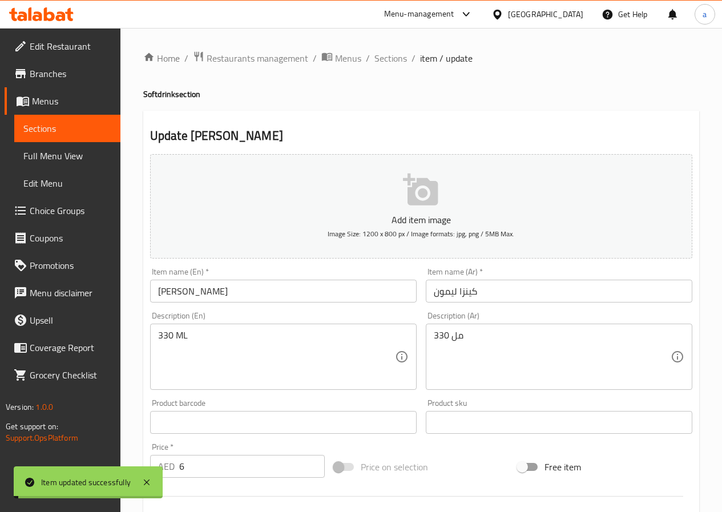
drag, startPoint x: 391, startPoint y: 60, endPoint x: 391, endPoint y: 86, distance: 25.7
click at [391, 60] on span "Sections" at bounding box center [390, 58] width 33 height 14
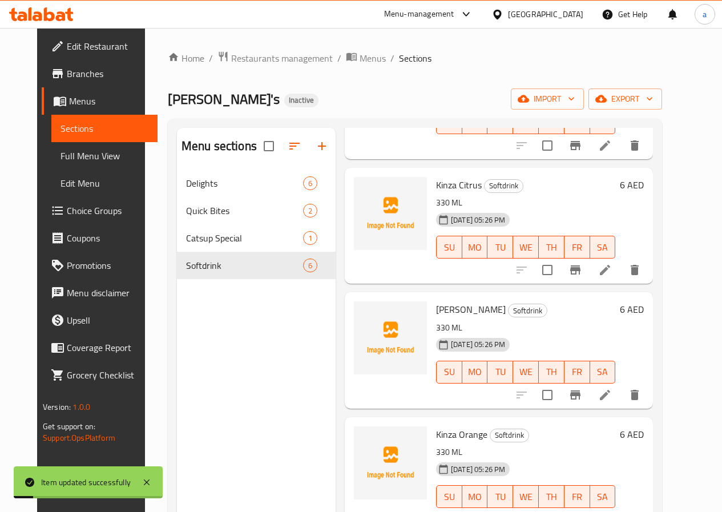
scroll to position [282, 0]
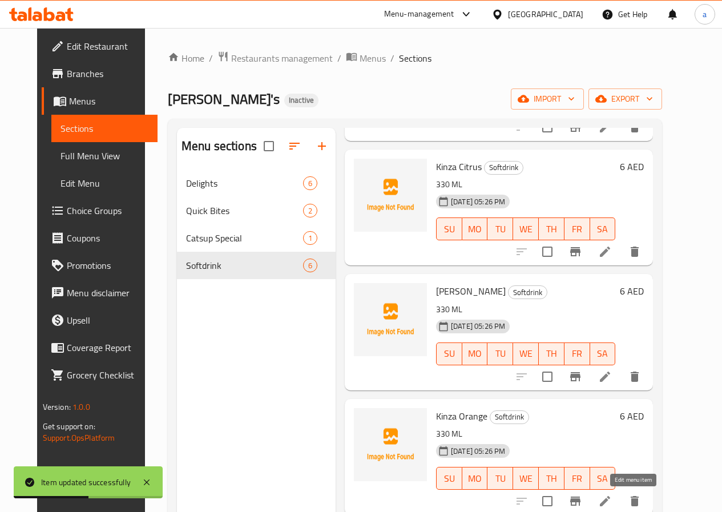
click at [612, 496] on icon at bounding box center [605, 501] width 14 height 14
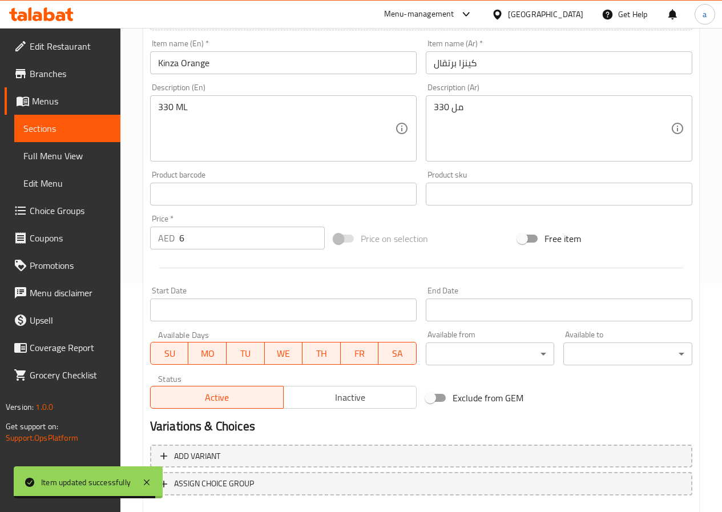
scroll to position [294, 0]
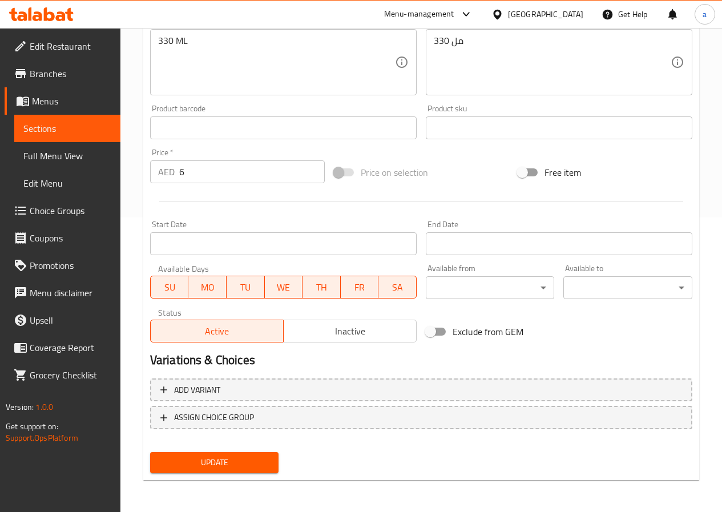
click at [215, 459] on span "Update" at bounding box center [214, 462] width 111 height 14
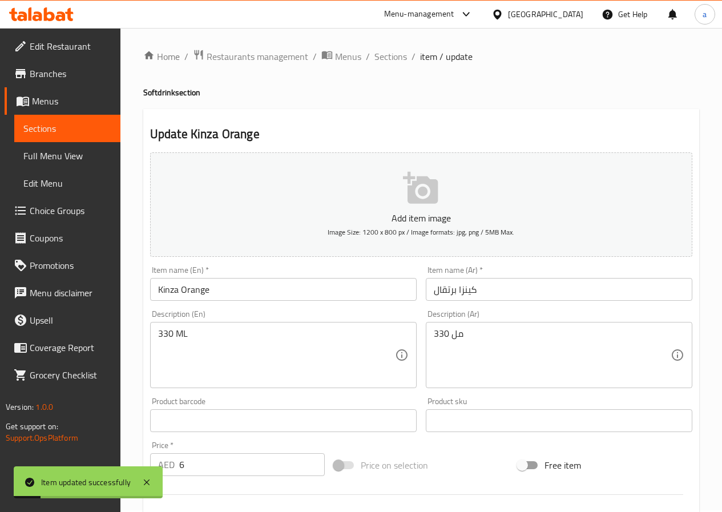
scroll to position [0, 0]
click at [394, 56] on span "Sections" at bounding box center [390, 58] width 33 height 14
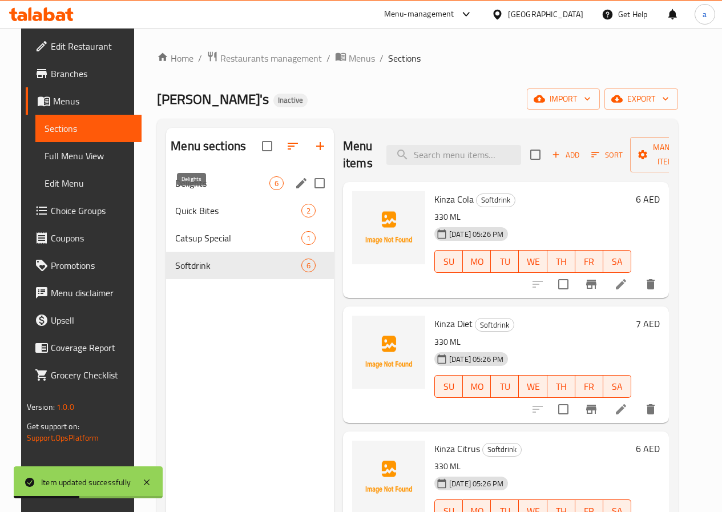
click at [181, 190] on span "Delights" at bounding box center [222, 183] width 94 height 14
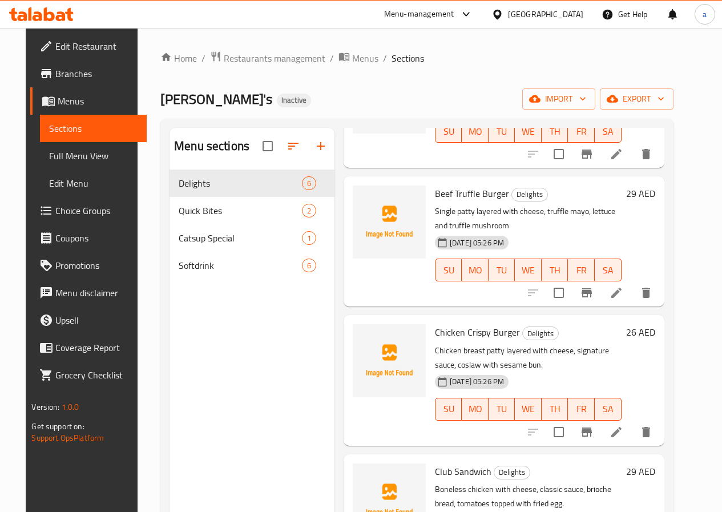
scroll to position [325, 0]
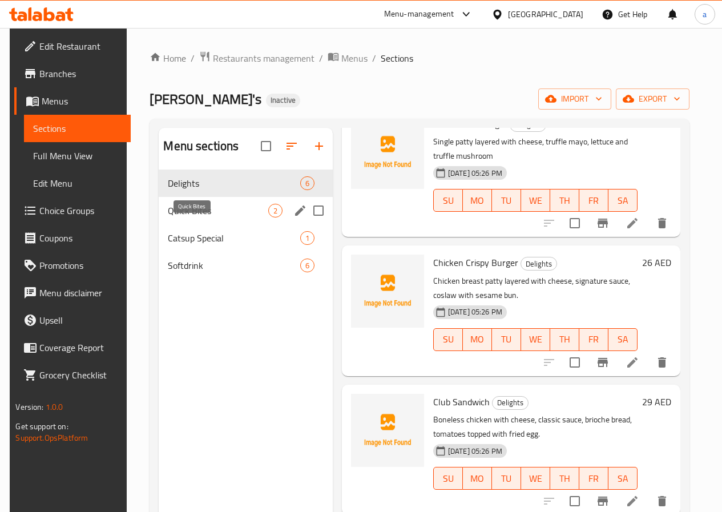
click at [185, 217] on span "Quick Bites" at bounding box center [218, 211] width 100 height 14
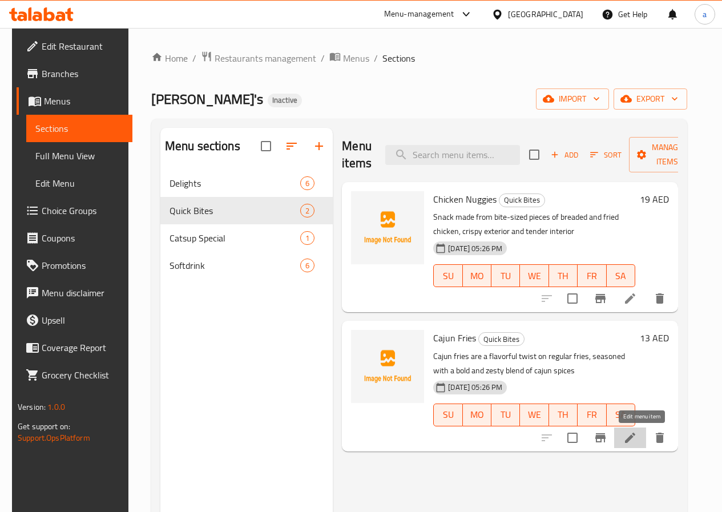
click at [637, 434] on icon at bounding box center [630, 438] width 14 height 14
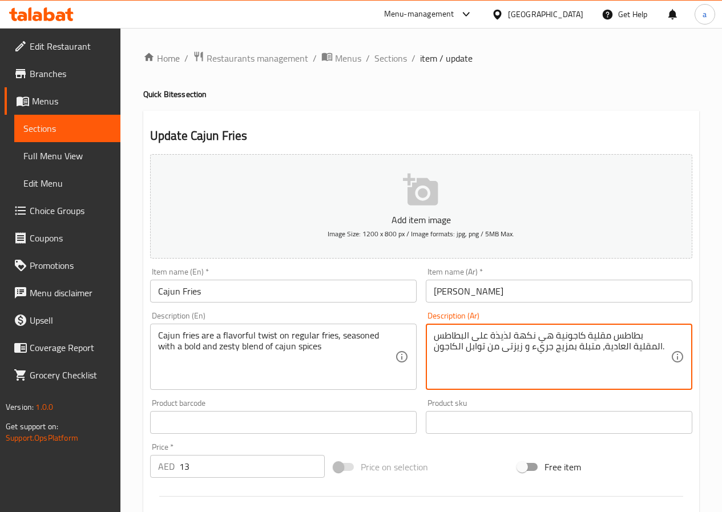
drag, startPoint x: 585, startPoint y: 335, endPoint x: 633, endPoint y: 333, distance: 47.4
click at [637, 333] on textarea "بطاطس مقلية كاجونية هي نكهة لذيذة على البطاطس المقلية العادية، متبلة بمزيج جريء…" at bounding box center [552, 357] width 237 height 54
click at [584, 335] on textarea "بطاطس مقلية كاجونية هي نكهة لذيذة على البطاطس المقلية العادية، متبلة بمزيج جريء…" at bounding box center [552, 357] width 237 height 54
drag, startPoint x: 584, startPoint y: 335, endPoint x: 638, endPoint y: 333, distance: 54.2
click at [638, 333] on textarea "بطاطس مقلية كاجونية هي نكهة لذيذة على البطاطس المقلية العادية، متبلة بمزيج جريء…" at bounding box center [552, 357] width 237 height 54
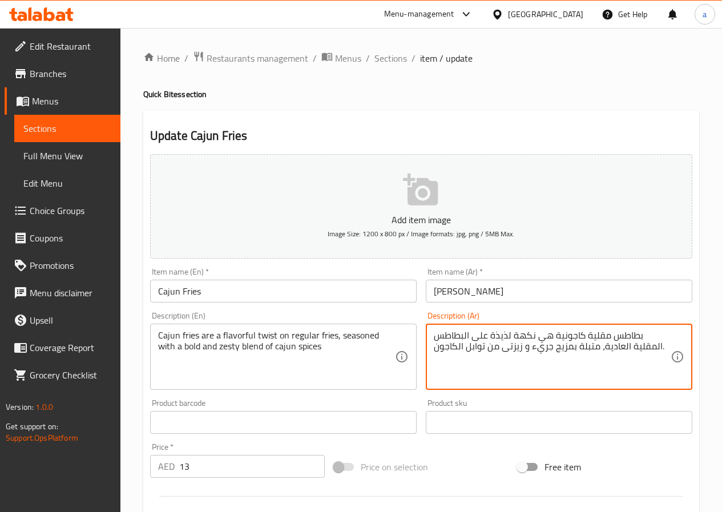
click at [469, 293] on input "[PERSON_NAME]" at bounding box center [559, 291] width 266 height 23
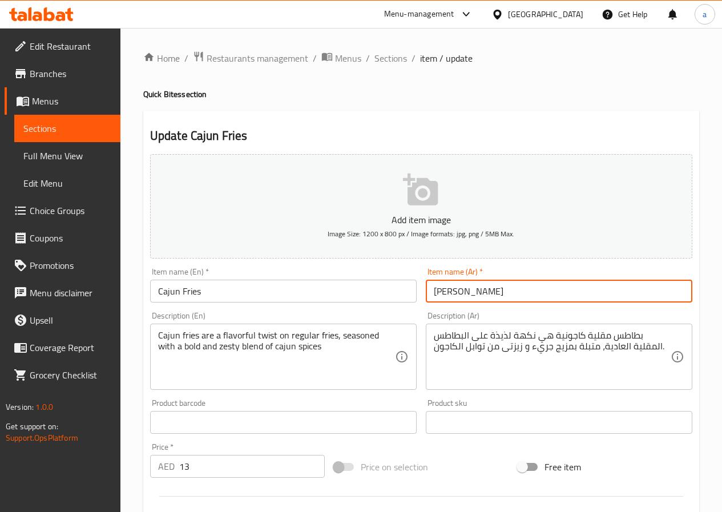
click at [469, 293] on input "[PERSON_NAME]" at bounding box center [559, 291] width 266 height 23
paste input "بطاطس مقلية"
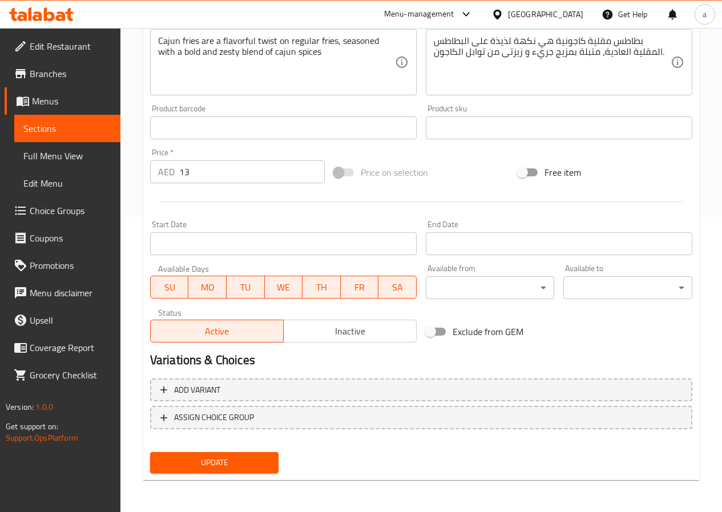
type input "بطاطس مقلية كاجون"
click at [213, 461] on span "Update" at bounding box center [214, 462] width 111 height 14
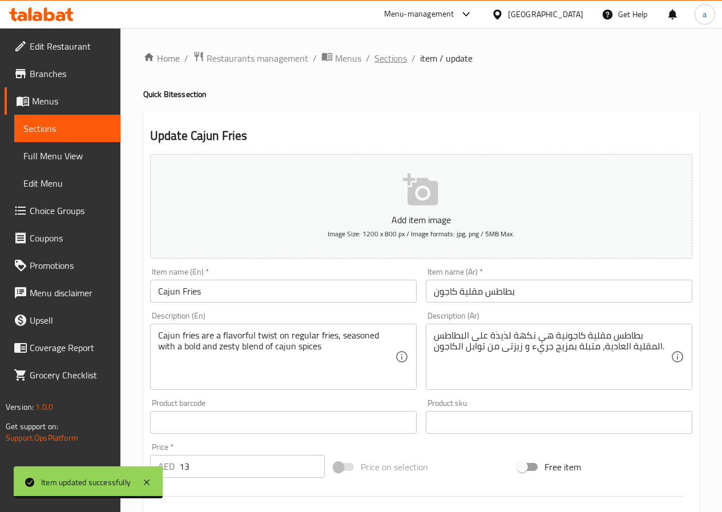
click at [388, 58] on span "Sections" at bounding box center [390, 58] width 33 height 14
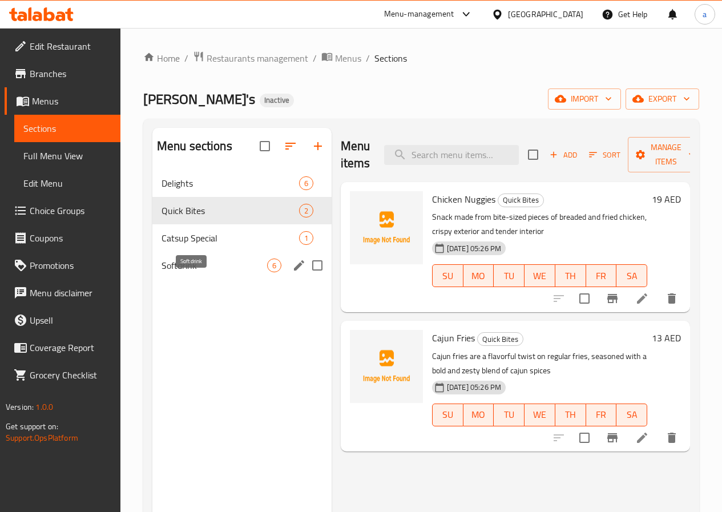
click at [212, 272] on span "Softdrink" at bounding box center [214, 265] width 106 height 14
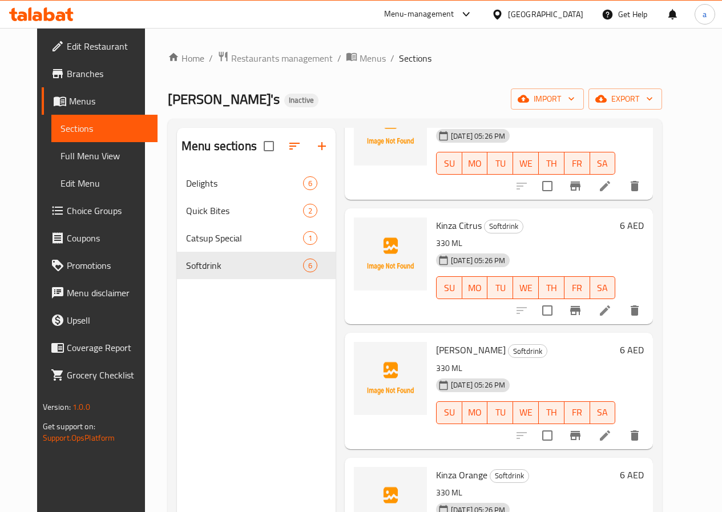
scroll to position [282, 0]
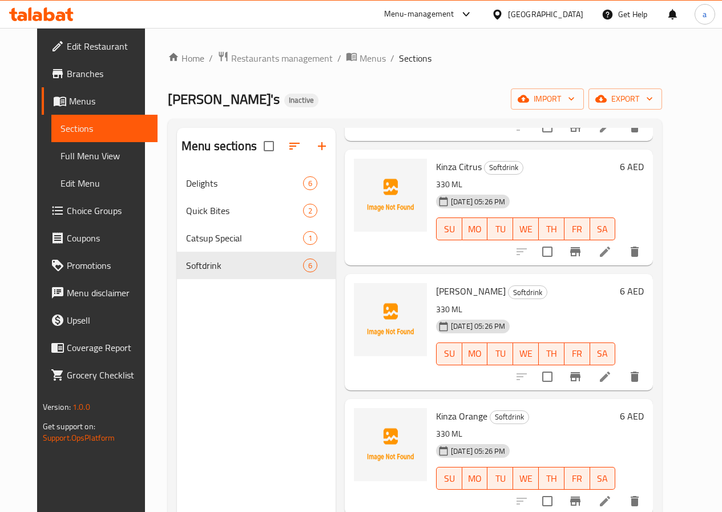
click at [621, 257] on li at bounding box center [605, 251] width 32 height 21
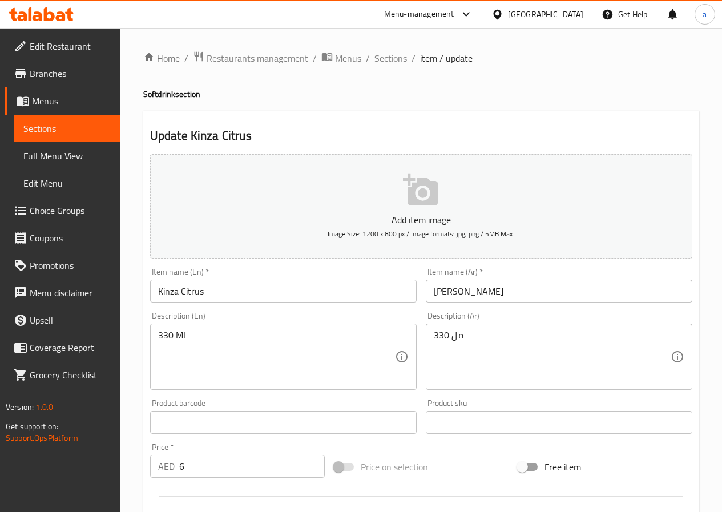
click at [447, 292] on input "[PERSON_NAME]" at bounding box center [559, 291] width 266 height 23
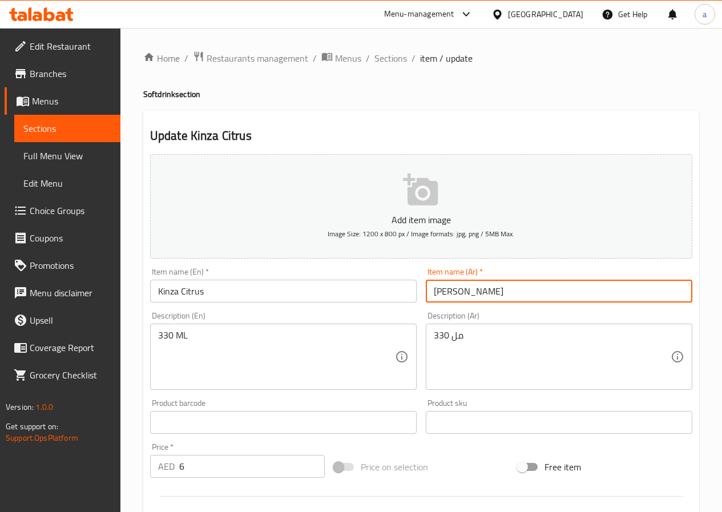
click at [447, 291] on input "[PERSON_NAME]" at bounding box center [559, 291] width 266 height 23
click at [448, 291] on input "[PERSON_NAME]" at bounding box center [559, 291] width 266 height 23
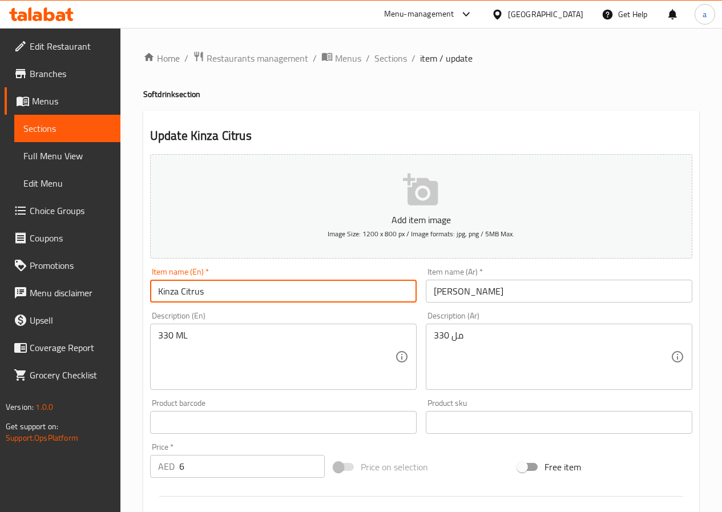
click at [197, 290] on input "Kinza Citrus" at bounding box center [283, 291] width 266 height 23
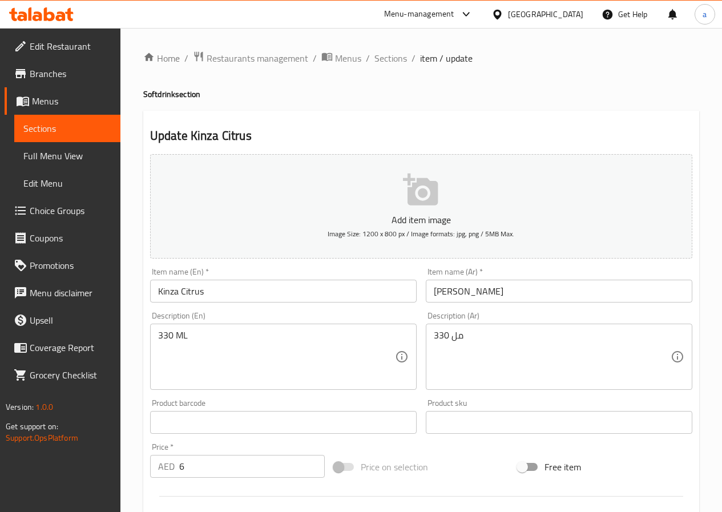
click at [443, 293] on input "[PERSON_NAME]" at bounding box center [559, 291] width 266 height 23
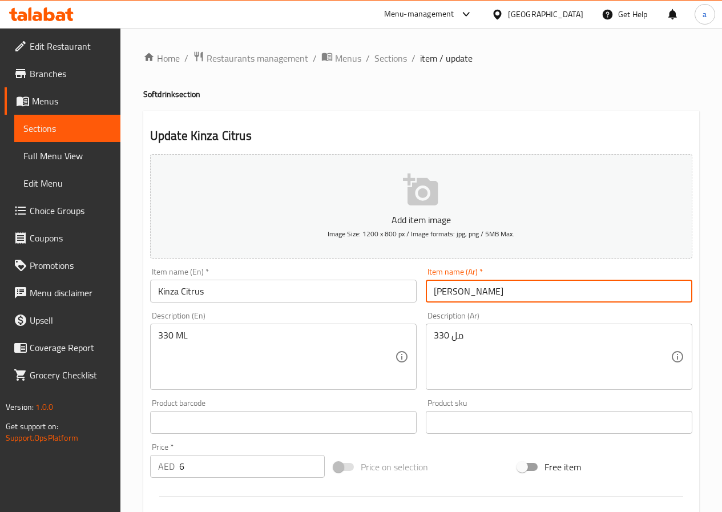
click at [443, 293] on input "[PERSON_NAME]" at bounding box center [559, 291] width 266 height 23
paste input "حمضيات"
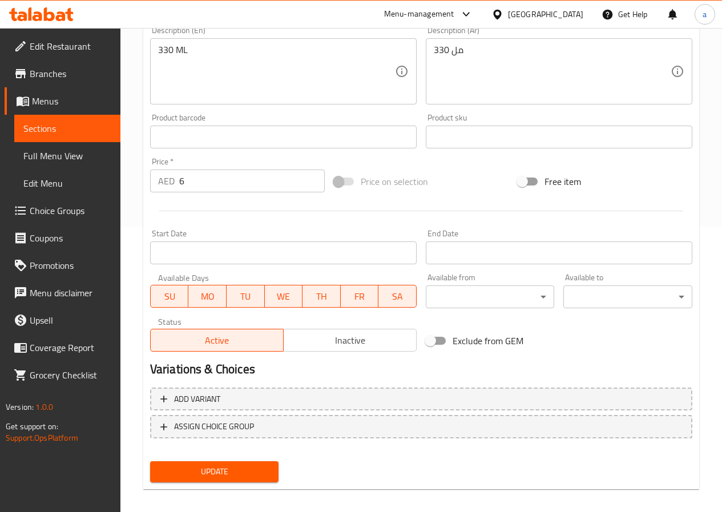
type input "كينزا حمضيات"
click at [245, 473] on span "Update" at bounding box center [214, 471] width 111 height 14
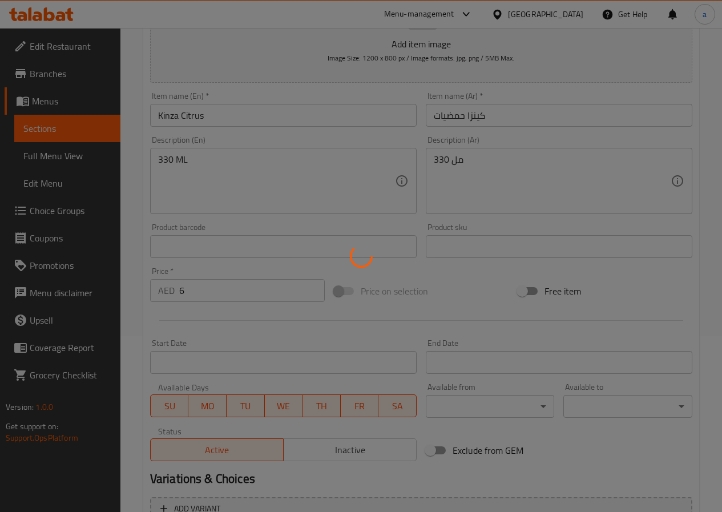
scroll to position [0, 0]
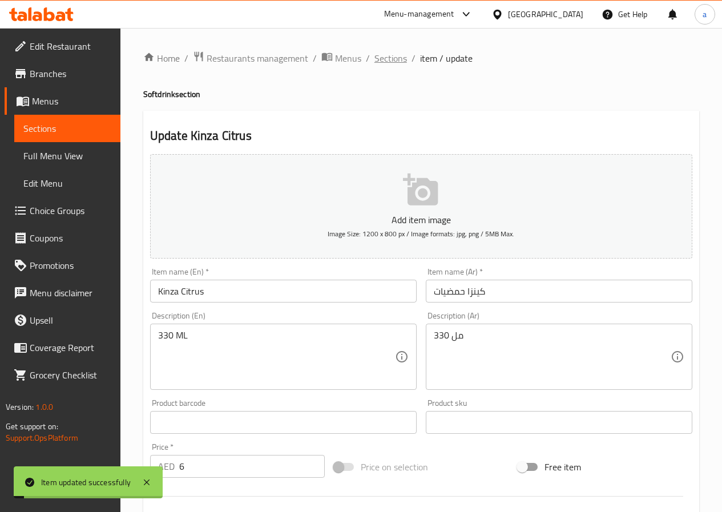
click at [391, 58] on span "Sections" at bounding box center [390, 58] width 33 height 14
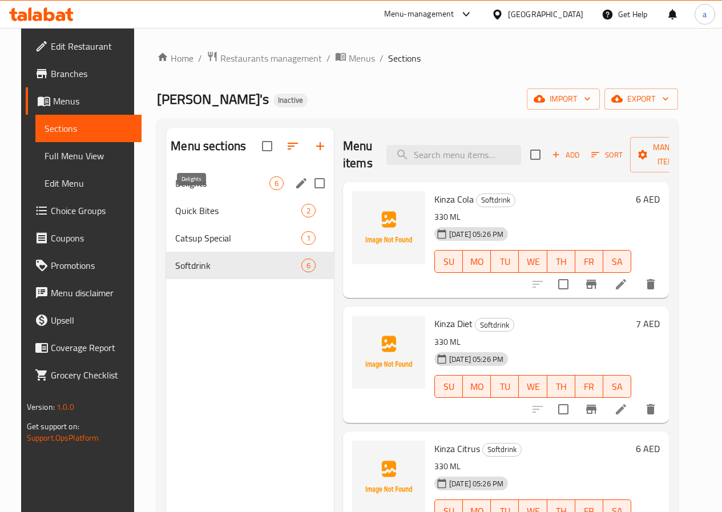
click at [220, 190] on span "Delights" at bounding box center [222, 183] width 94 height 14
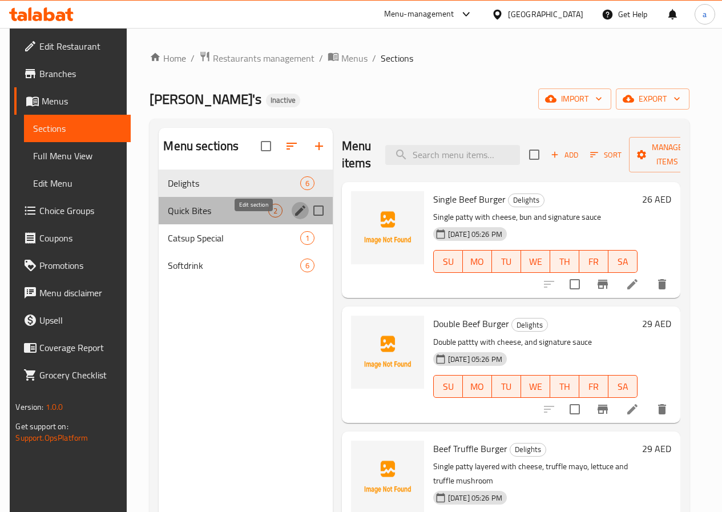
drag, startPoint x: 261, startPoint y: 216, endPoint x: 252, endPoint y: 224, distance: 12.1
click at [293, 217] on icon "edit" at bounding box center [300, 211] width 14 height 14
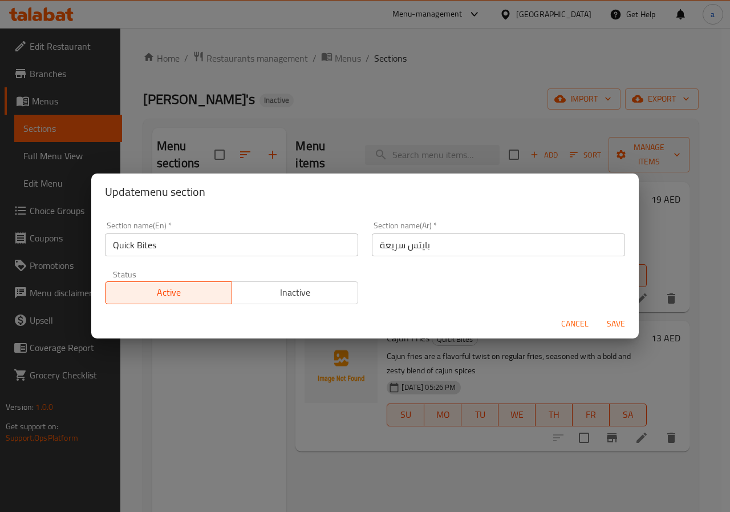
click at [171, 244] on input "Quick Bites" at bounding box center [231, 244] width 253 height 23
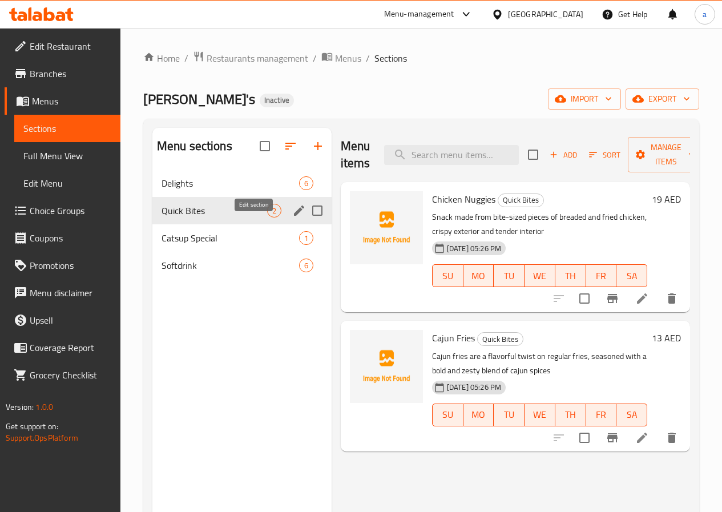
click at [292, 217] on icon "edit" at bounding box center [299, 211] width 14 height 14
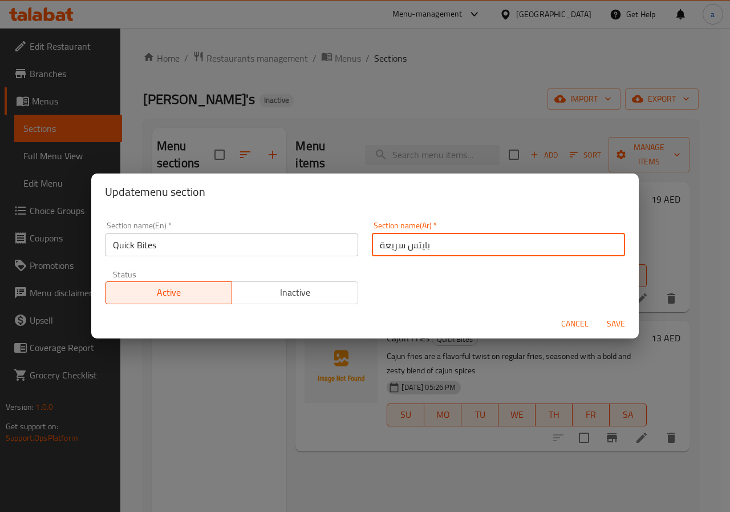
drag, startPoint x: 429, startPoint y: 246, endPoint x: 373, endPoint y: 250, distance: 56.6
click at [373, 250] on input "بايتس سريعة" at bounding box center [498, 244] width 253 height 23
click at [392, 247] on input "بايتس سريعة" at bounding box center [498, 244] width 253 height 23
drag, startPoint x: 434, startPoint y: 244, endPoint x: 424, endPoint y: 248, distance: 10.2
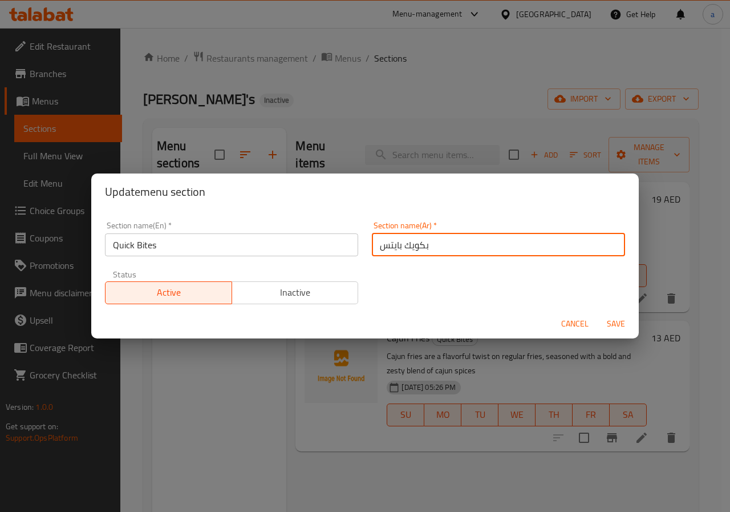
click at [424, 248] on input "بكويك بايتس" at bounding box center [498, 244] width 253 height 23
click at [426, 246] on input "بكويك بايتس" at bounding box center [498, 244] width 253 height 23
click at [423, 245] on input "بكويك بايتس" at bounding box center [498, 244] width 253 height 23
click at [424, 247] on input "بكويك بايتس" at bounding box center [498, 244] width 253 height 23
type input "كويك بايتس"
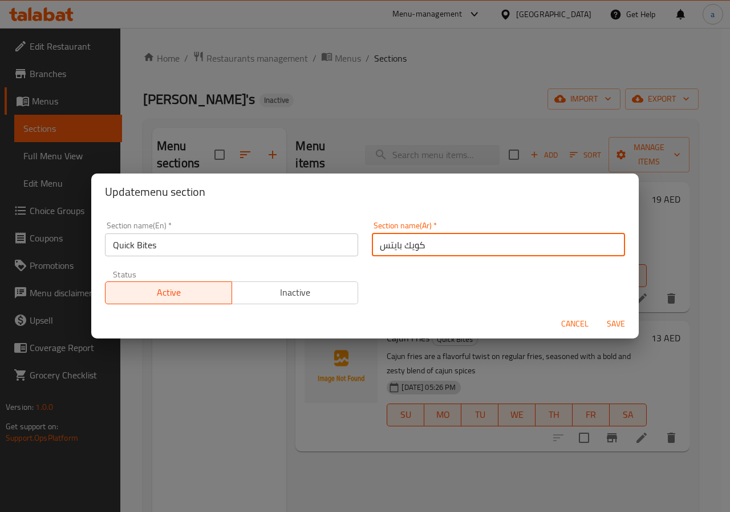
click at [614, 322] on span "Save" at bounding box center [615, 324] width 27 height 14
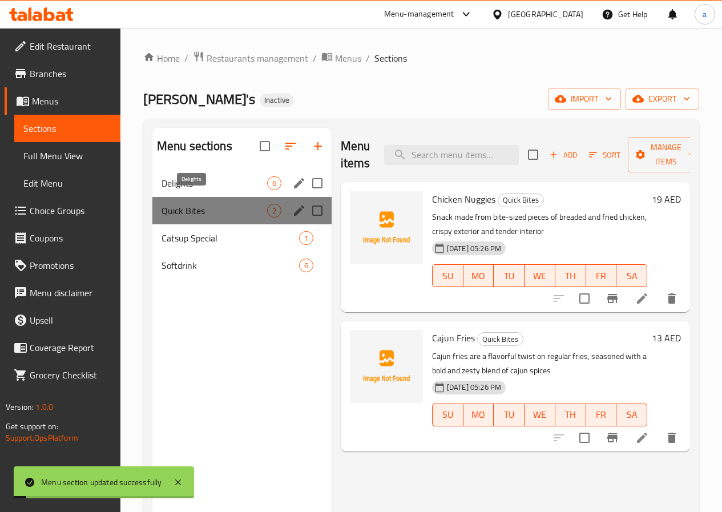
click at [207, 190] on span "Delights" at bounding box center [214, 183] width 106 height 14
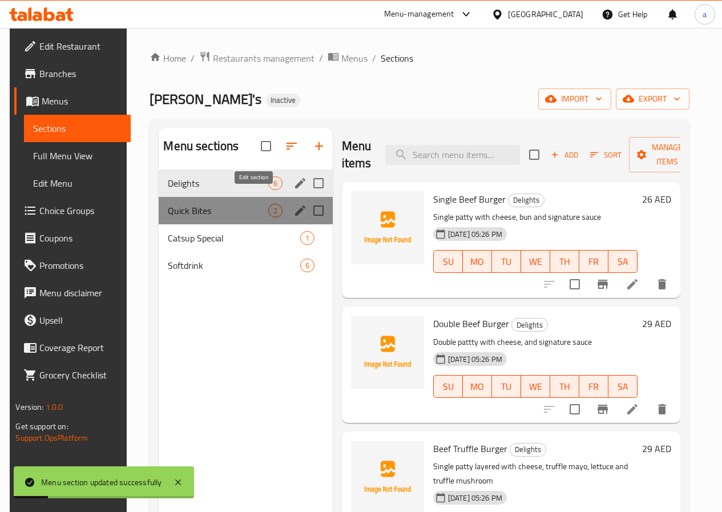
click at [295, 188] on icon "edit" at bounding box center [300, 183] width 10 height 10
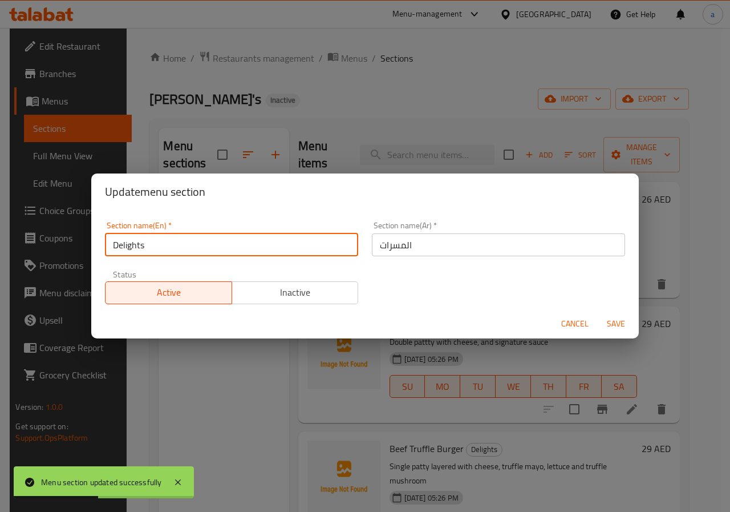
drag, startPoint x: 151, startPoint y: 242, endPoint x: 102, endPoint y: 244, distance: 49.7
click at [102, 244] on div "Section name(En)   * Delights Section name(En) *" at bounding box center [231, 238] width 267 height 48
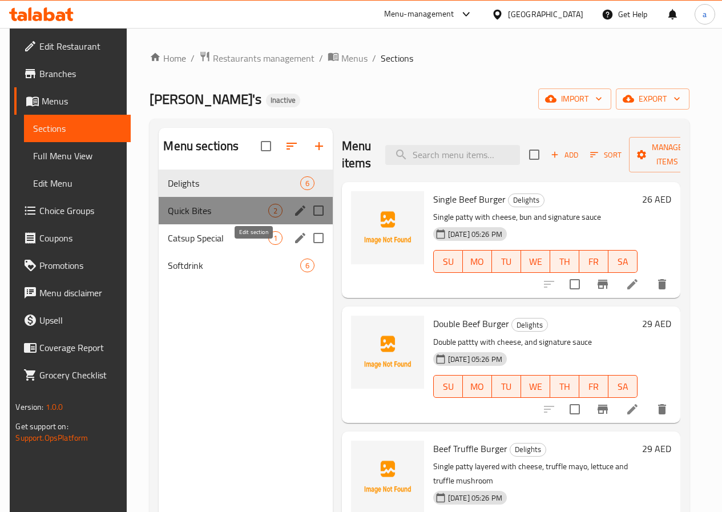
click at [293, 245] on icon "edit" at bounding box center [300, 238] width 14 height 14
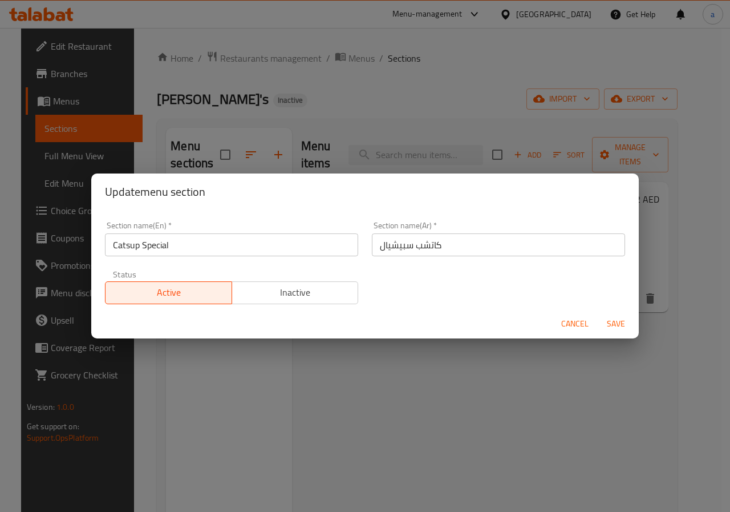
click at [426, 103] on div "Update menu section Section name(En)   * Catsup Special Section name(En) * Sect…" at bounding box center [365, 256] width 730 height 512
click at [582, 322] on span "Cancel" at bounding box center [574, 324] width 27 height 14
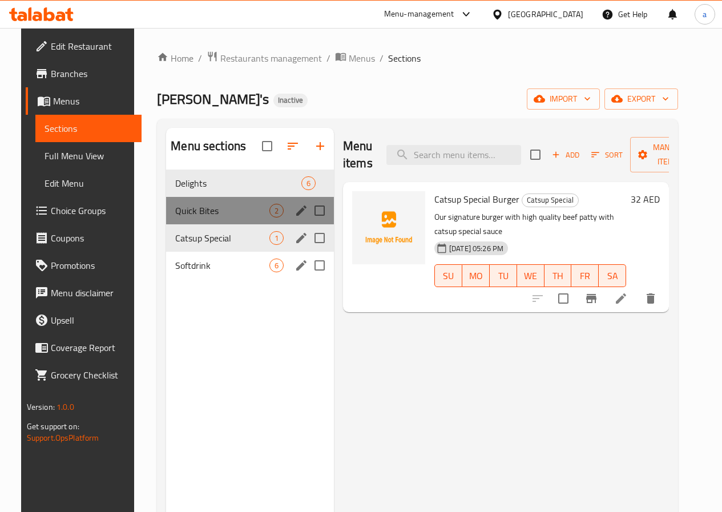
click at [294, 272] on icon "edit" at bounding box center [301, 265] width 14 height 14
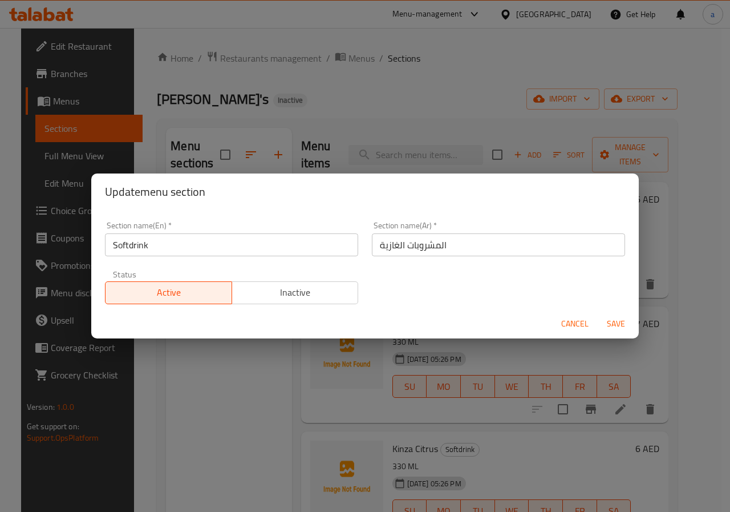
click at [251, 367] on div "Update menu section Section name(En)   * Softdrink Section name(En) * Section n…" at bounding box center [365, 256] width 730 height 512
click at [573, 321] on span "Cancel" at bounding box center [574, 324] width 27 height 14
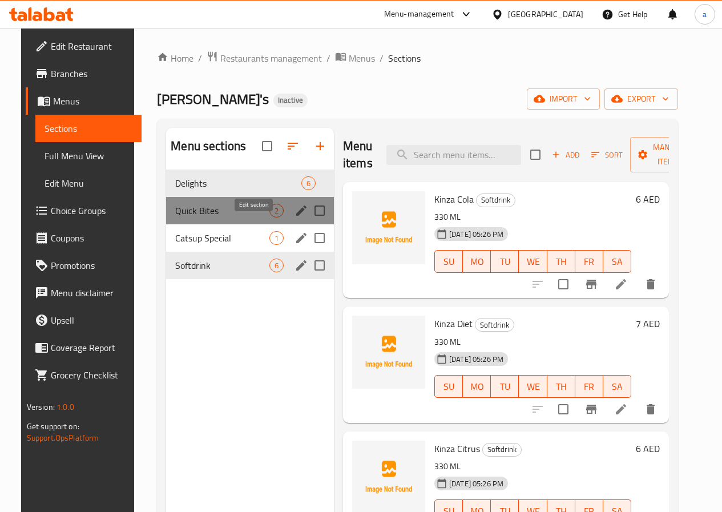
click at [296, 216] on icon "edit" at bounding box center [301, 210] width 10 height 10
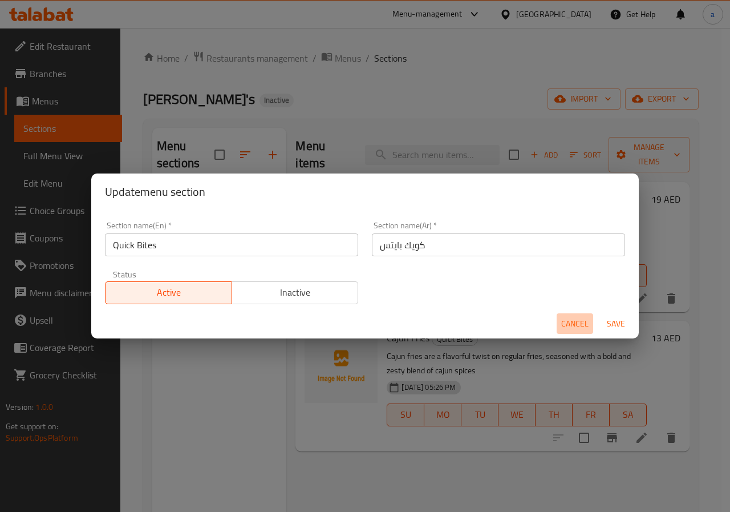
click at [576, 327] on span "Cancel" at bounding box center [574, 324] width 27 height 14
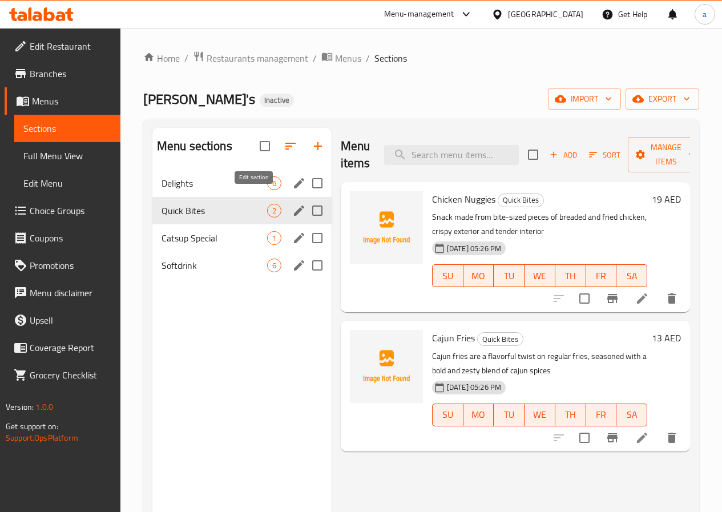
click at [294, 188] on icon "edit" at bounding box center [299, 183] width 10 height 10
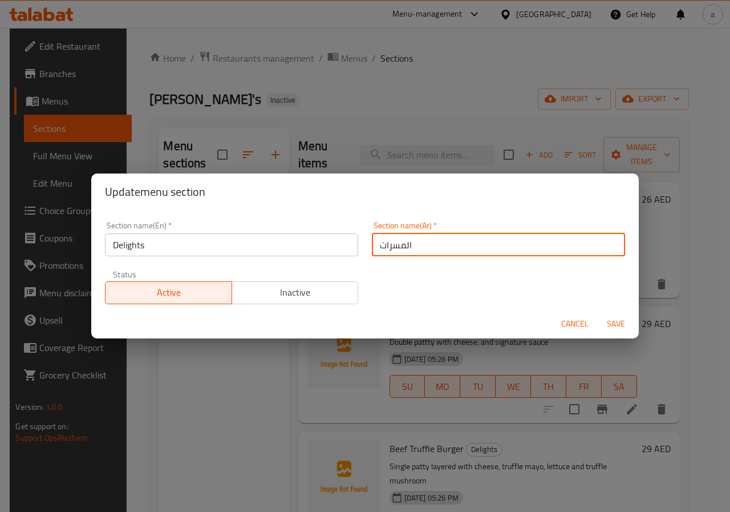
drag, startPoint x: 423, startPoint y: 245, endPoint x: 343, endPoint y: 242, distance: 80.5
click at [343, 242] on div "Section name(En)   * Delights Section name(En) * Section name(Ar)   * المسرات S…" at bounding box center [365, 262] width 534 height 96
type input "ديليتس"
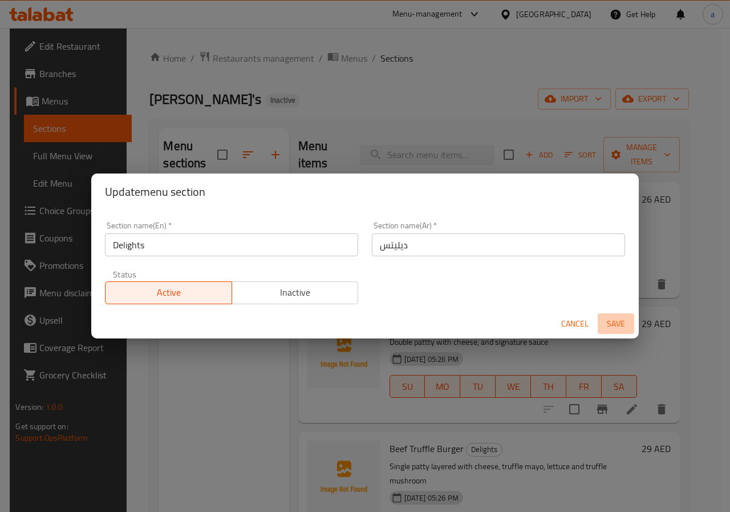
click at [613, 323] on span "Save" at bounding box center [615, 324] width 27 height 14
